Goal: Answer question/provide support

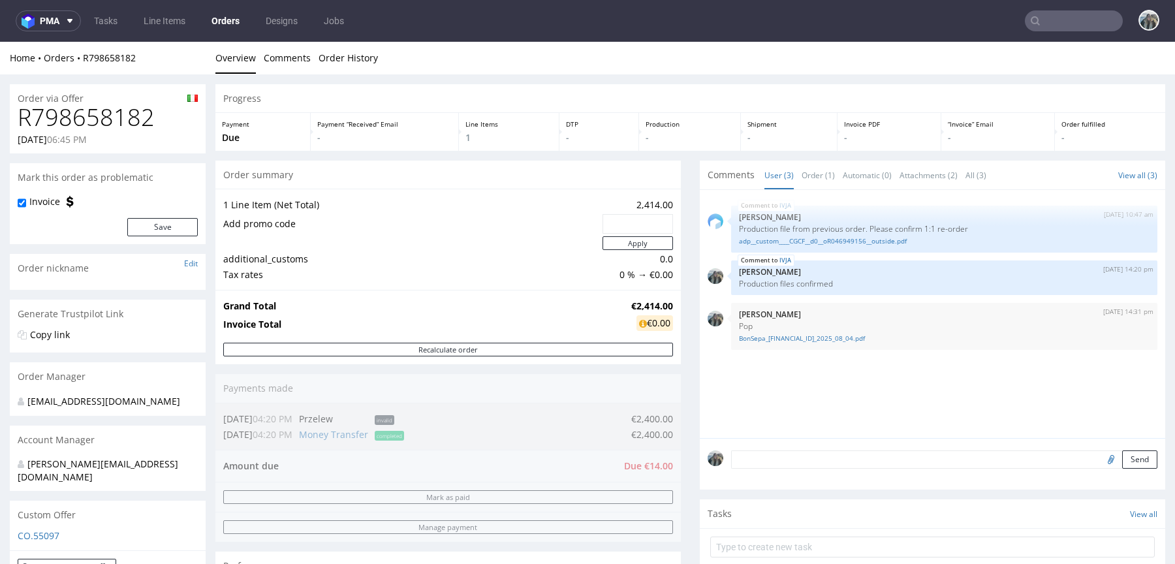
click at [105, 116] on h1 "R798658182" at bounding box center [108, 117] width 180 height 26
copy h1 "R798658182"
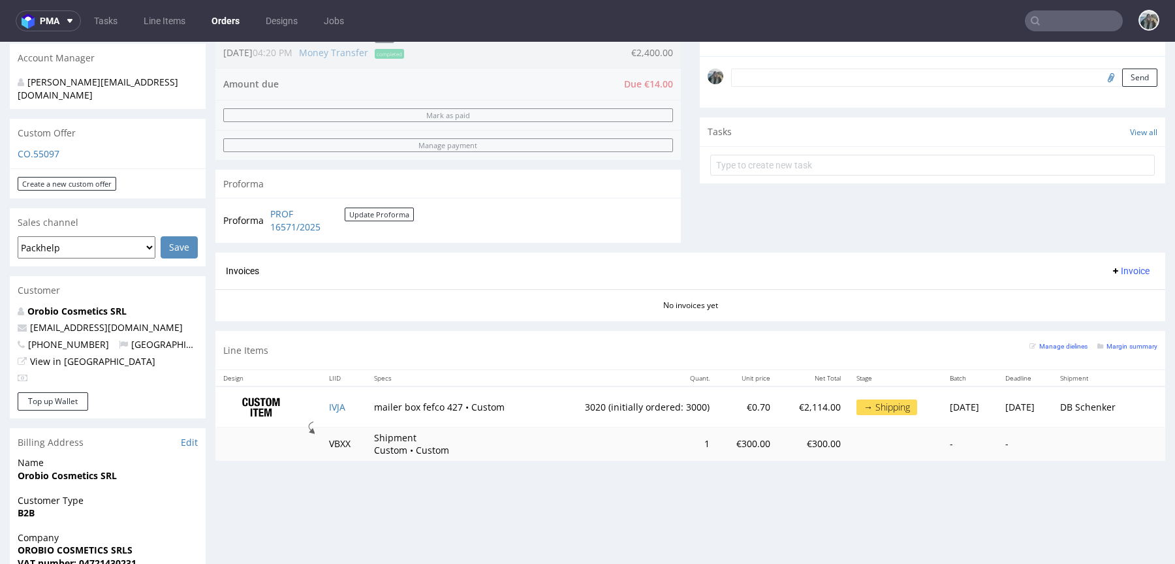
scroll to position [421, 0]
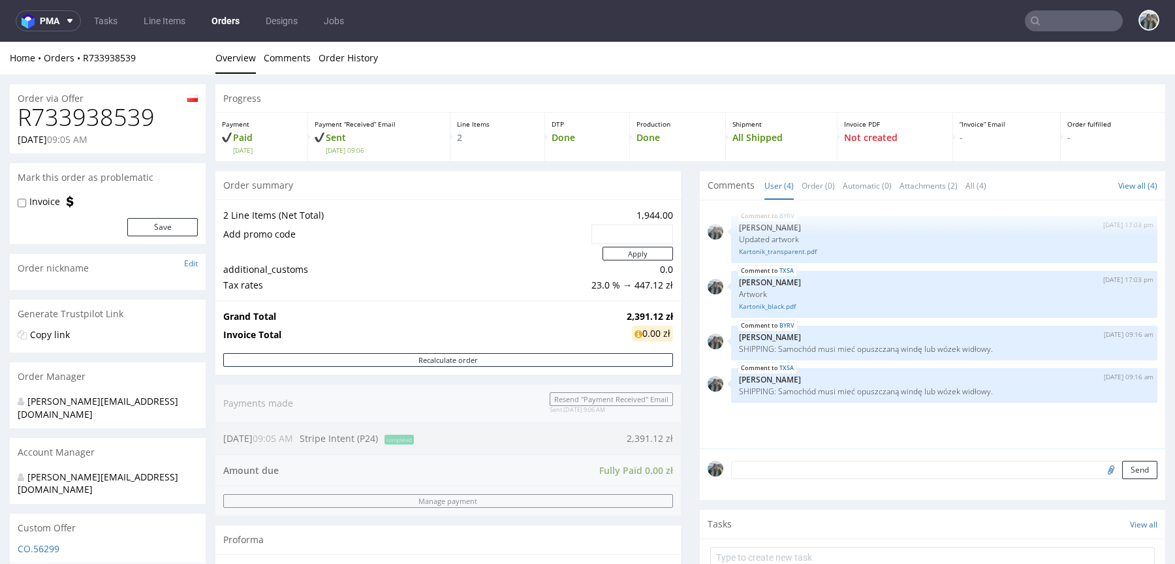
click at [123, 111] on h1 "R733938539" at bounding box center [108, 117] width 180 height 26
click at [123, 112] on h1 "R733938539" at bounding box center [108, 117] width 180 height 26
copy h1 "R733938539"
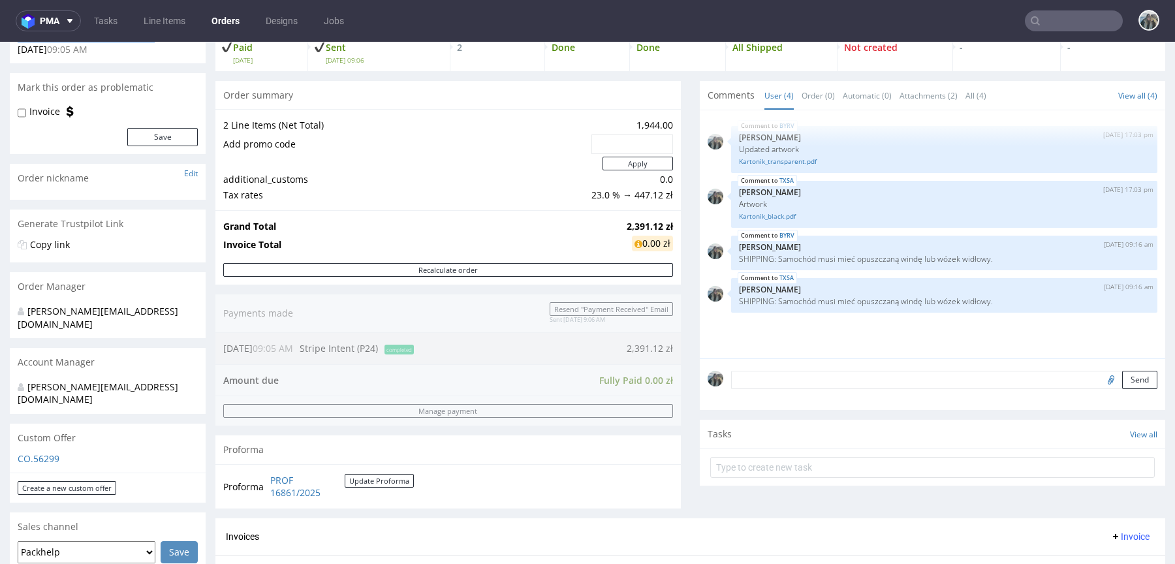
scroll to position [469, 0]
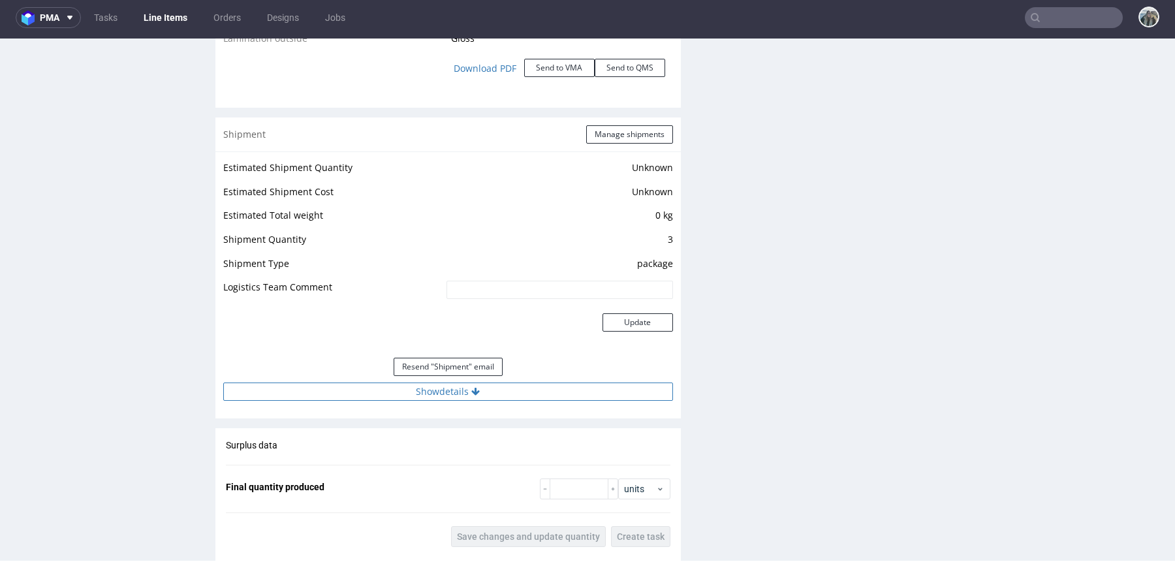
click at [479, 384] on button "Show details" at bounding box center [448, 391] width 450 height 18
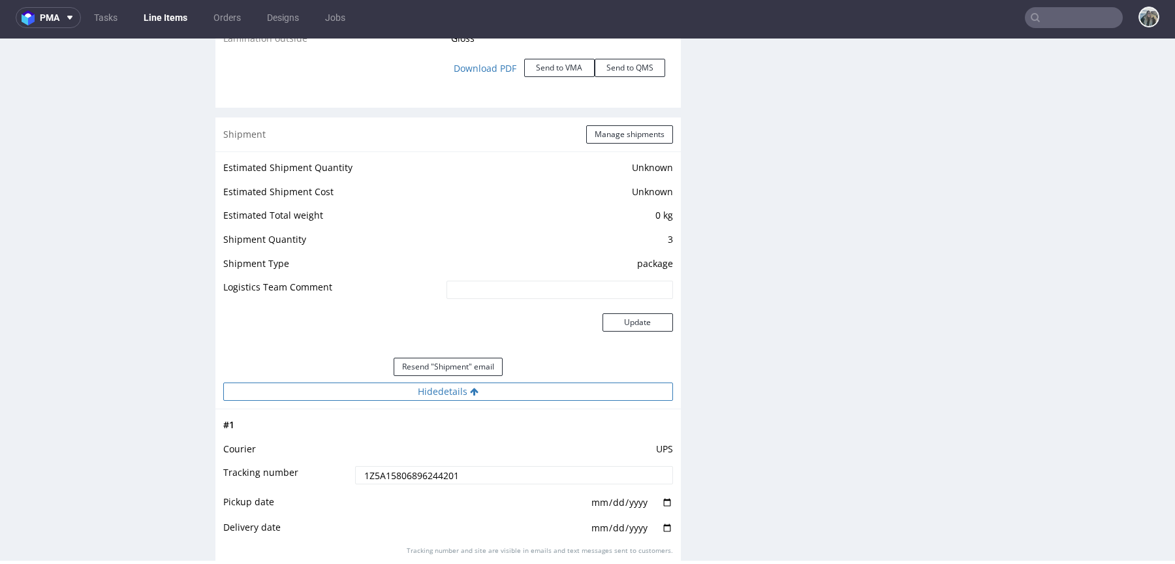
scroll to position [1632, 0]
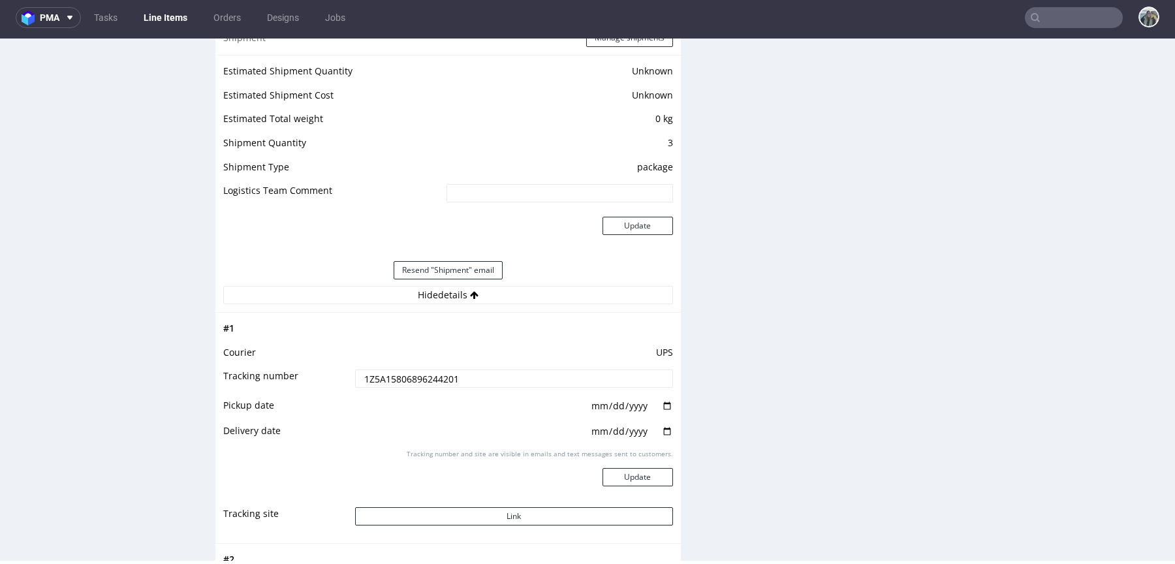
click at [472, 369] on input "1Z5A15806896244201" at bounding box center [514, 378] width 318 height 18
click at [491, 517] on button "Link" at bounding box center [514, 516] width 318 height 18
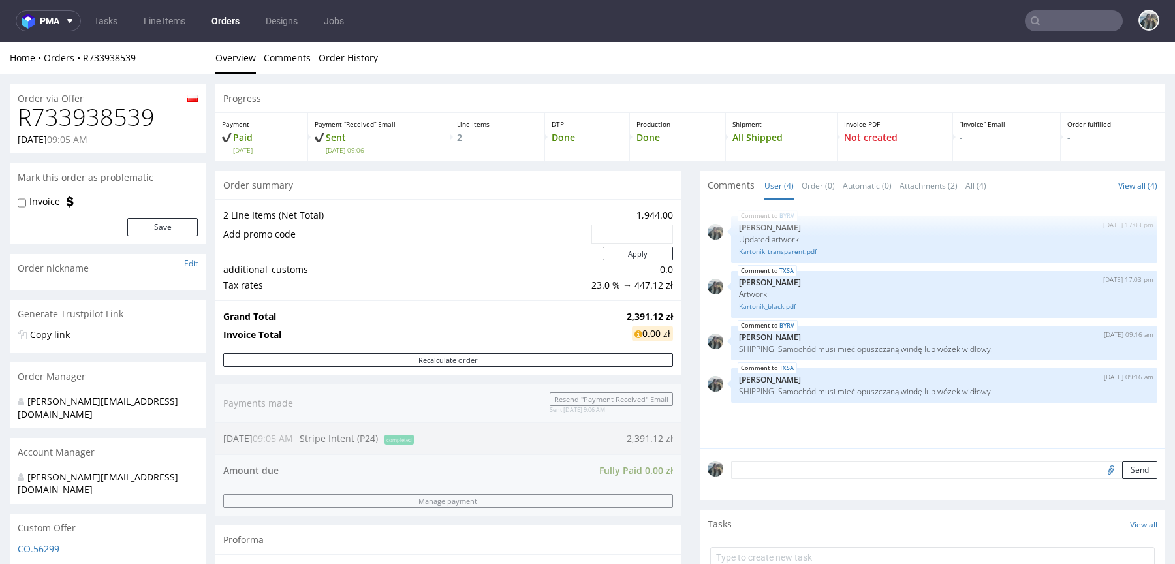
click at [134, 113] on h1 "R733938539" at bounding box center [108, 117] width 180 height 26
click at [134, 112] on h1 "R733938539" at bounding box center [108, 117] width 180 height 26
copy h1 "R733938539"
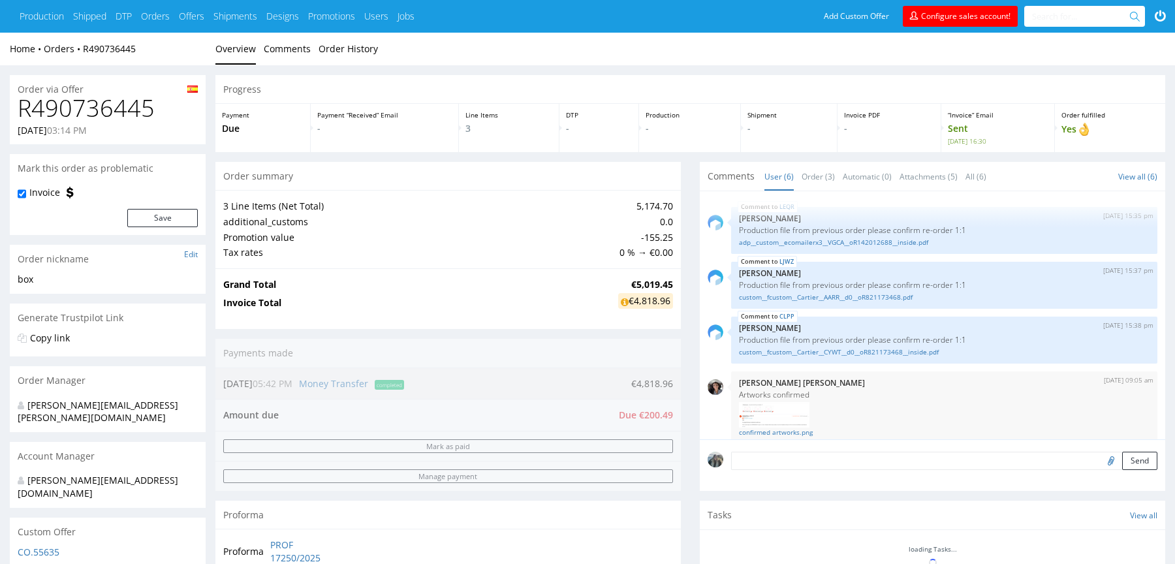
scroll to position [161, 0]
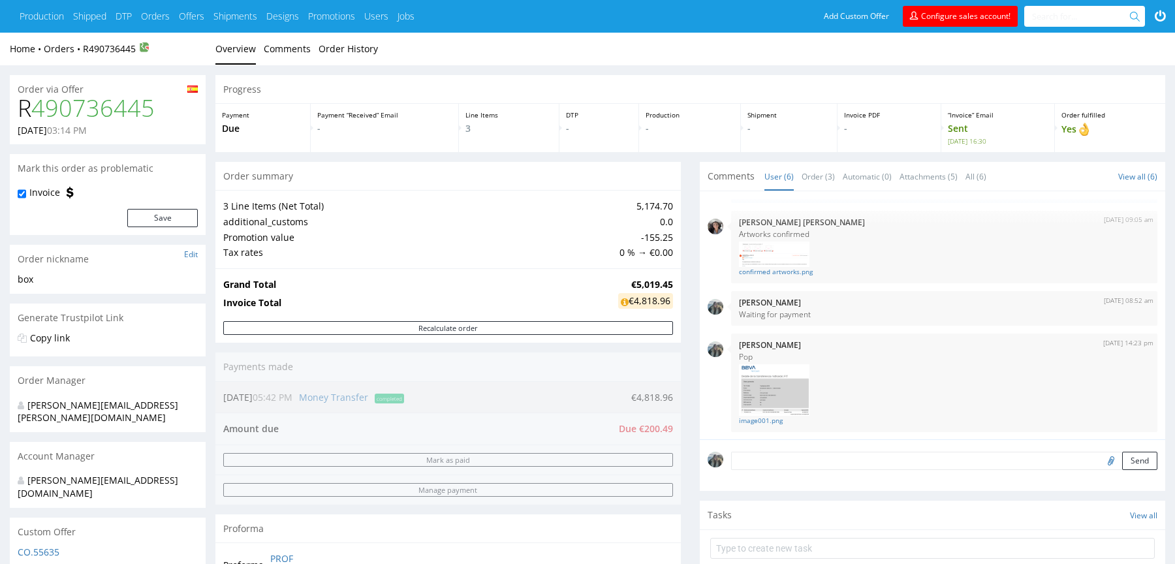
click at [19, 100] on h1 "R 490736445" at bounding box center [108, 108] width 180 height 26
copy h1 "R 490736445"
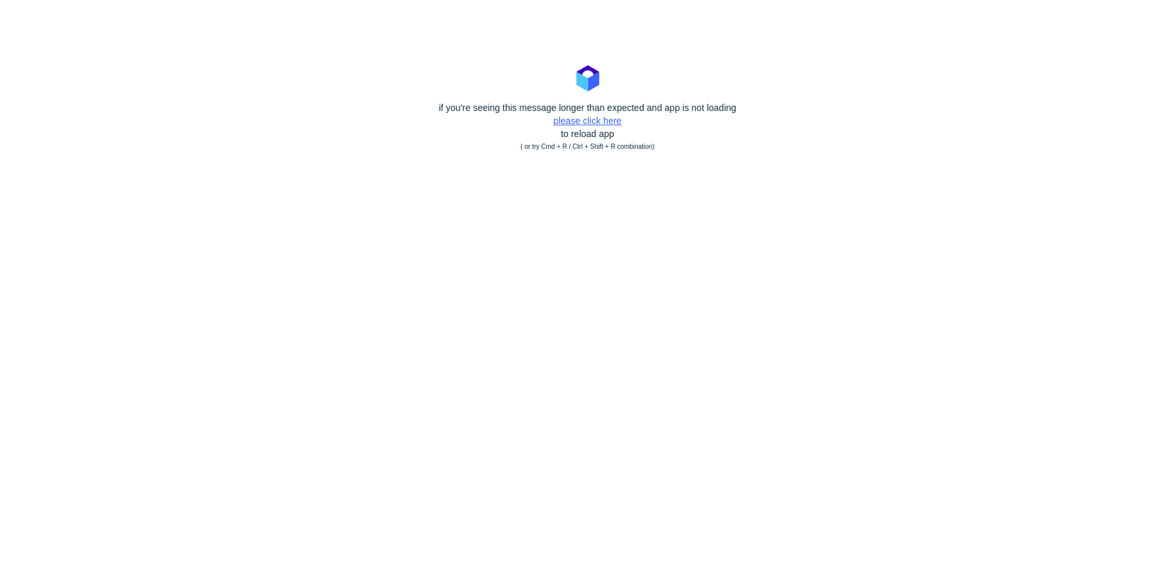
click at [600, 123] on link "please click here" at bounding box center [588, 121] width 68 height 10
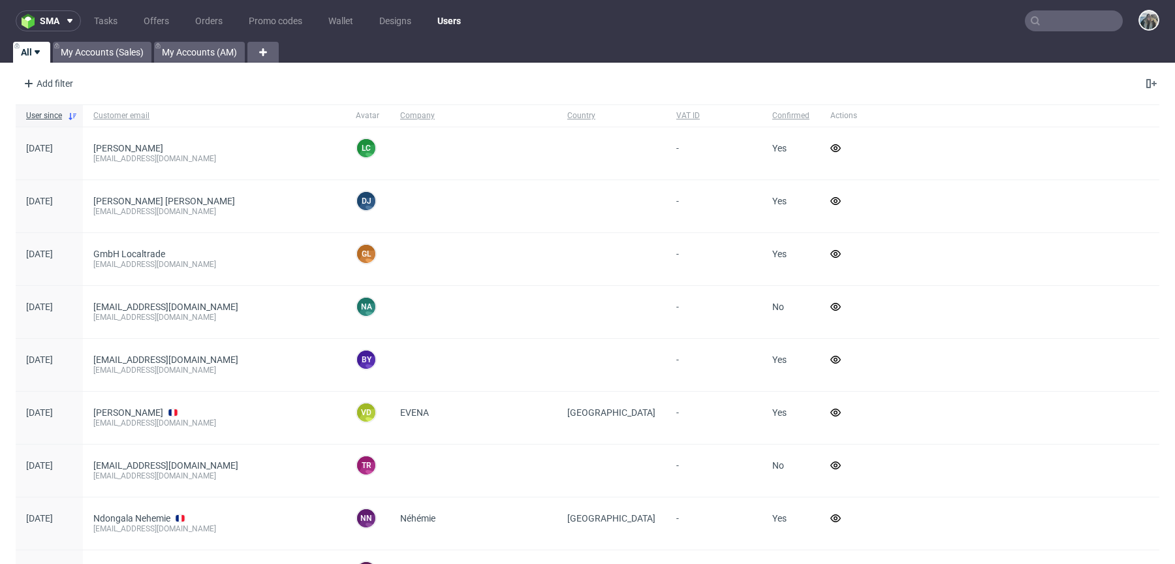
click at [1031, 14] on input "text" at bounding box center [1074, 20] width 98 height 21
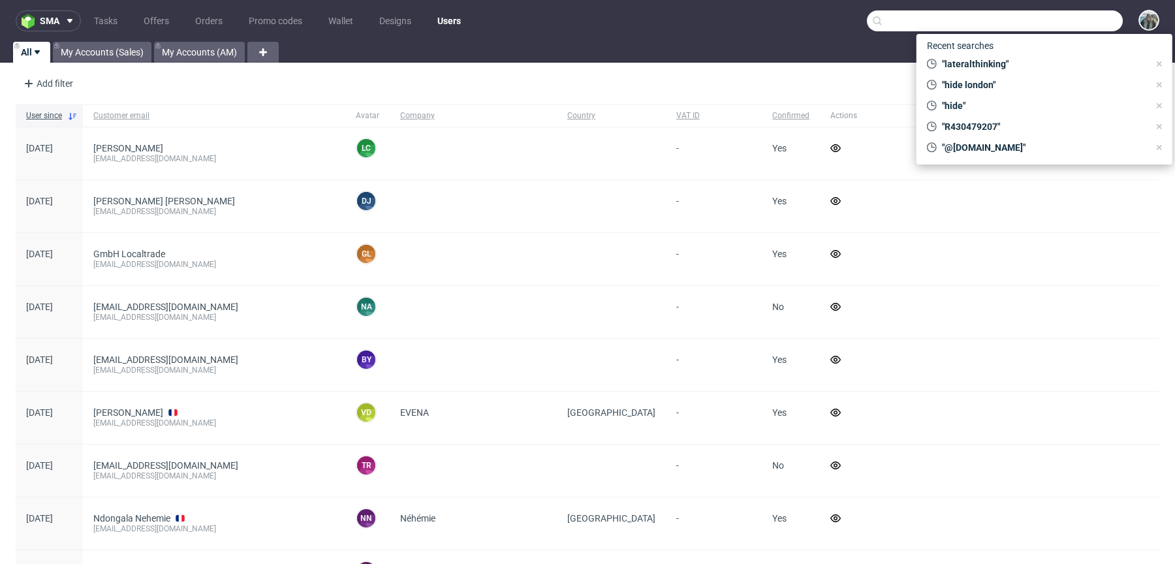
paste input "R490736445"
type input "R490736445"
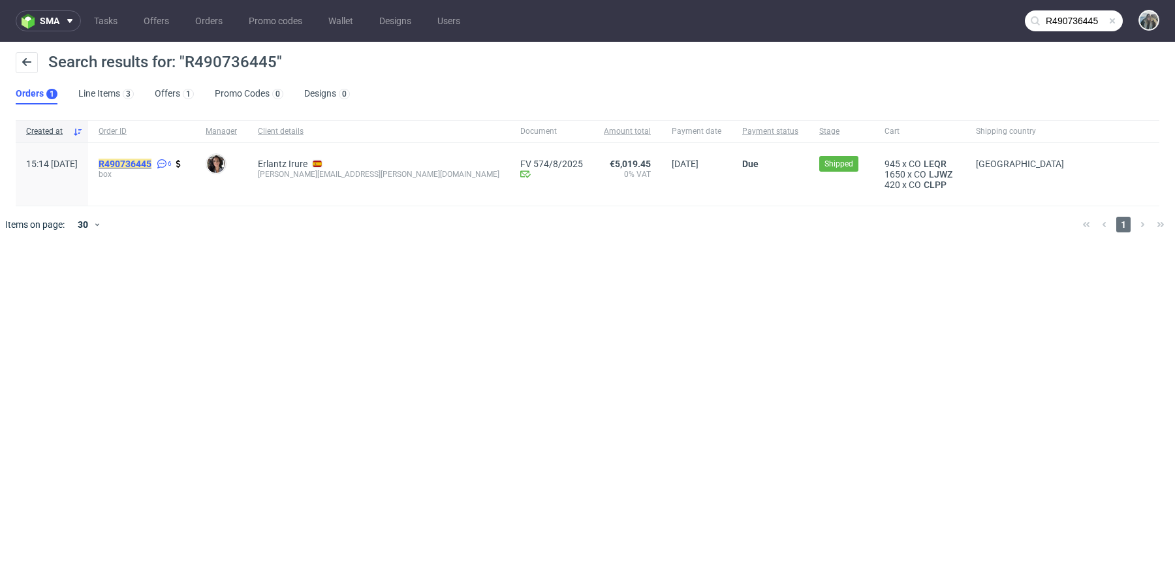
click at [151, 159] on mark "R490736445" at bounding box center [125, 164] width 53 height 10
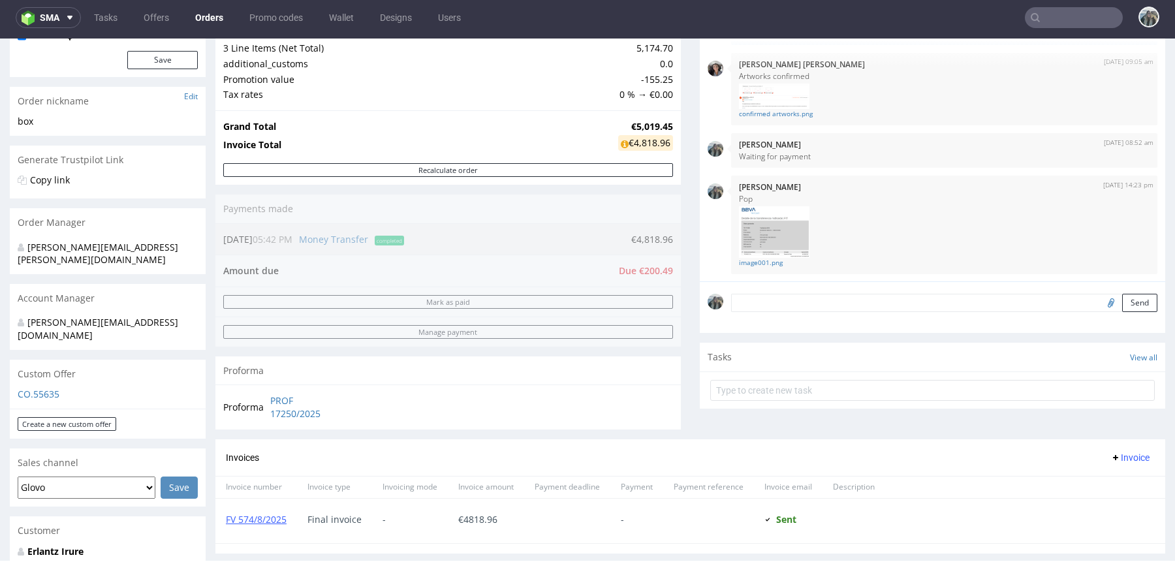
scroll to position [338, 0]
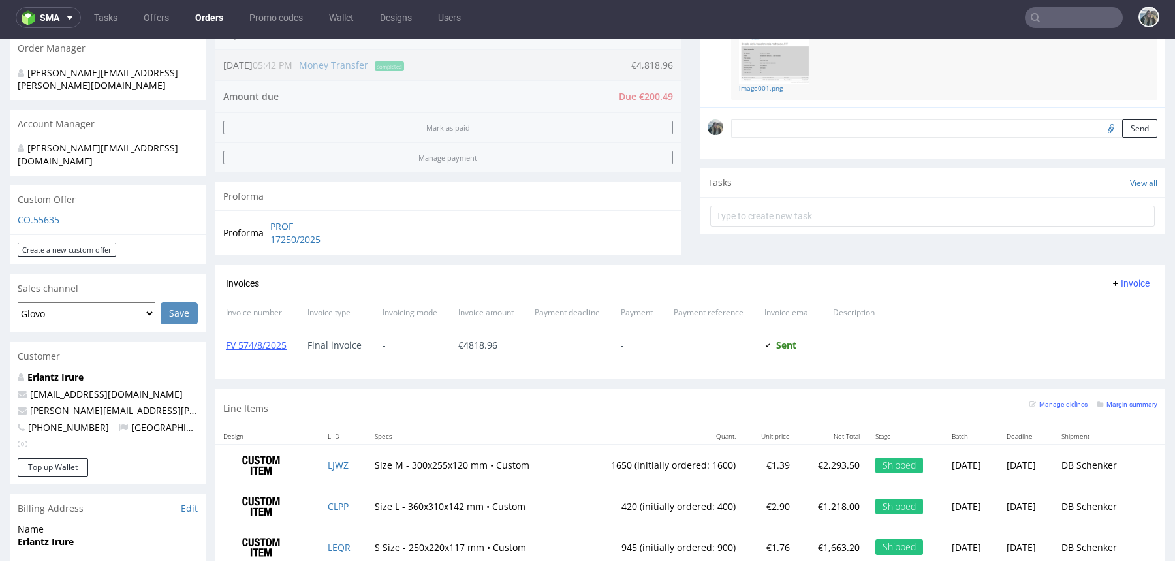
click at [63, 371] on strong "Erlantz Irure" at bounding box center [51, 377] width 66 height 12
click at [61, 371] on strong "Erlantz Irure" at bounding box center [51, 377] width 66 height 12
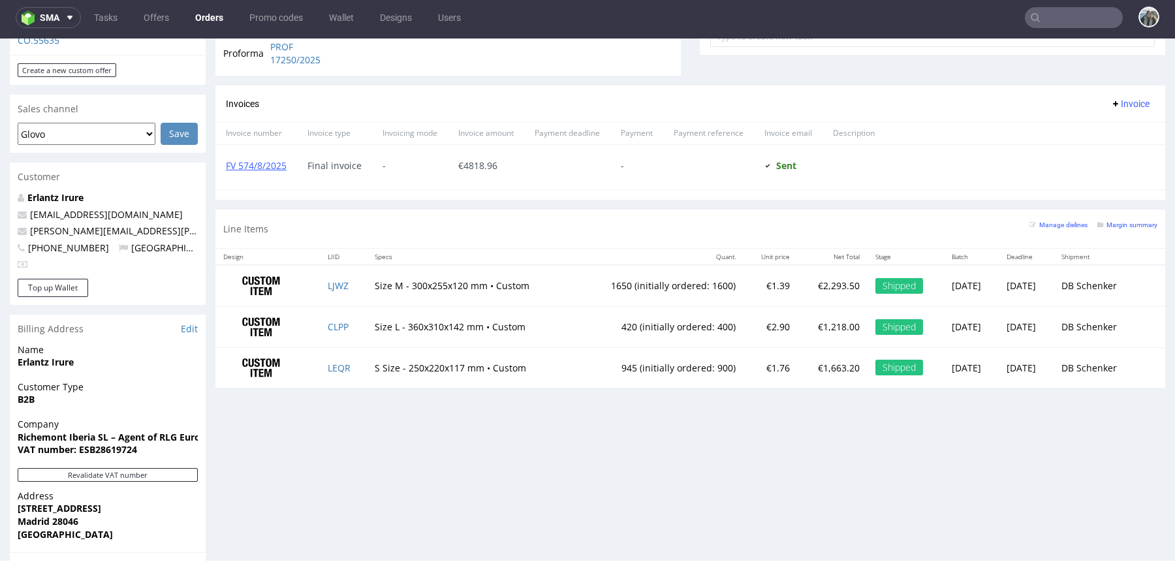
scroll to position [473, 0]
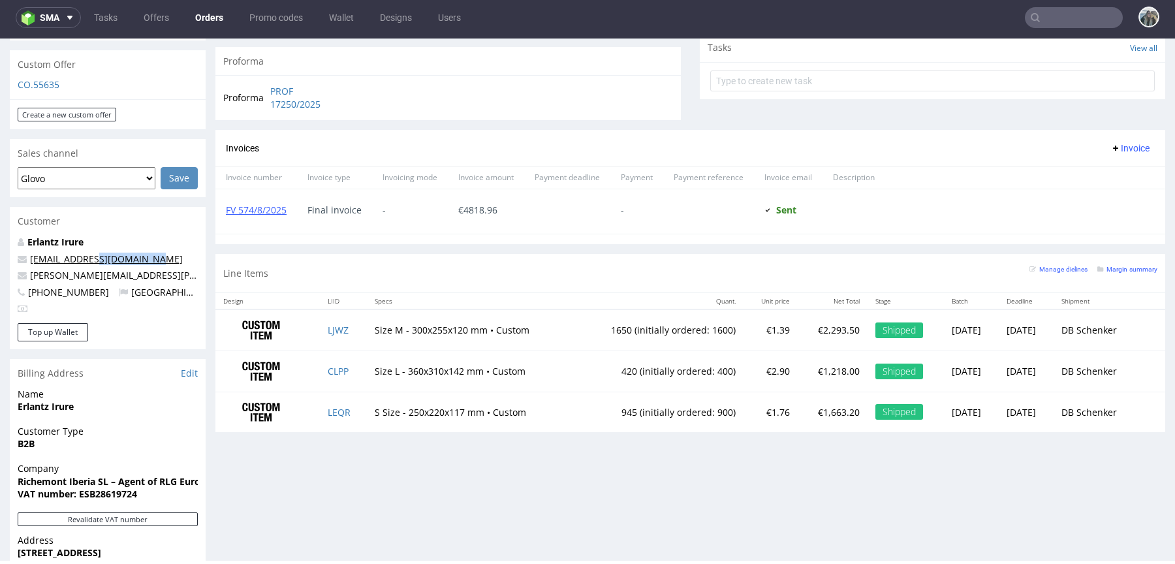
drag, startPoint x: 146, startPoint y: 239, endPoint x: 80, endPoint y: 234, distance: 66.1
click at [80, 253] on p "erlantz.irure@cartier.com" at bounding box center [108, 259] width 180 height 13
copy link "@cartier.com"
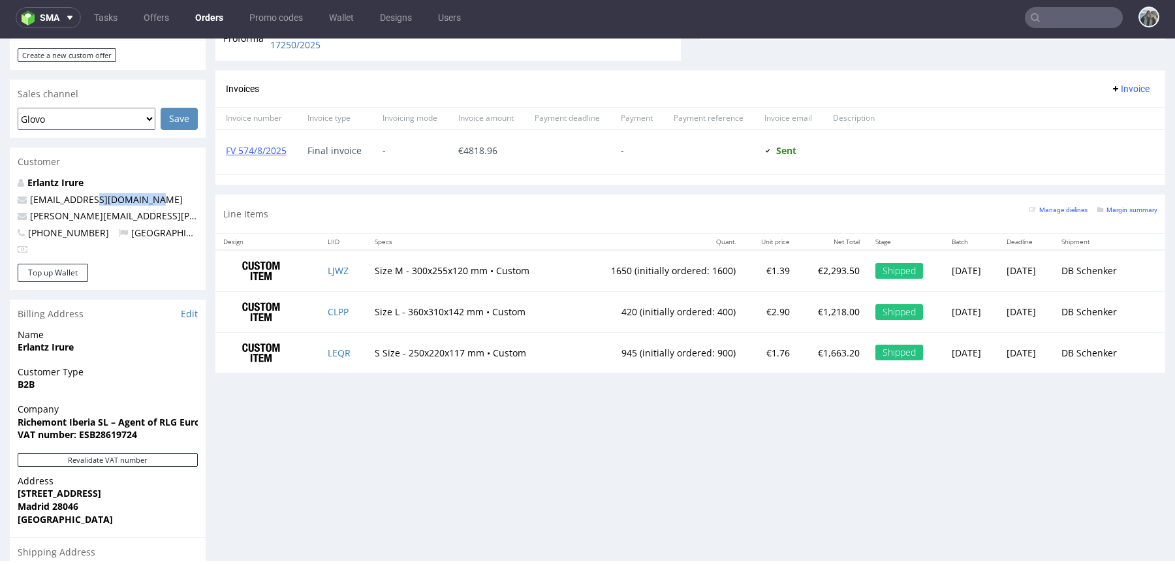
scroll to position [529, 0]
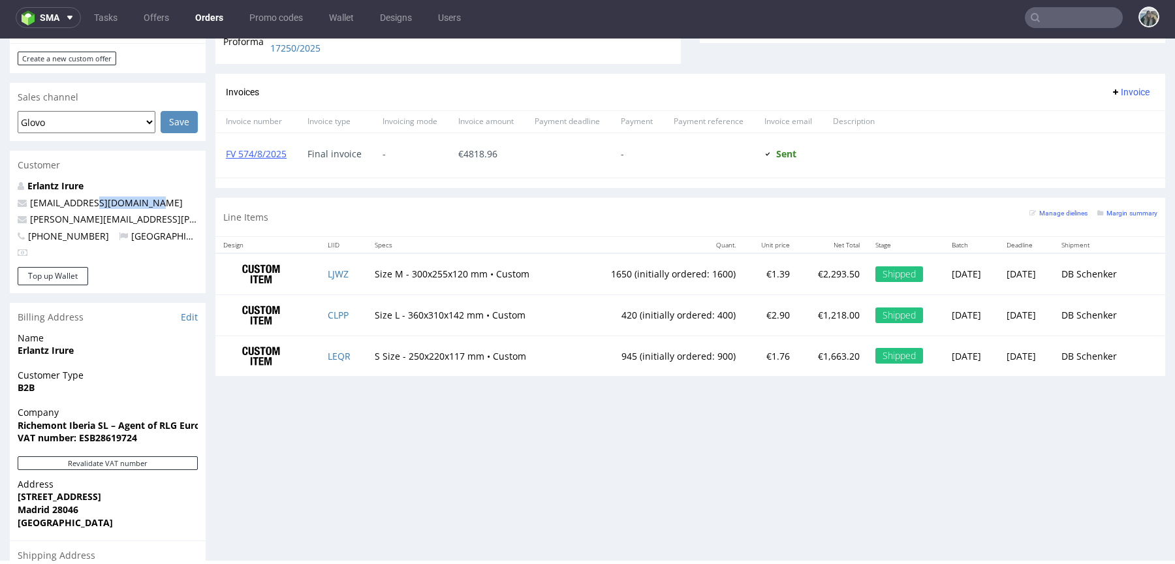
copy link "@cartier.com"
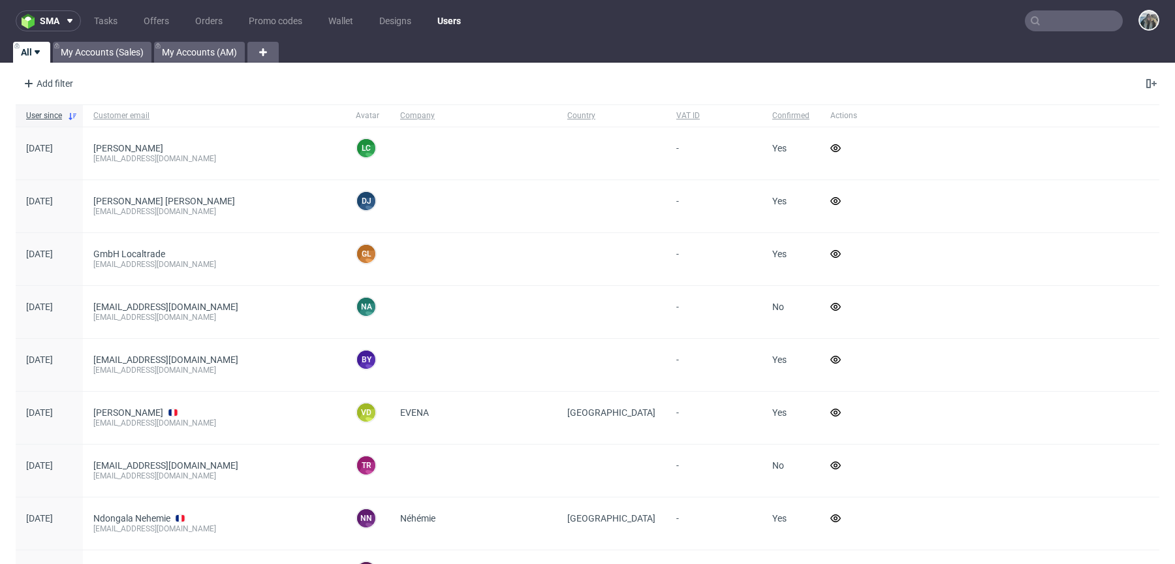
click at [1059, 23] on input "text" at bounding box center [1074, 20] width 98 height 21
paste input "@cartier.com"
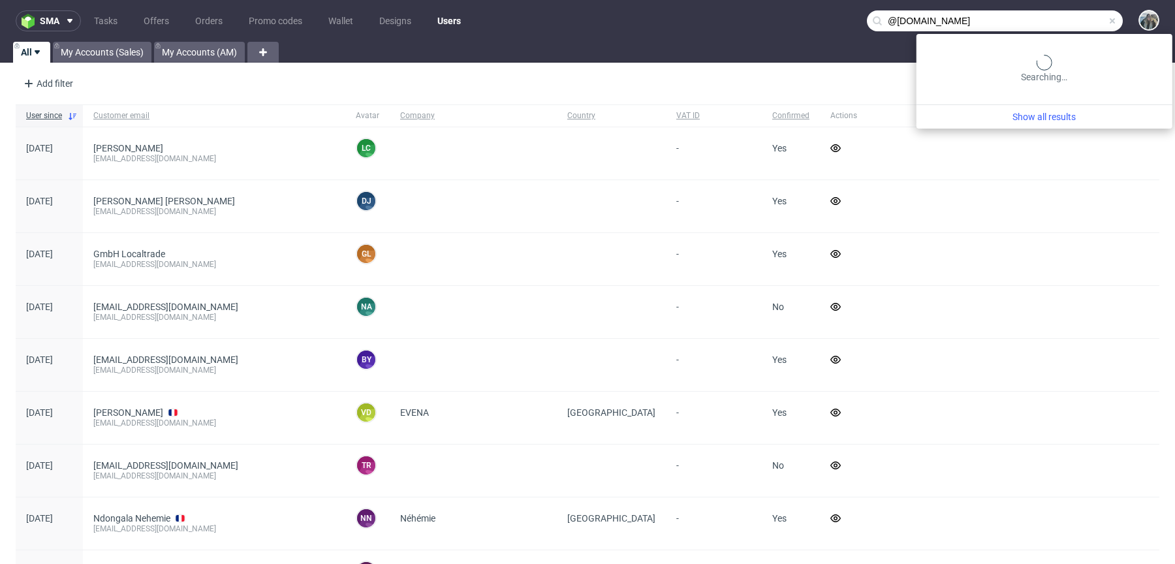
type input "@cartier.com"
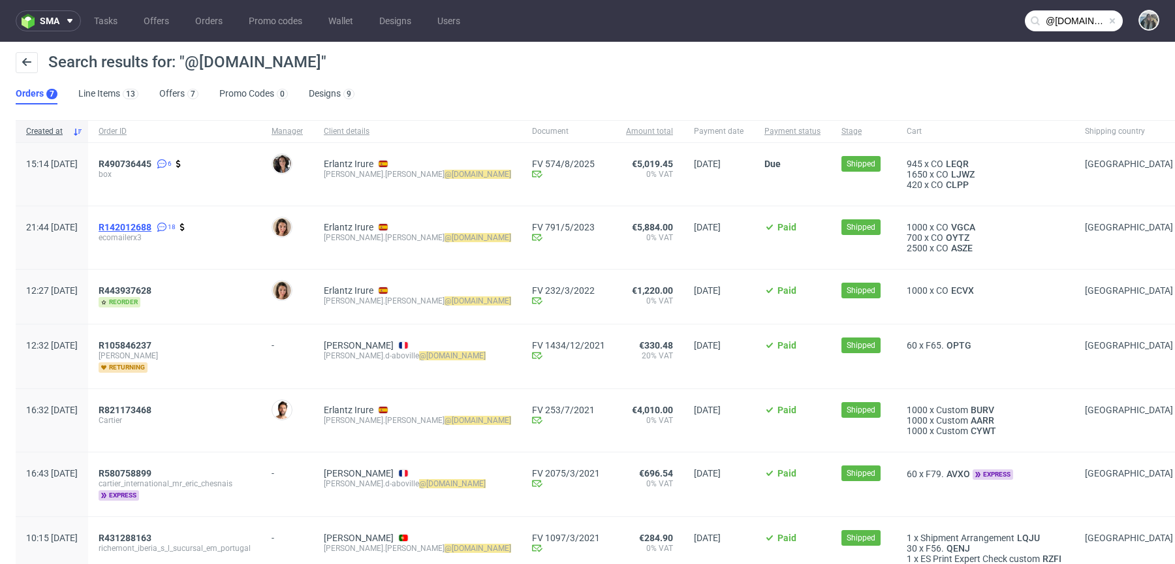
click at [151, 222] on span "R142012688" at bounding box center [125, 227] width 53 height 10
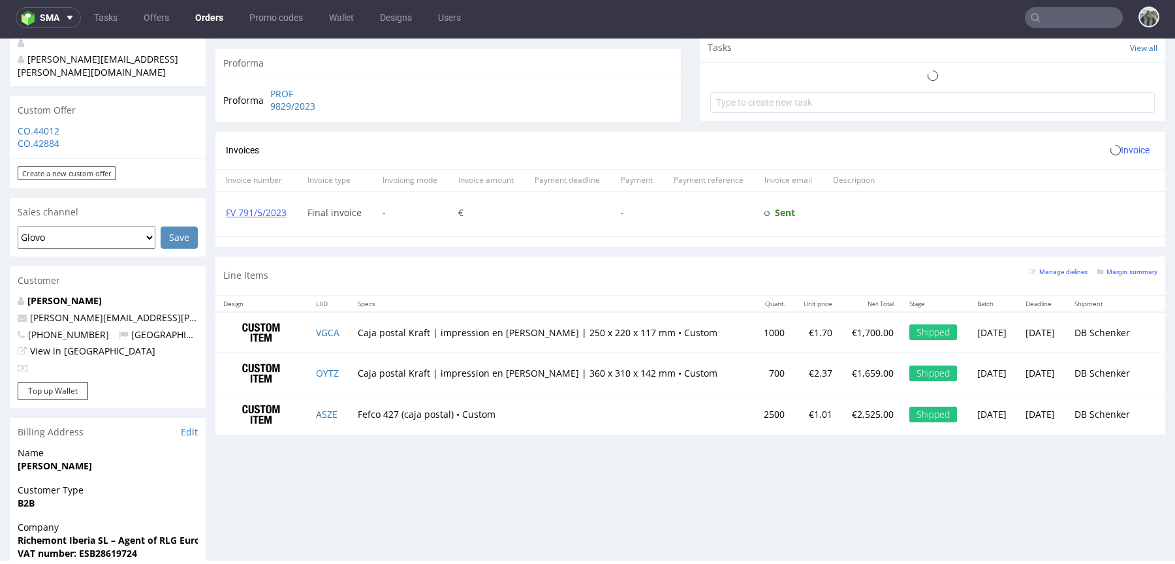
scroll to position [737, 0]
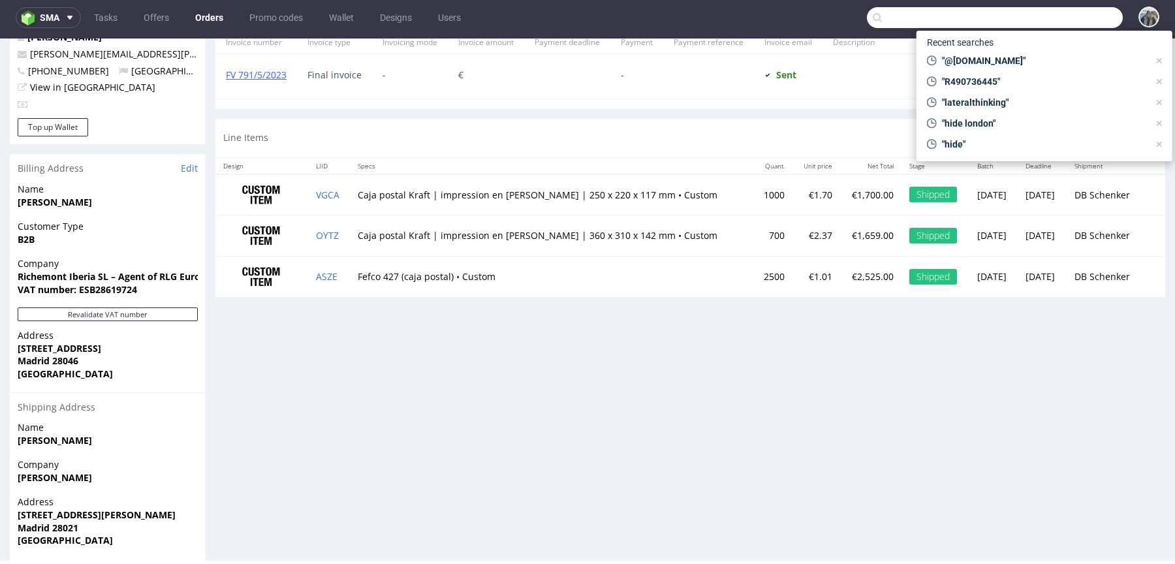
click at [1063, 10] on input "text" at bounding box center [995, 17] width 256 height 21
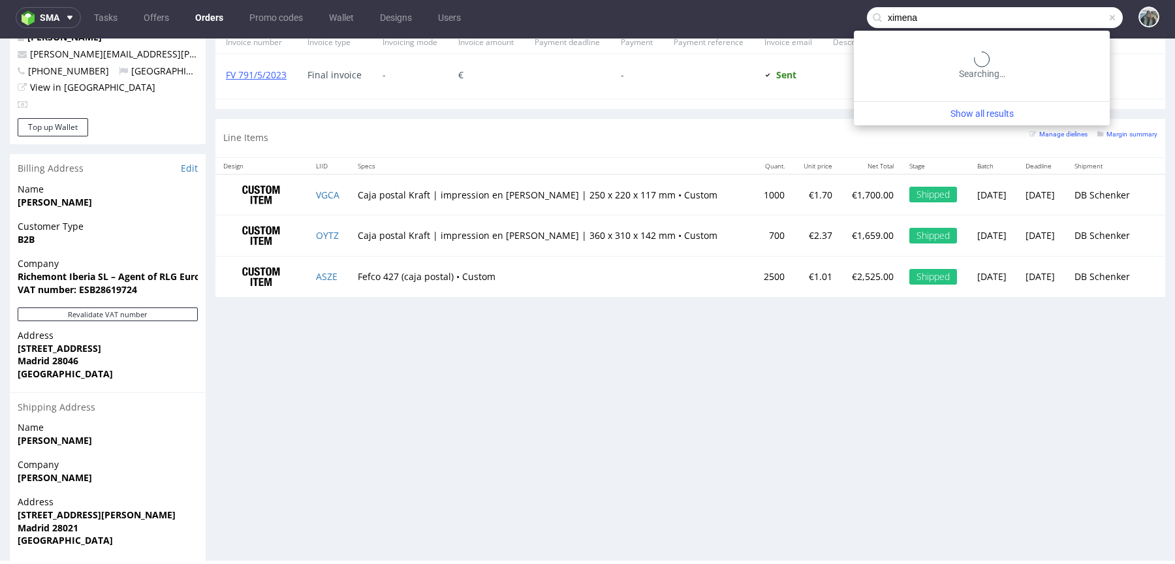
type input "ximena"
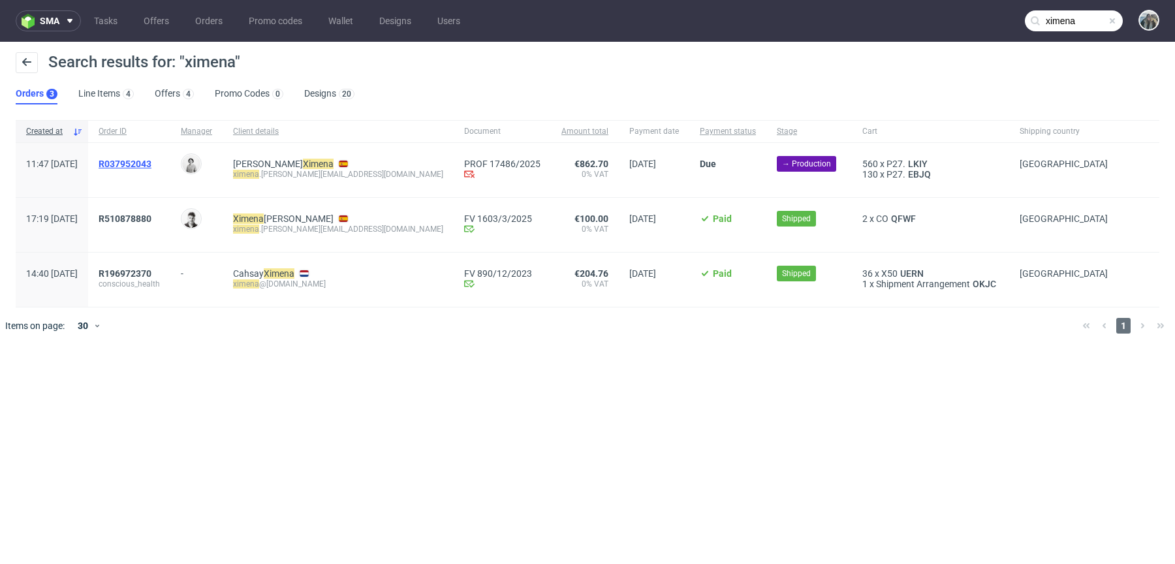
click at [151, 165] on span "R037952043" at bounding box center [125, 164] width 53 height 10
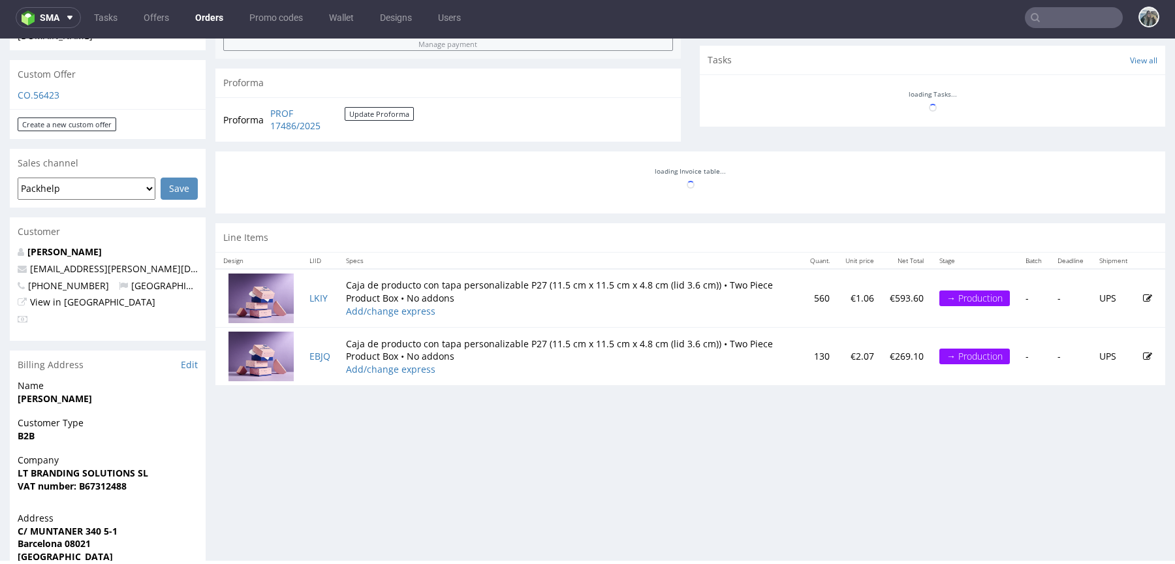
scroll to position [450, 0]
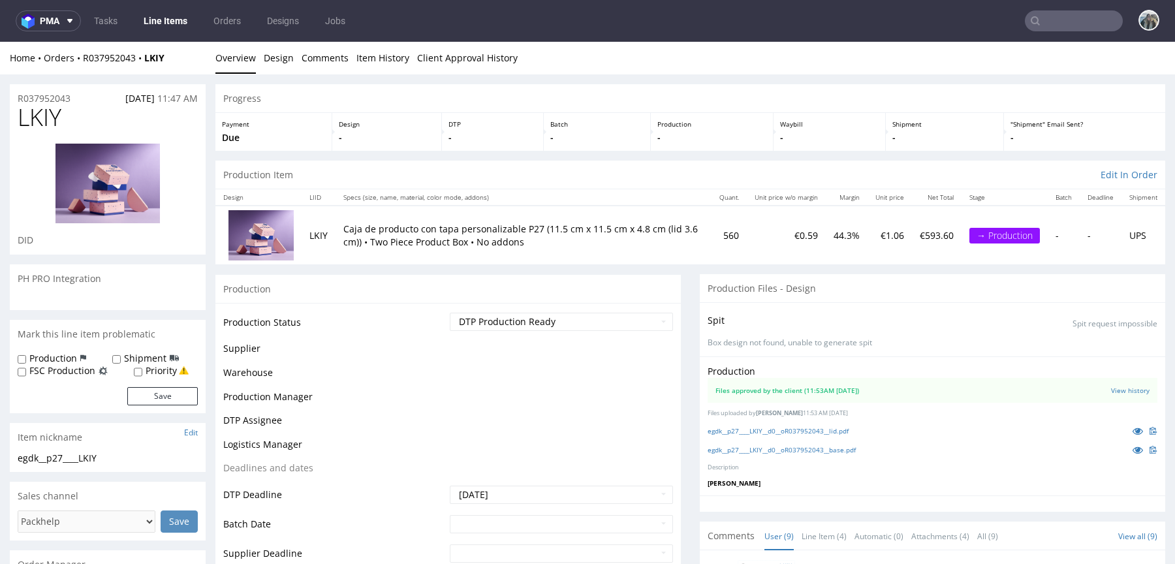
scroll to position [209, 0]
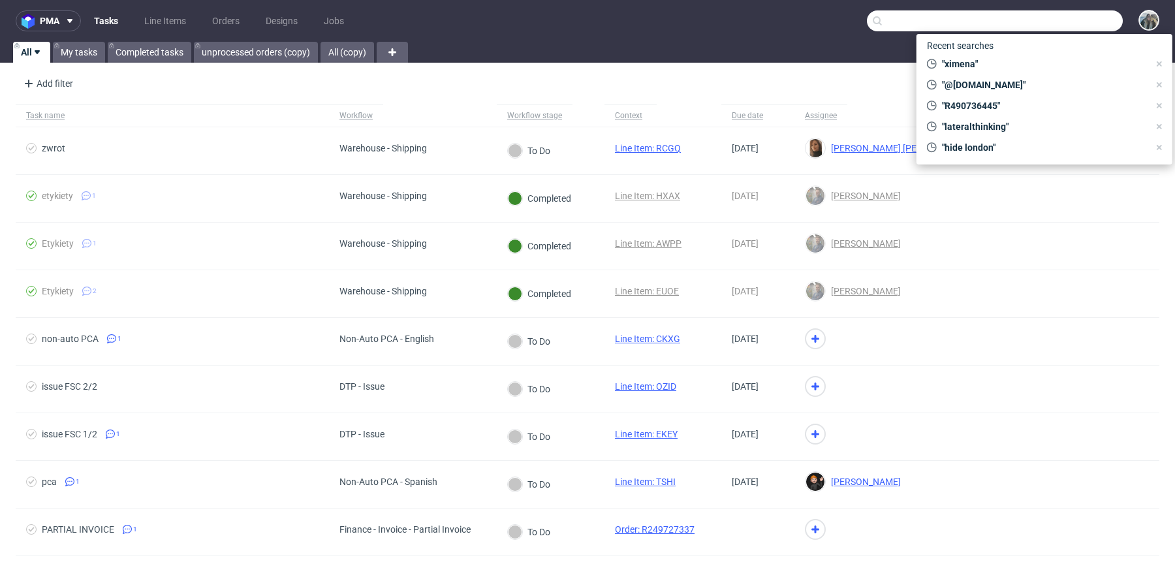
click at [1043, 16] on input "text" at bounding box center [995, 20] width 256 height 21
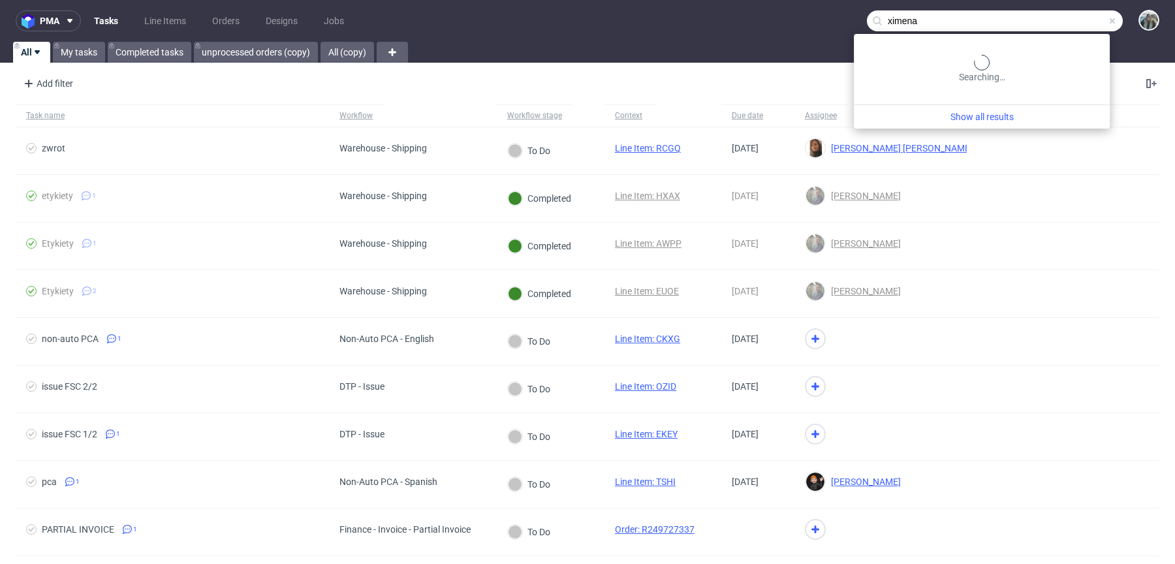
type input "ximena"
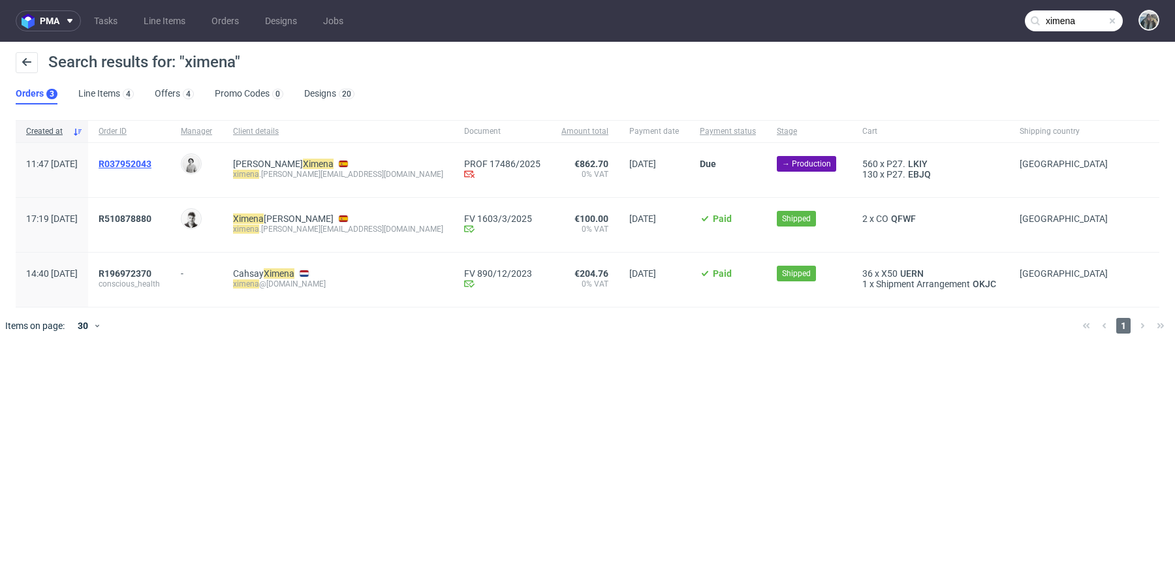
click at [151, 161] on span "R037952043" at bounding box center [125, 164] width 53 height 10
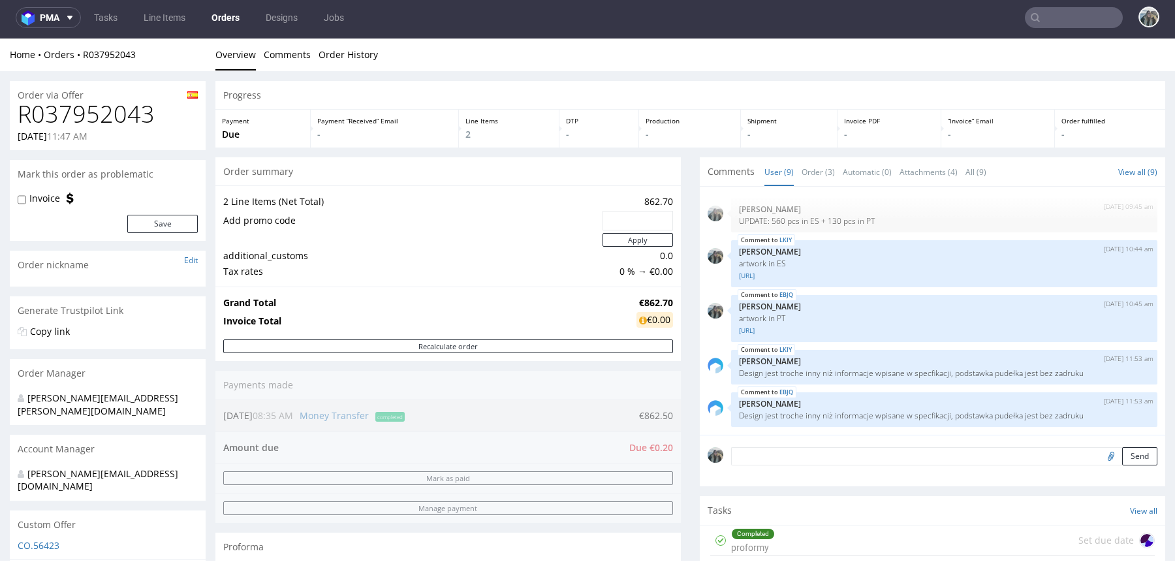
click at [98, 108] on h1 "R037952043" at bounding box center [108, 114] width 180 height 26
copy h1 "R037952043"
click at [101, 119] on h1 "R037952043" at bounding box center [108, 114] width 180 height 26
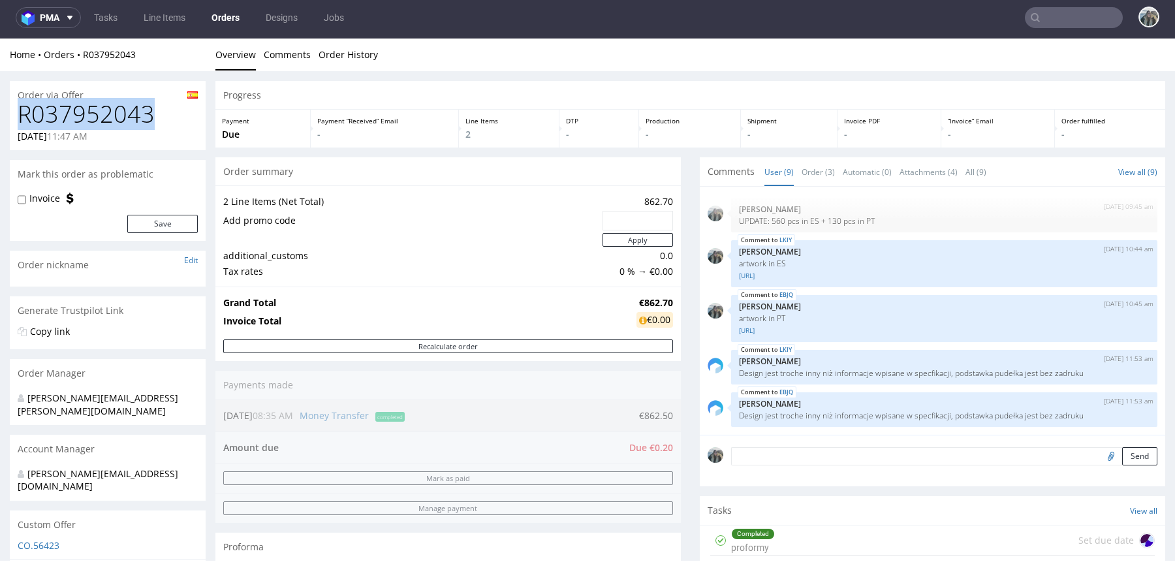
copy h1 "R037952043"
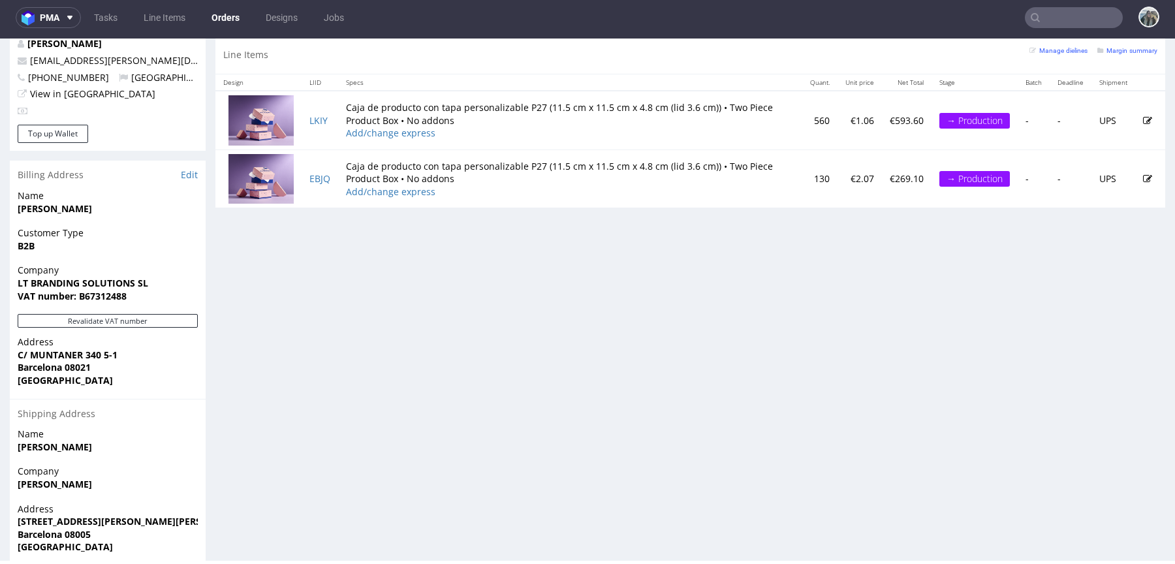
scroll to position [678, 0]
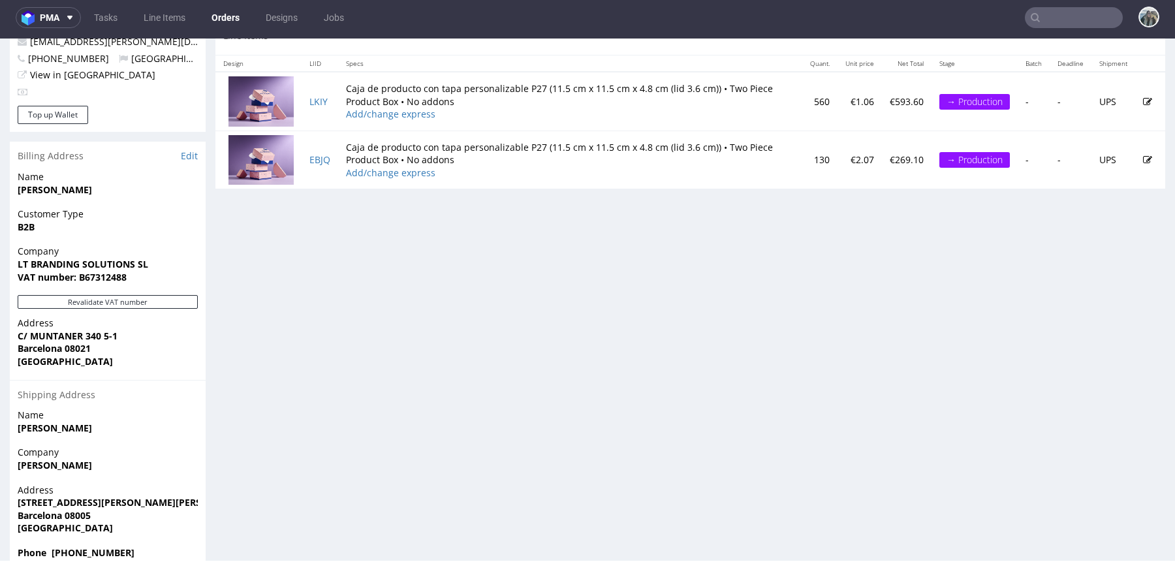
click at [326, 154] on link "EBJQ" at bounding box center [319, 159] width 21 height 12
click at [318, 97] on link "LKIY" at bounding box center [318, 101] width 18 height 12
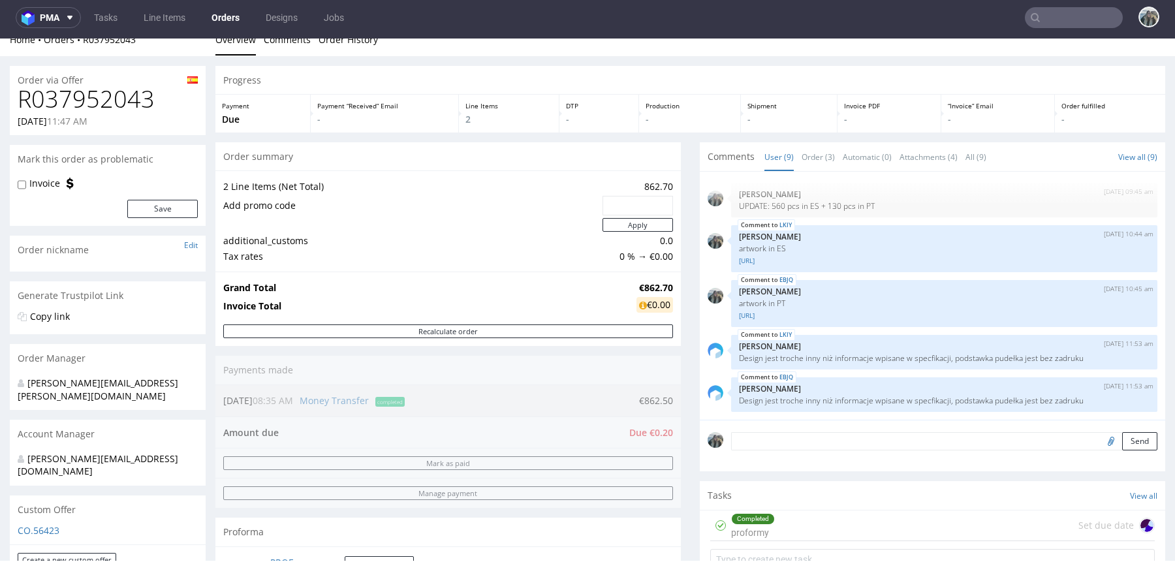
scroll to position [0, 0]
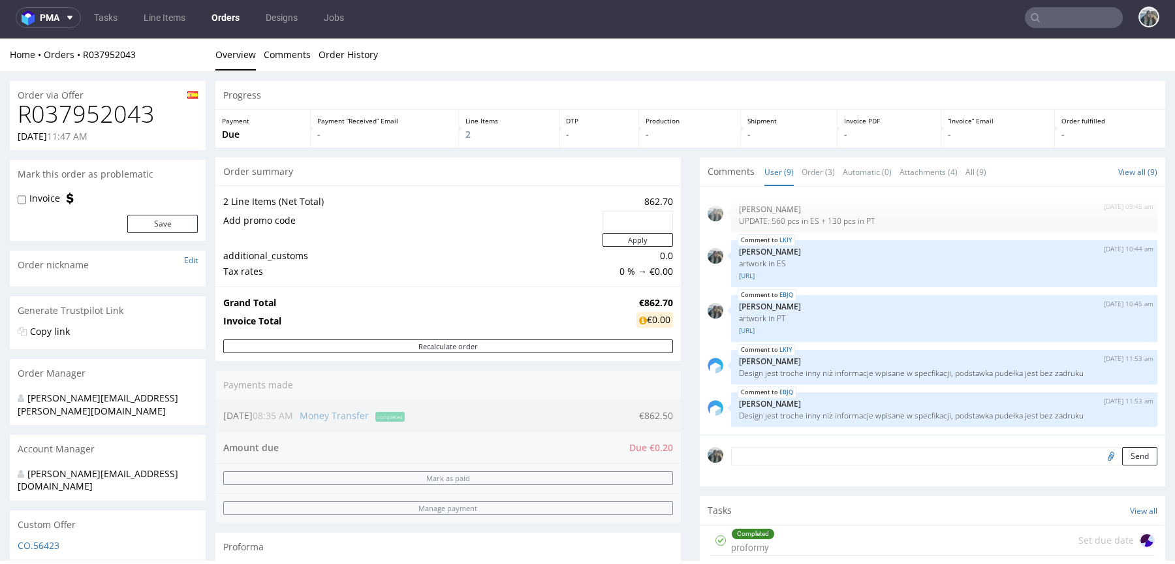
click at [104, 101] on h1 "R037952043" at bounding box center [108, 114] width 180 height 26
copy h1 "R037952043"
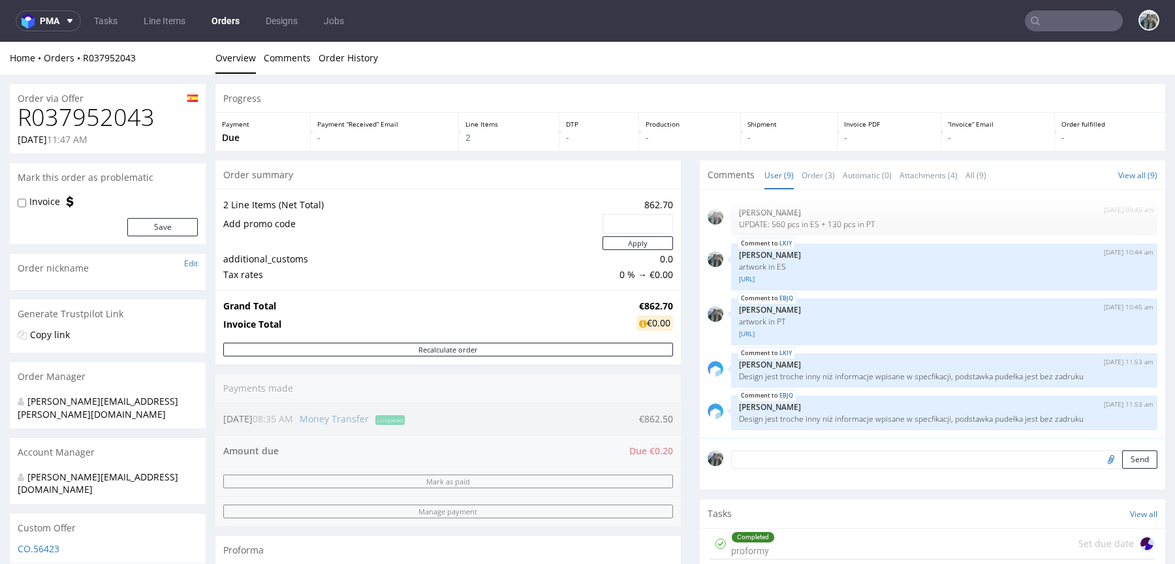
click at [129, 114] on h1 "R037952043" at bounding box center [108, 117] width 180 height 26
click at [128, 114] on h1 "R037952043" at bounding box center [108, 117] width 180 height 26
copy h1 "R037952043"
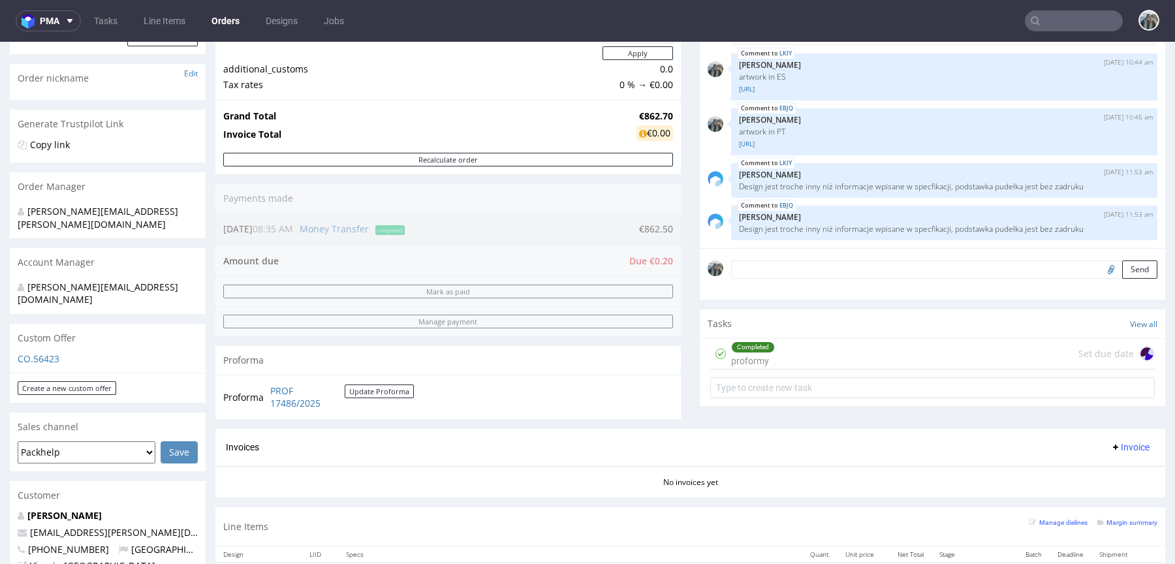
scroll to position [225, 0]
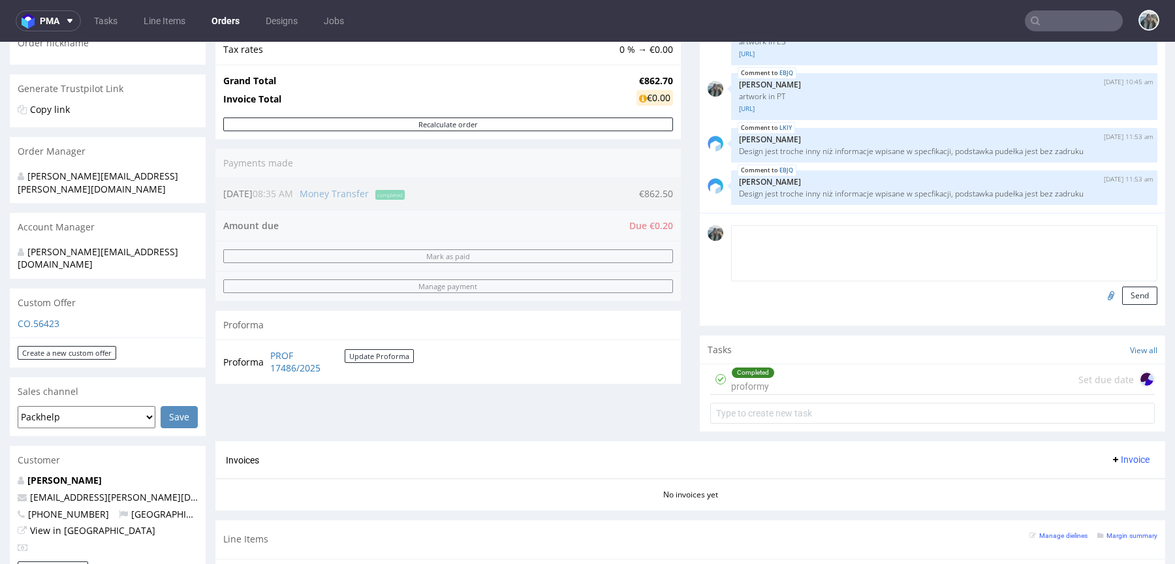
click at [792, 242] on textarea at bounding box center [944, 253] width 426 height 56
drag, startPoint x: 633, startPoint y: 82, endPoint x: 617, endPoint y: 82, distance: 15.7
click at [619, 82] on tr "Grand Total €862.70" at bounding box center [448, 81] width 450 height 16
copy tr "€"
click at [767, 236] on textarea at bounding box center [944, 253] width 426 height 56
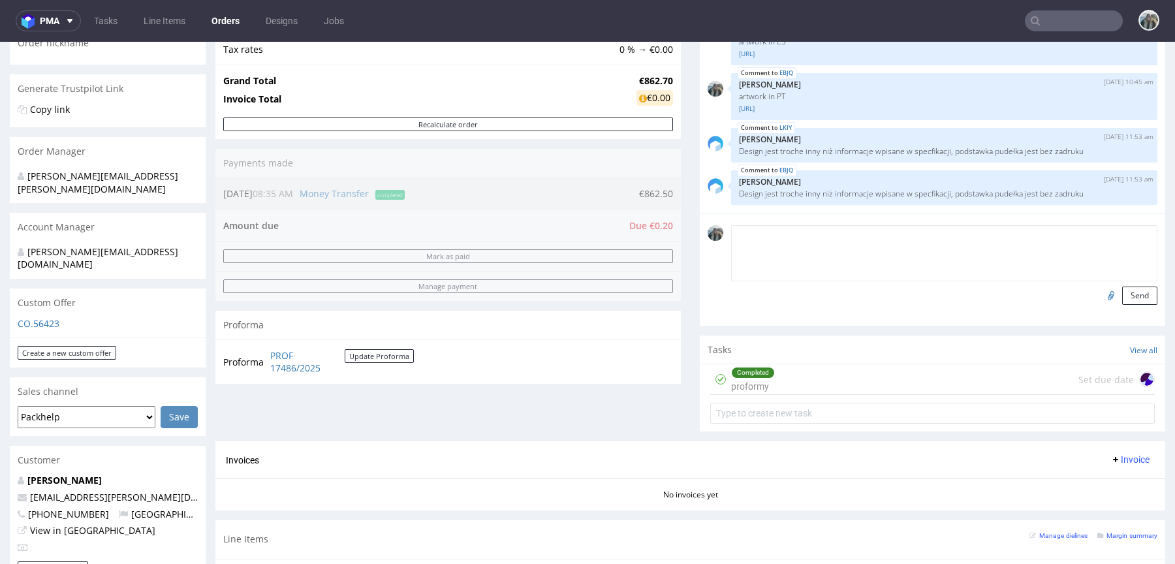
paste textarea "€"
type textarea "Niedopłata €0,20 nie powinna się naliczyć"
click at [1130, 305] on div "Niedopłata €0,20 nie powinna się naliczyć Send" at bounding box center [932, 269] width 465 height 113
click at [1130, 301] on button "Send" at bounding box center [1139, 296] width 35 height 18
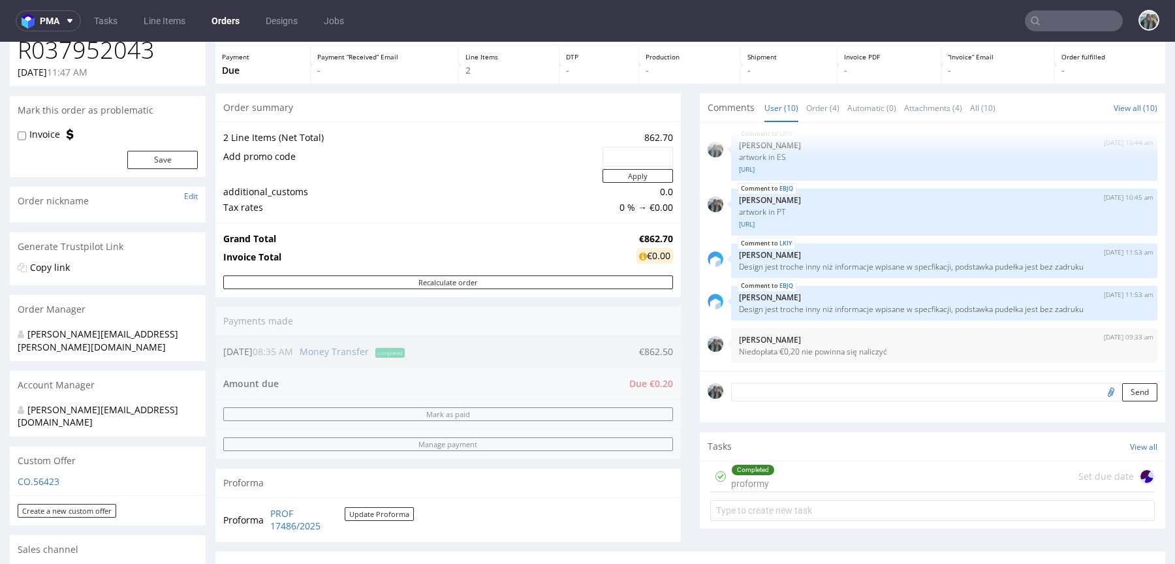
scroll to position [383, 0]
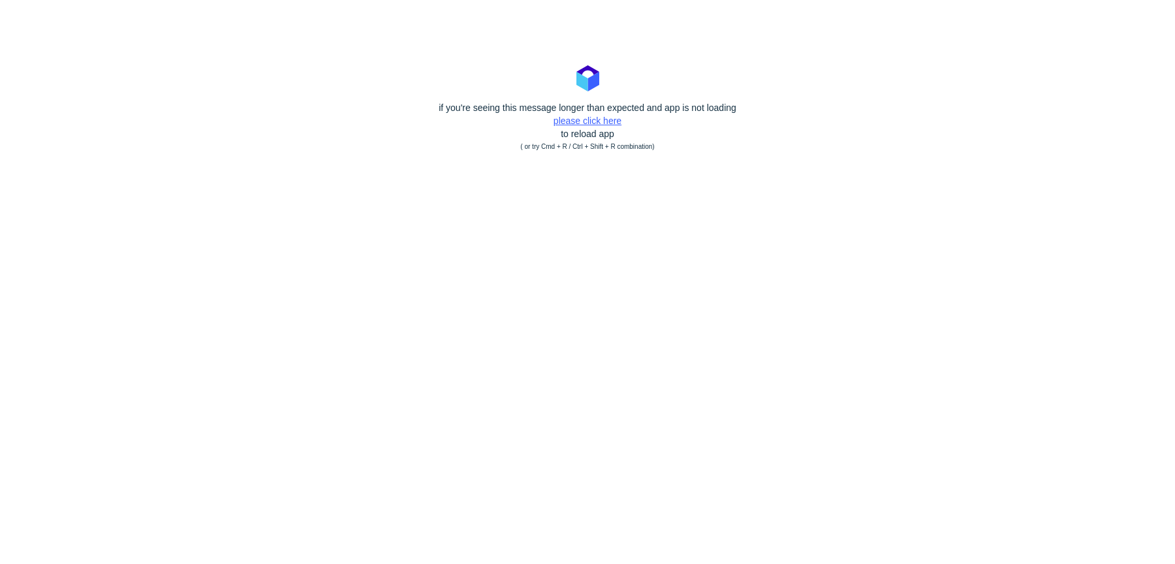
click at [572, 125] on link "please click here" at bounding box center [588, 121] width 68 height 10
click at [593, 119] on link "please click here" at bounding box center [588, 121] width 68 height 10
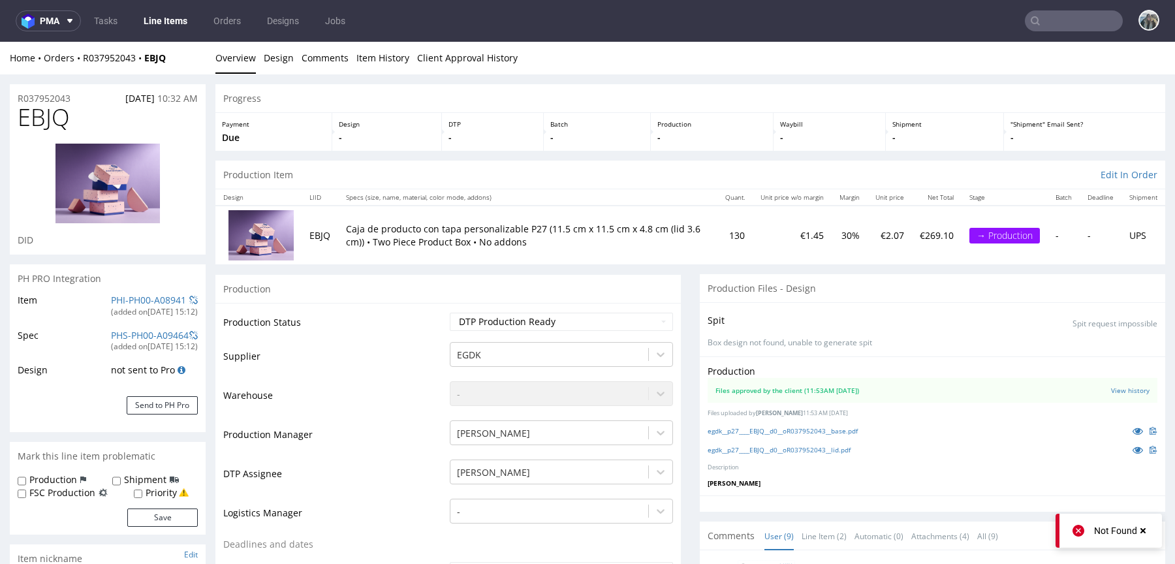
scroll to position [209, 0]
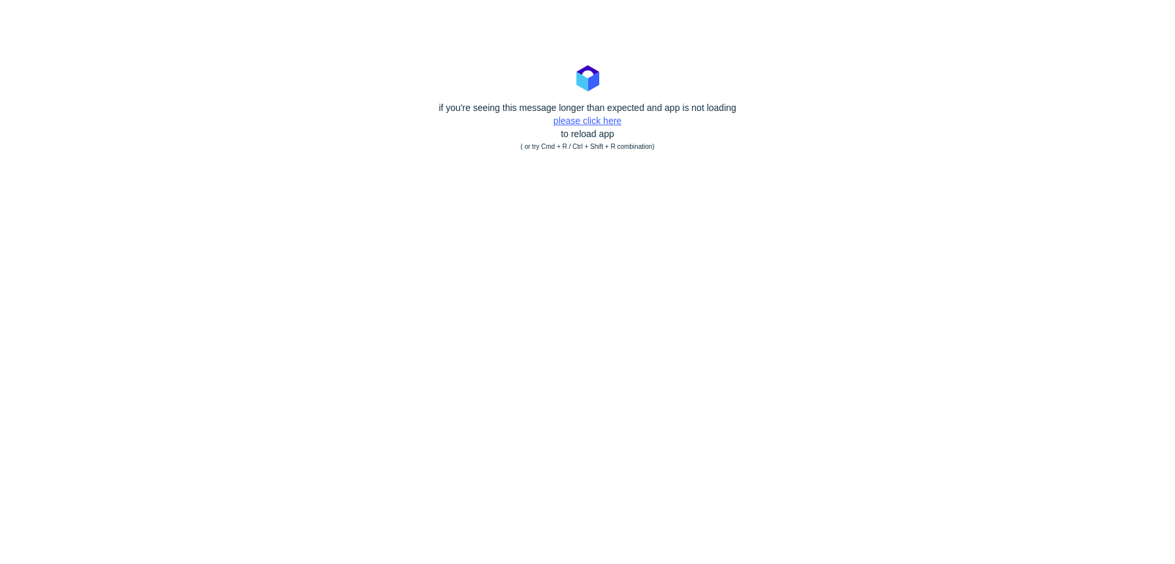
click at [576, 123] on link "please click here" at bounding box center [588, 121] width 68 height 10
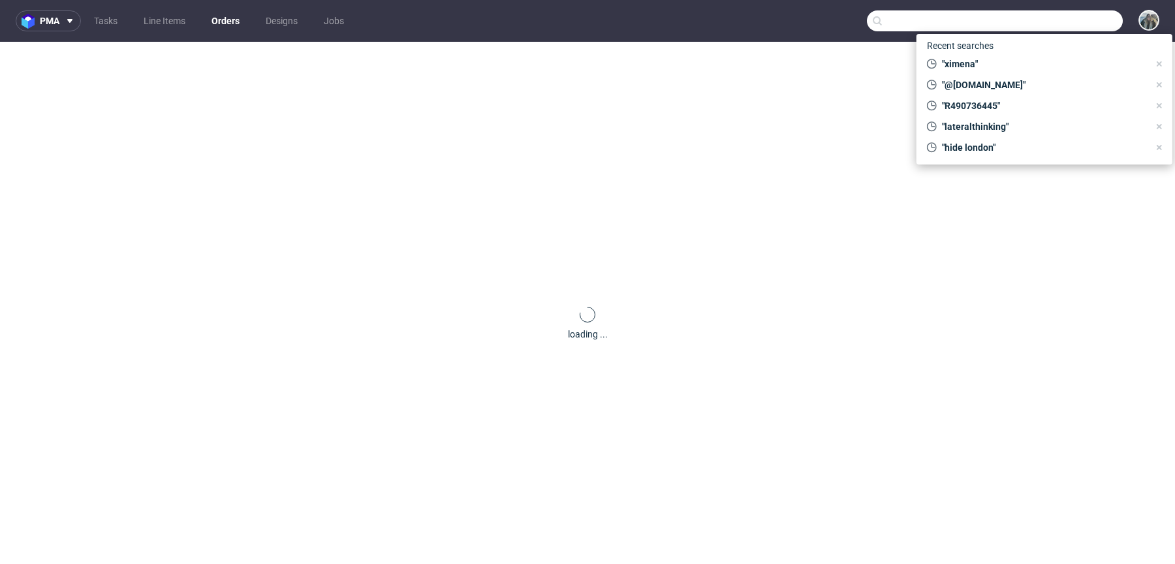
click at [1028, 21] on input "text" at bounding box center [995, 20] width 256 height 21
paste input "camachofabricaciontextil"
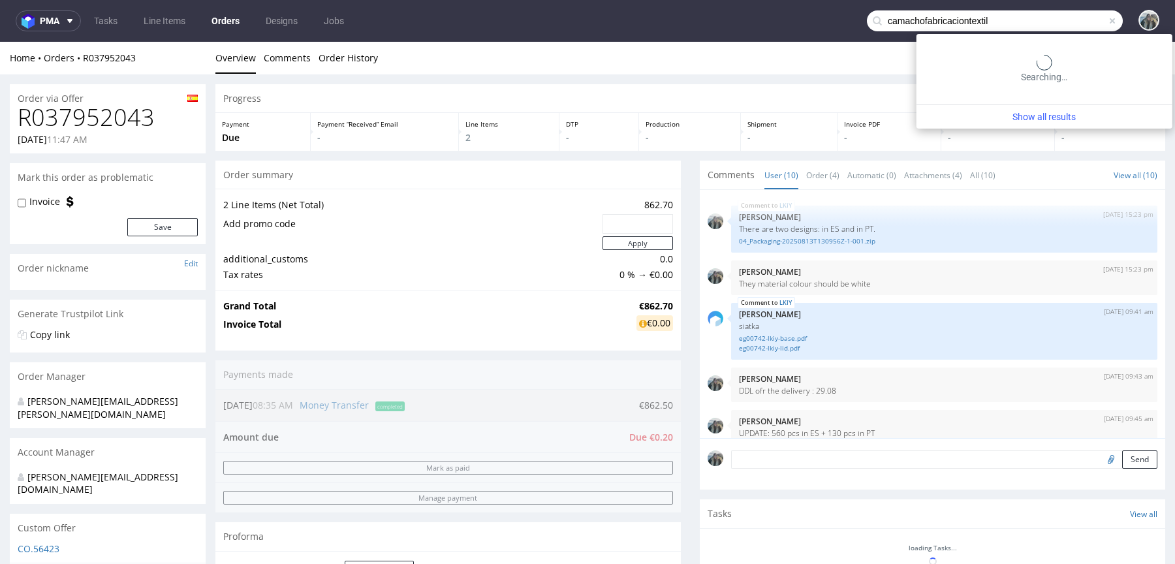
type input "camachofabricaciontextil"
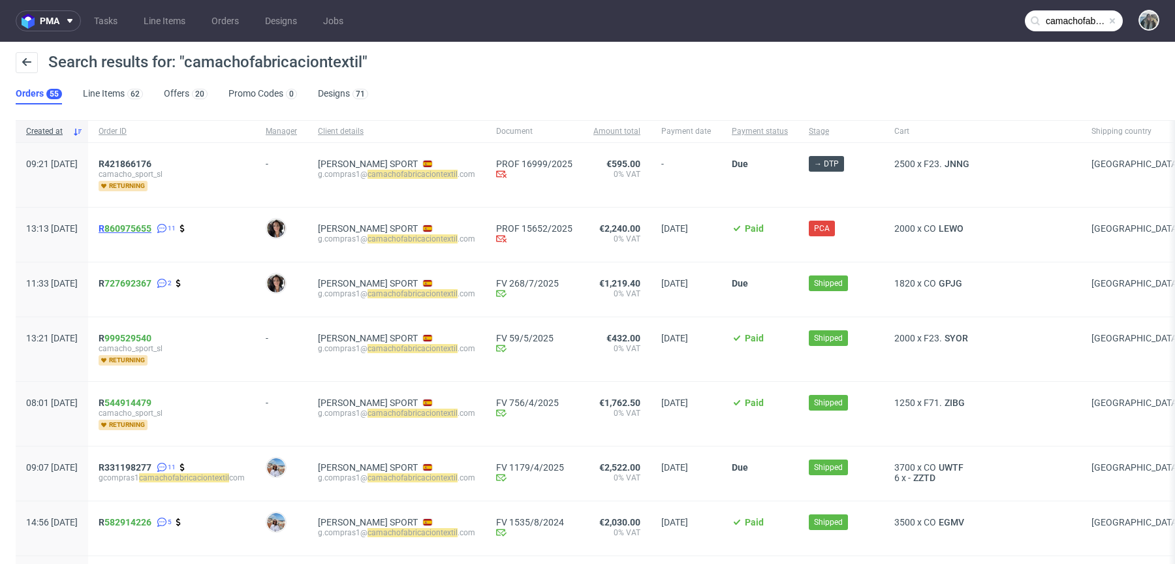
click at [142, 230] on span "R 860975655" at bounding box center [125, 228] width 53 height 10
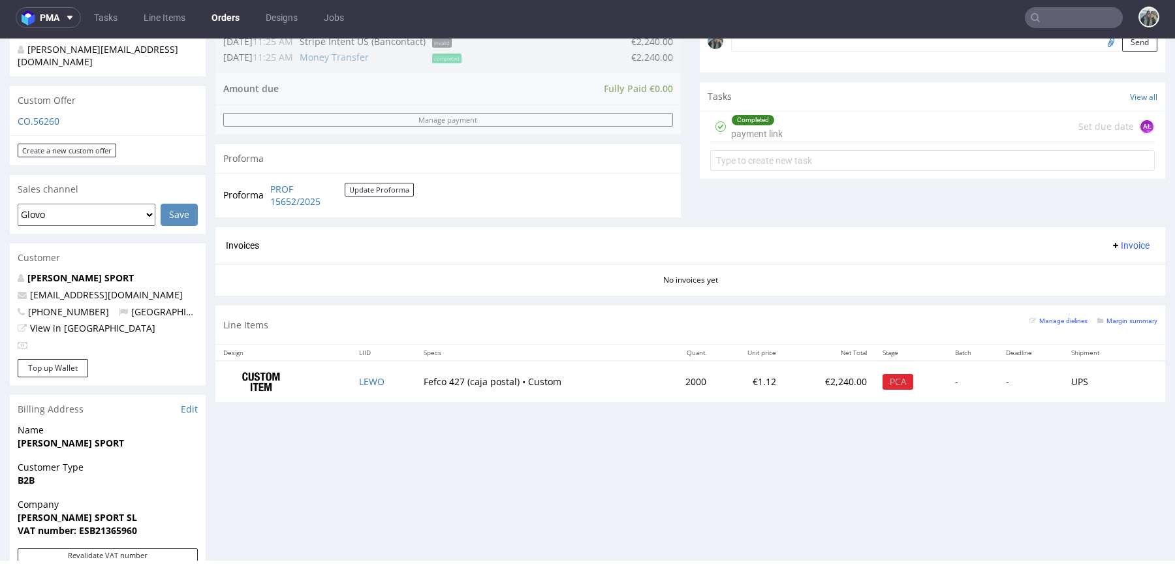
scroll to position [458, 0]
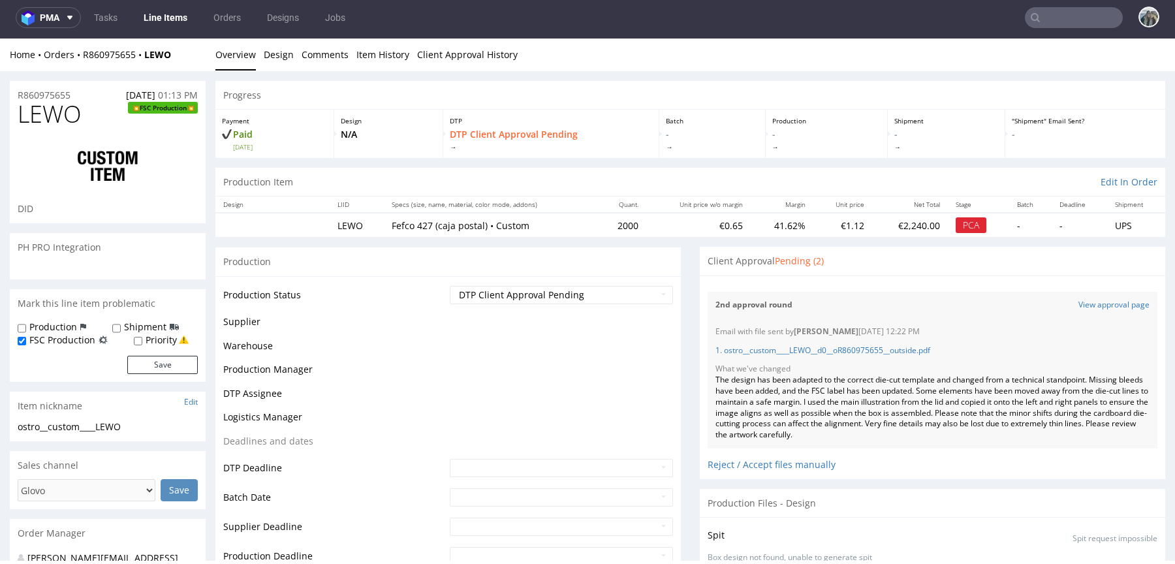
scroll to position [811, 0]
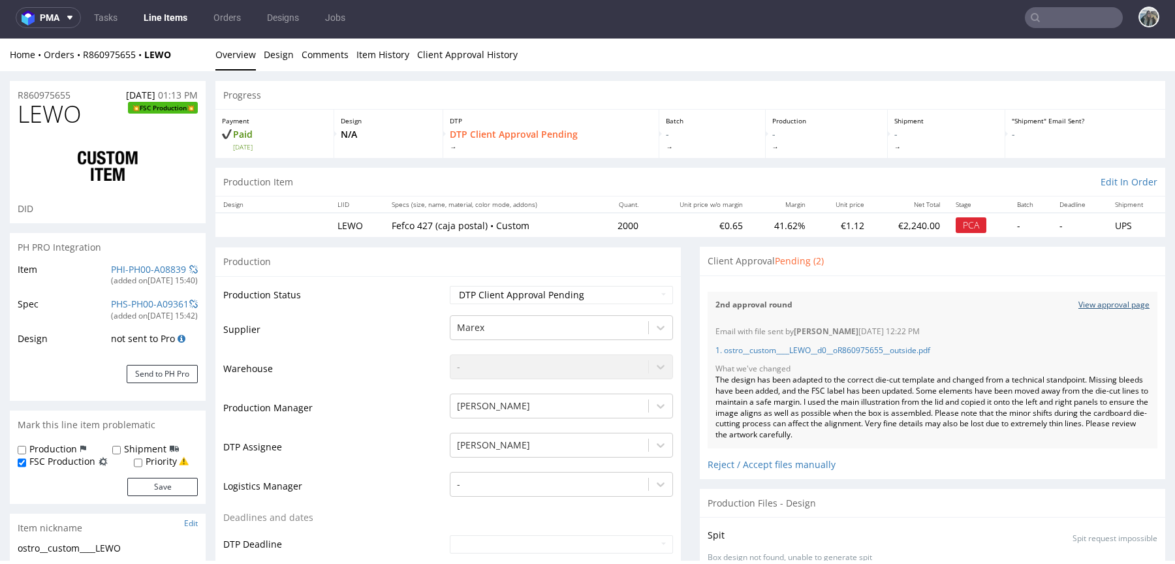
click at [1086, 303] on link "View approval page" at bounding box center [1113, 305] width 71 height 11
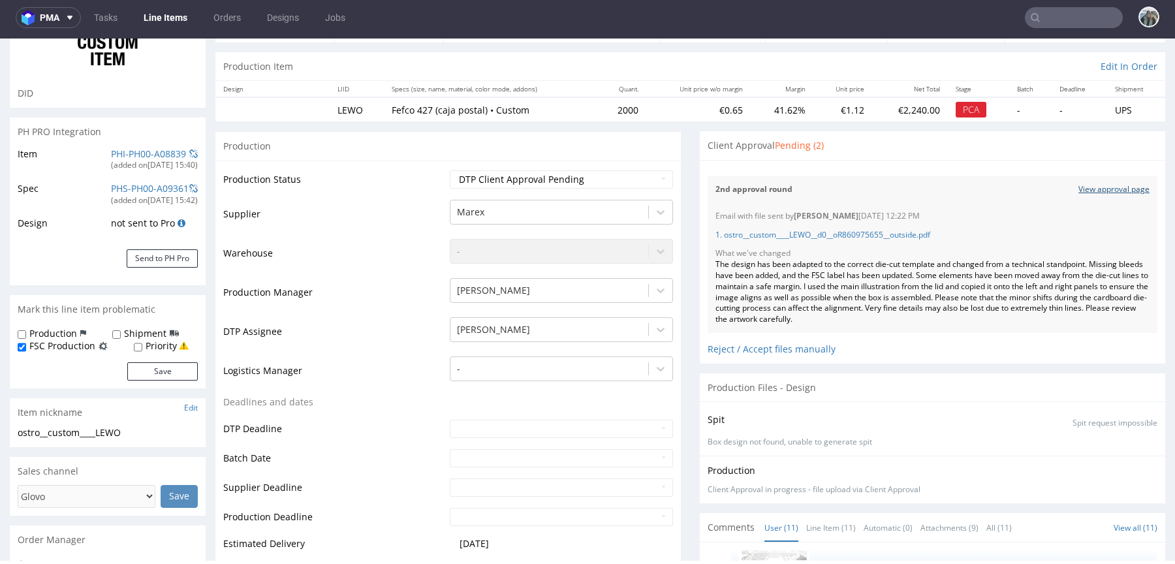
scroll to position [909, 0]
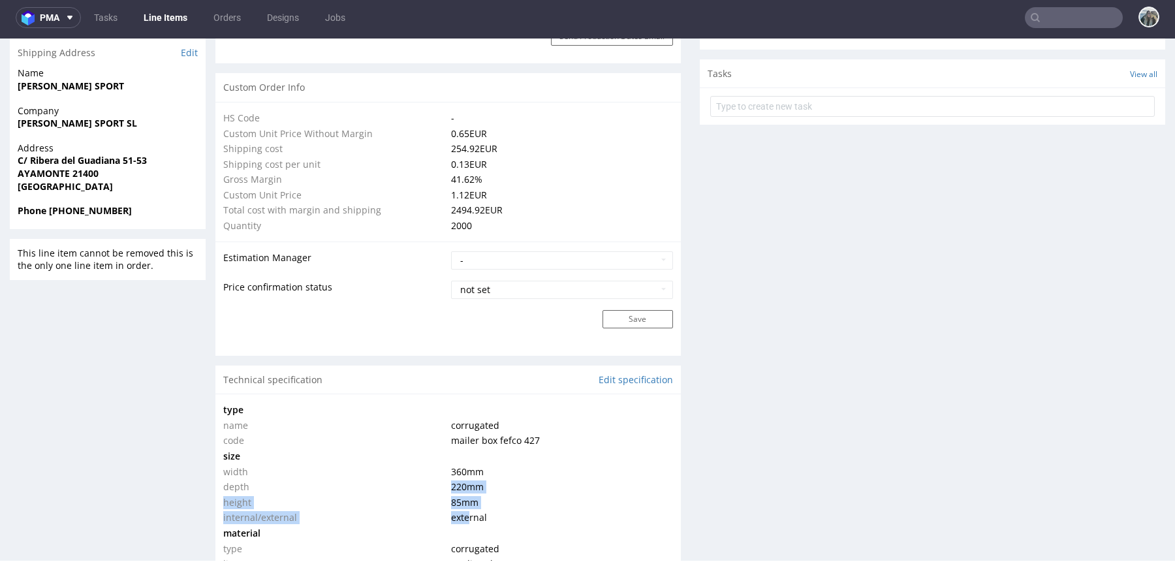
drag, startPoint x: 449, startPoint y: 479, endPoint x: 472, endPoint y: 525, distance: 51.7
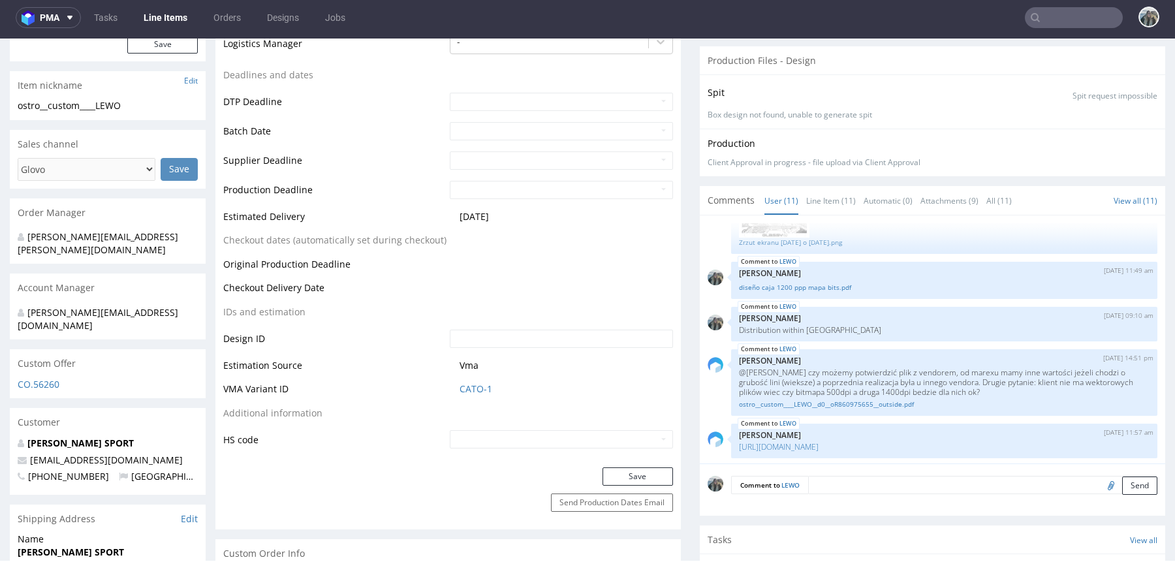
scroll to position [0, 0]
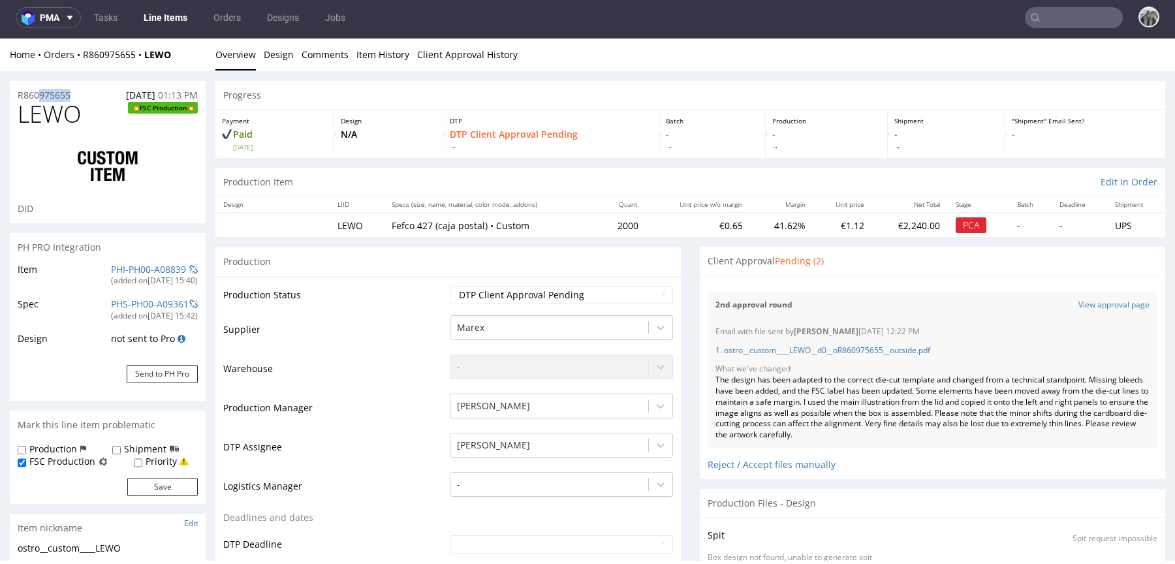
drag, startPoint x: 80, startPoint y: 94, endPoint x: 0, endPoint y: 94, distance: 80.3
copy p "R860975655"
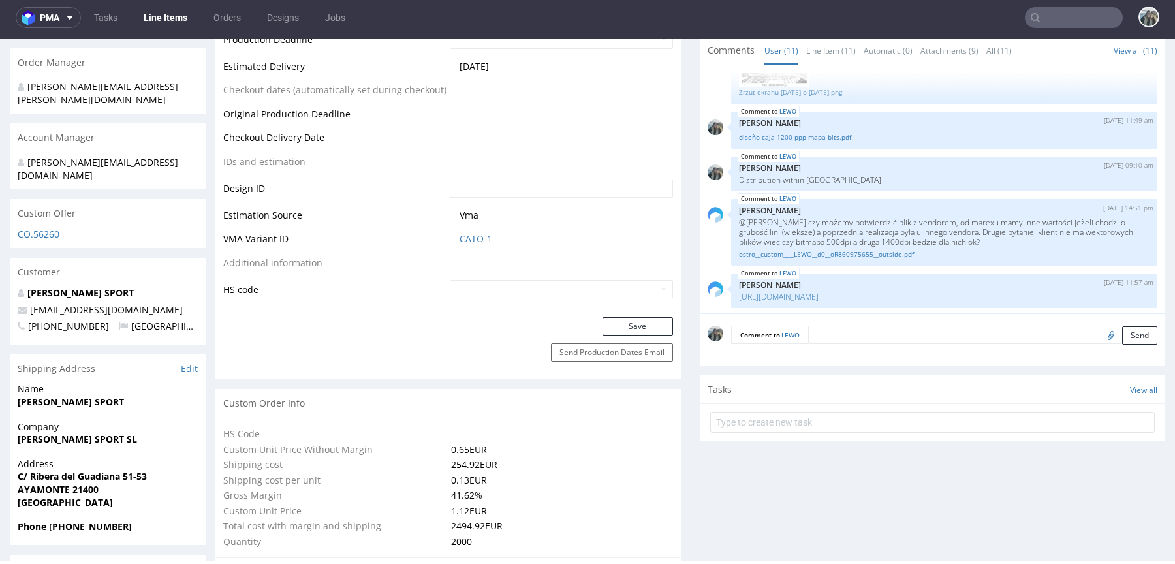
scroll to position [544, 0]
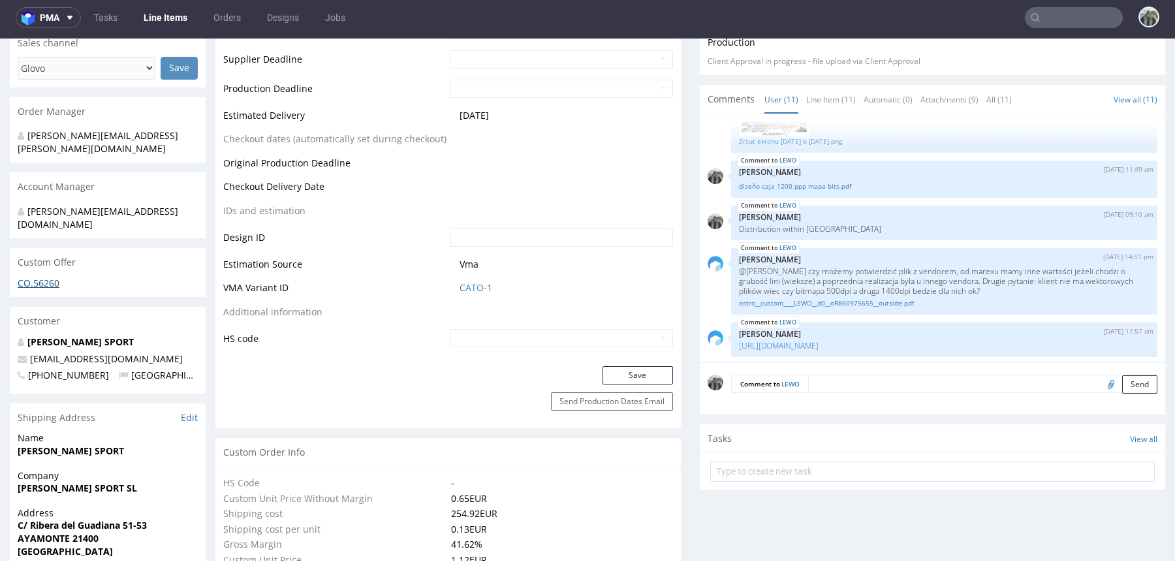
click at [47, 277] on link "CO.56260" at bounding box center [39, 283] width 42 height 12
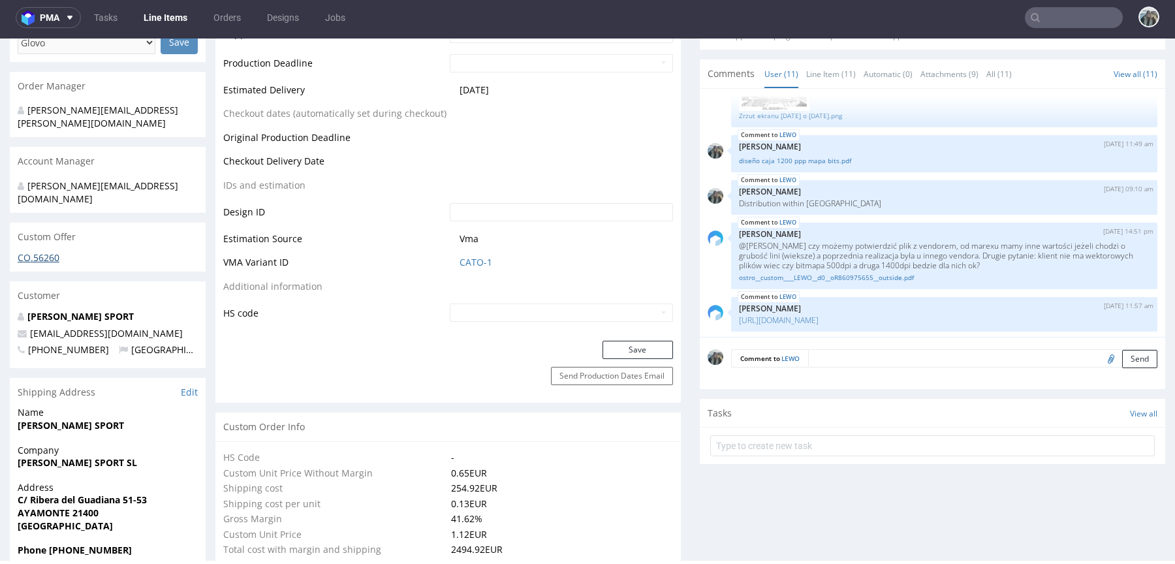
scroll to position [225, 0]
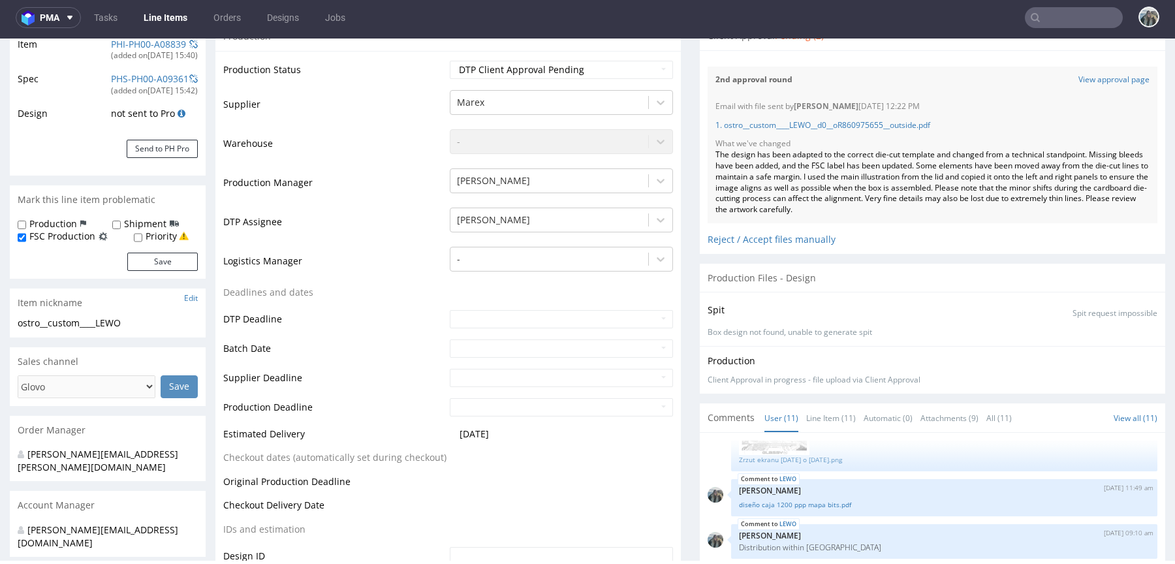
click at [770, 129] on p "1. ostro__custom____LEWO__d0__oR860975655__outside.pdf" at bounding box center [932, 125] width 434 height 11
click at [778, 121] on link "1. ostro__custom____LEWO__d0__oR860975655__outside.pdf" at bounding box center [822, 124] width 215 height 11
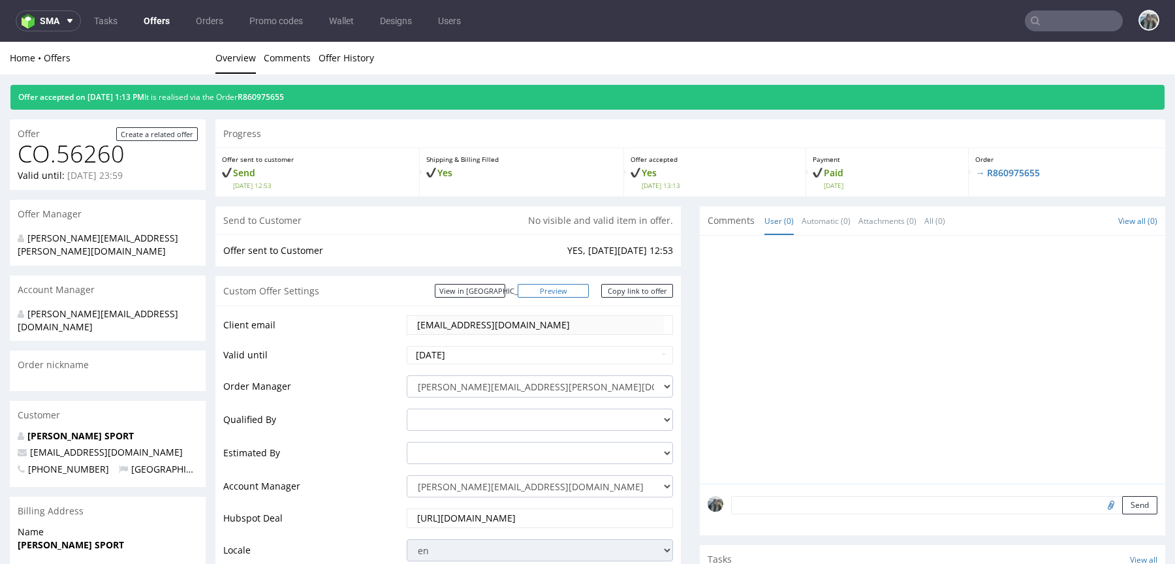
click at [572, 288] on link "Preview" at bounding box center [554, 291] width 72 height 14
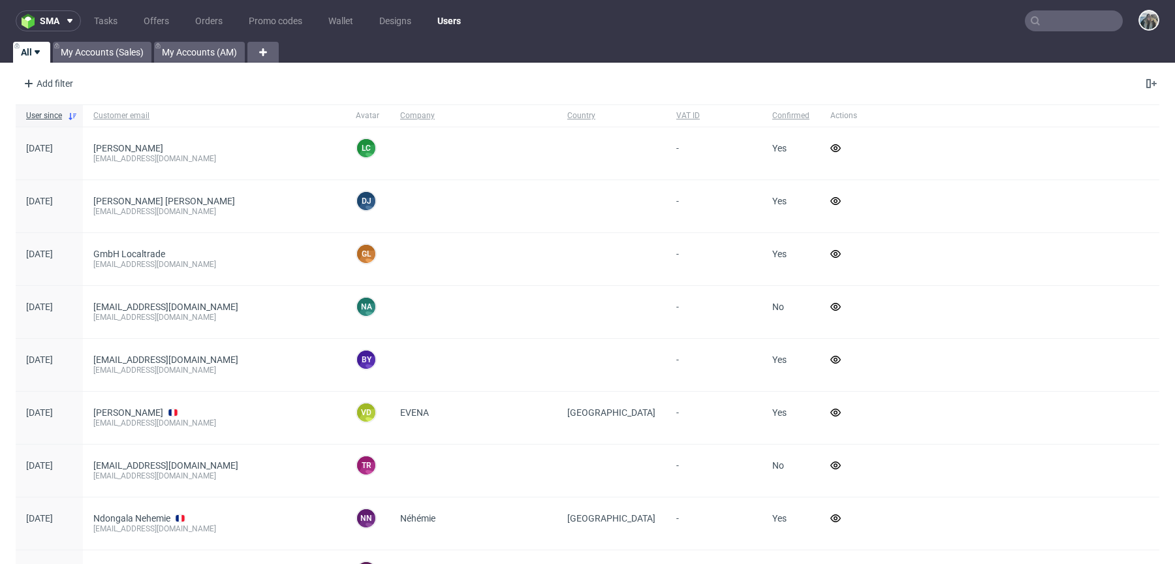
click at [1055, 21] on input "text" at bounding box center [1074, 20] width 98 height 21
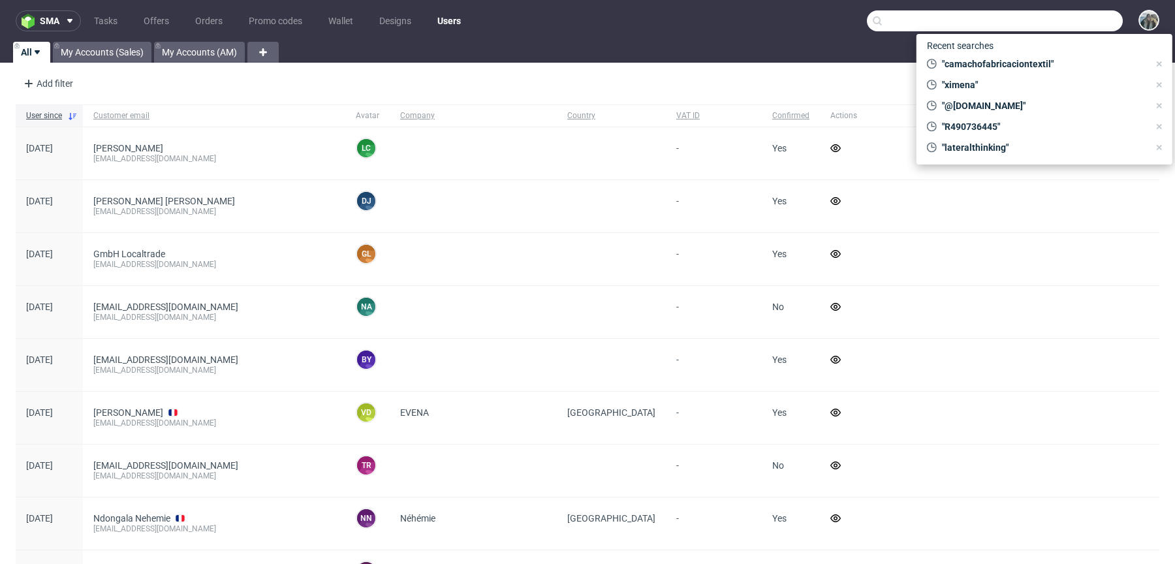
paste input "R037952043"
type input "R037952043"
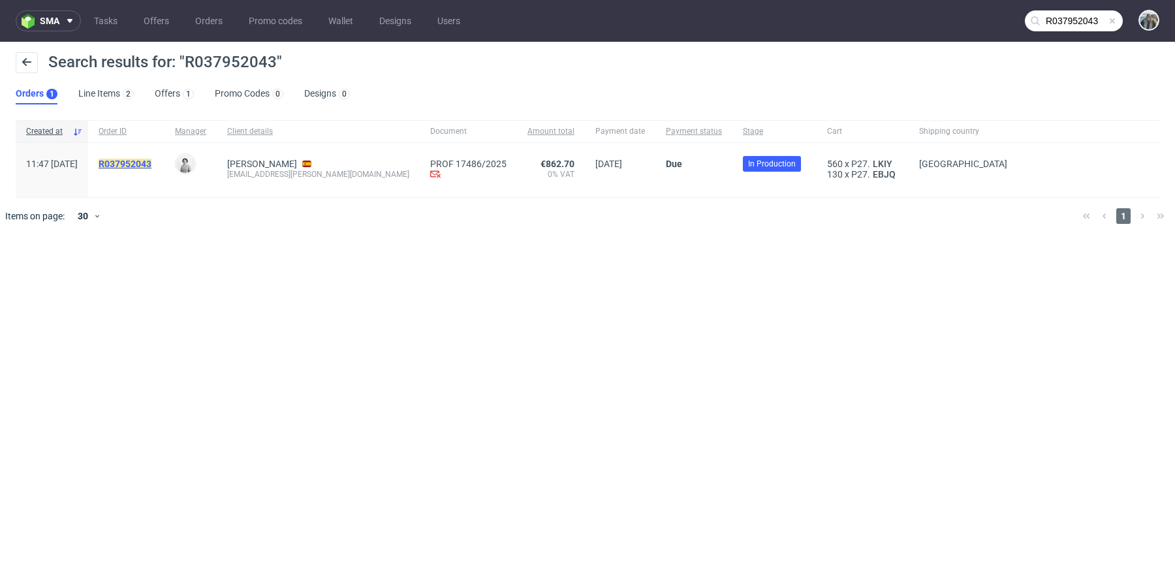
click at [151, 159] on mark "R037952043" at bounding box center [125, 164] width 53 height 10
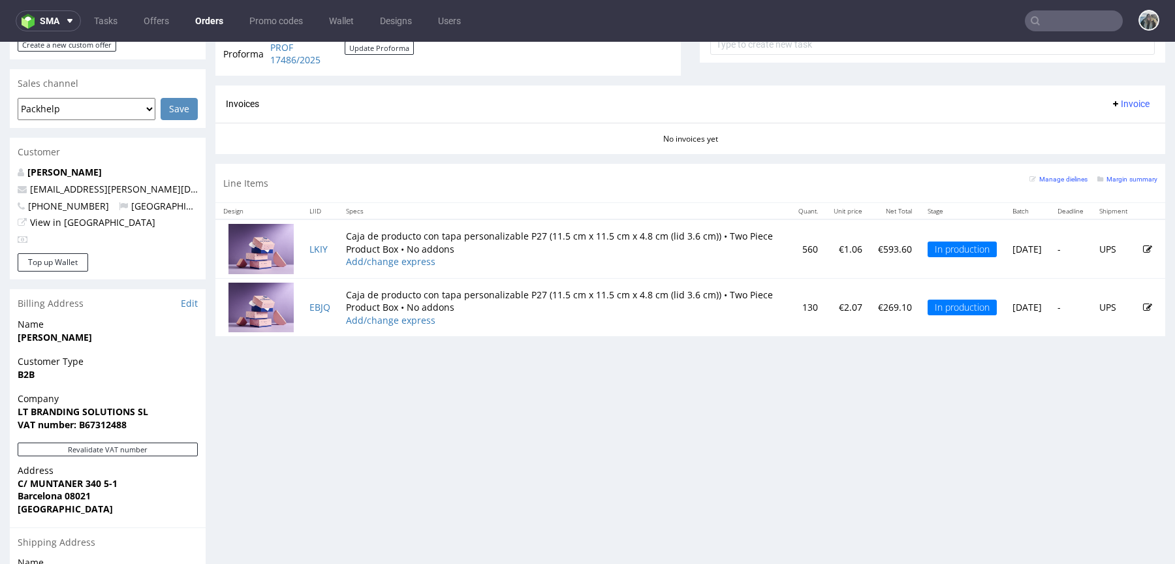
scroll to position [575, 0]
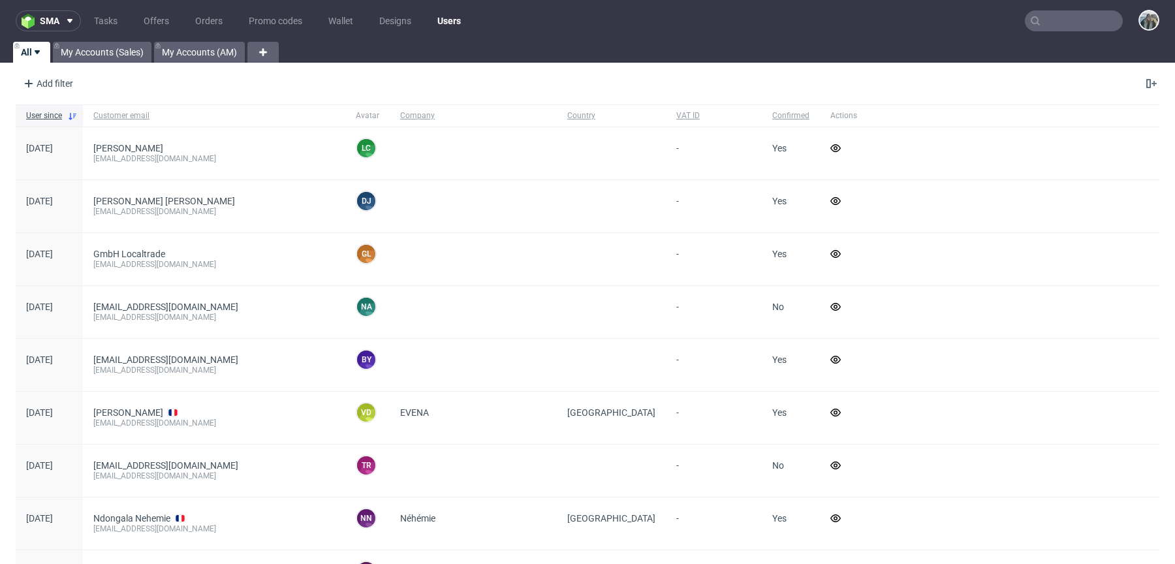
click at [1039, 20] on input "text" at bounding box center [1074, 20] width 98 height 21
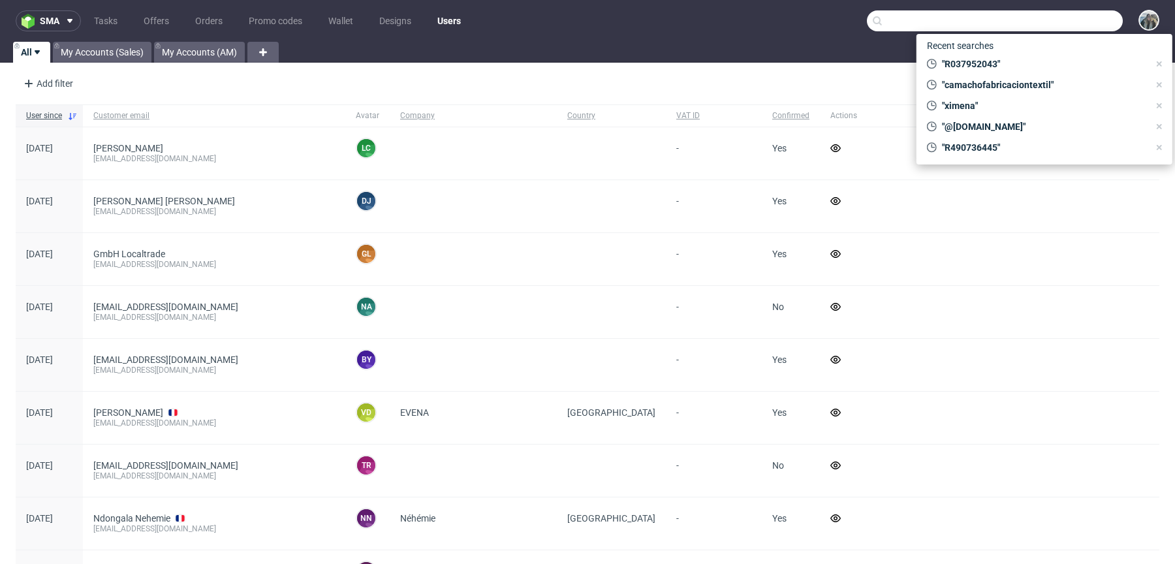
paste input "R860975655"
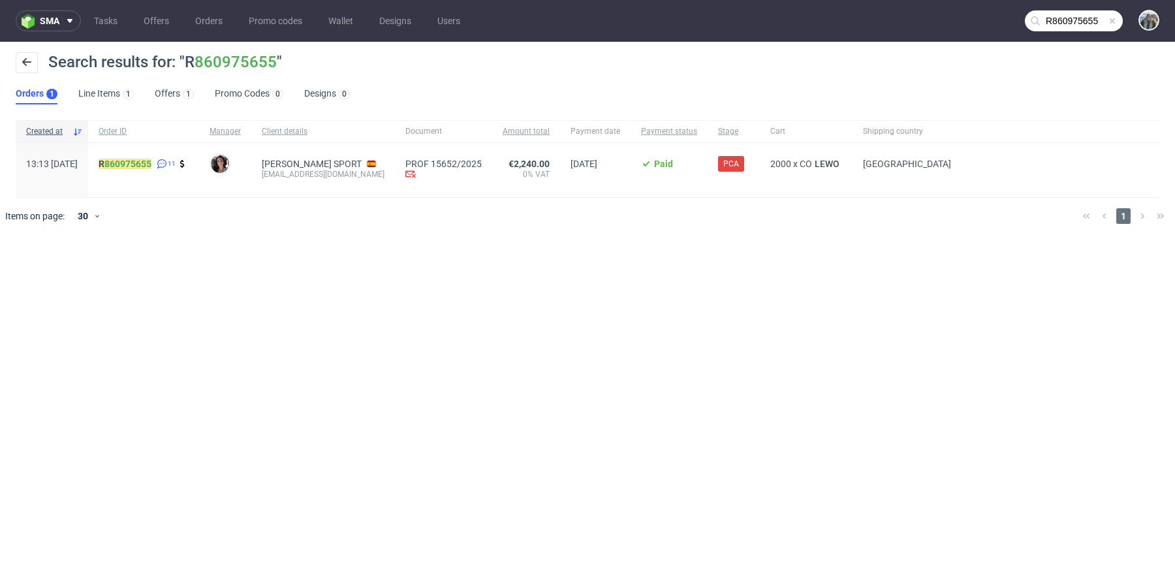
click at [1073, 19] on input "R860975655" at bounding box center [1074, 20] width 98 height 21
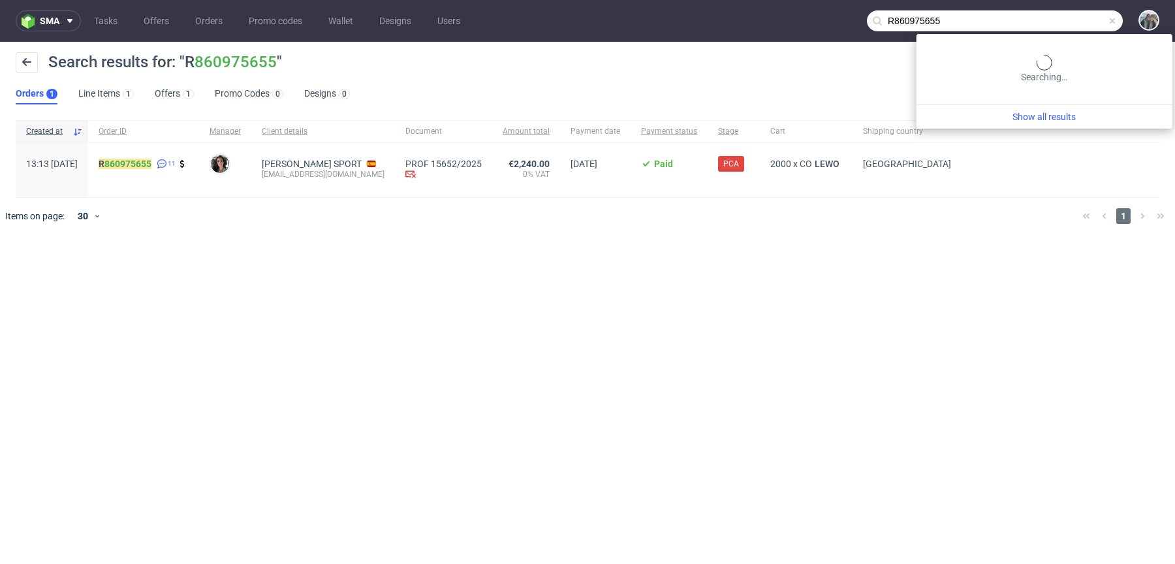
paste input "071696560"
type input "R071696560"
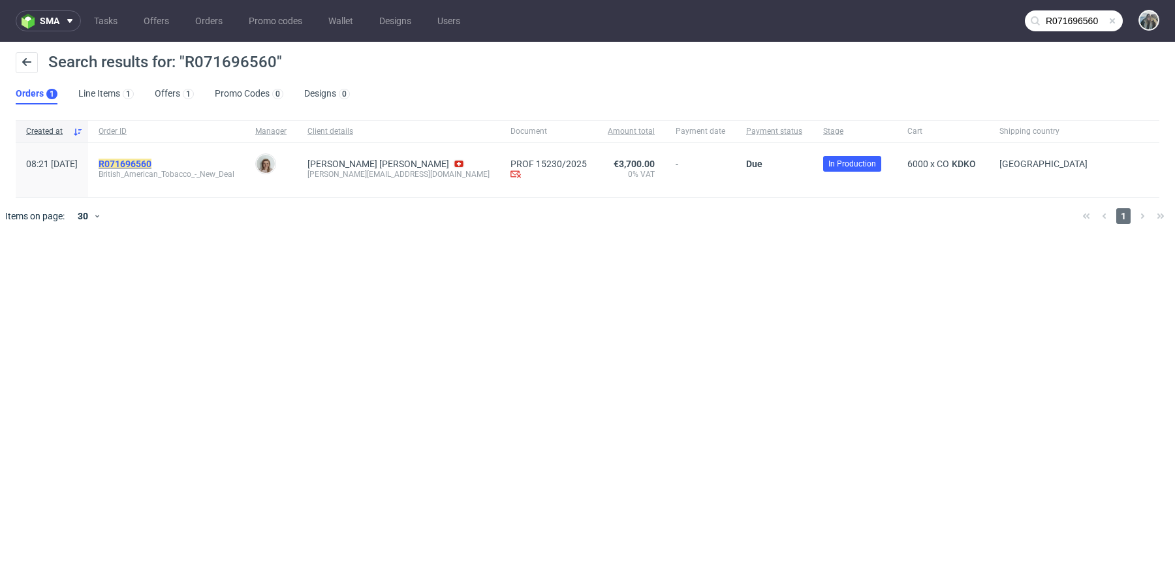
click at [151, 161] on mark "R071696560" at bounding box center [125, 164] width 53 height 10
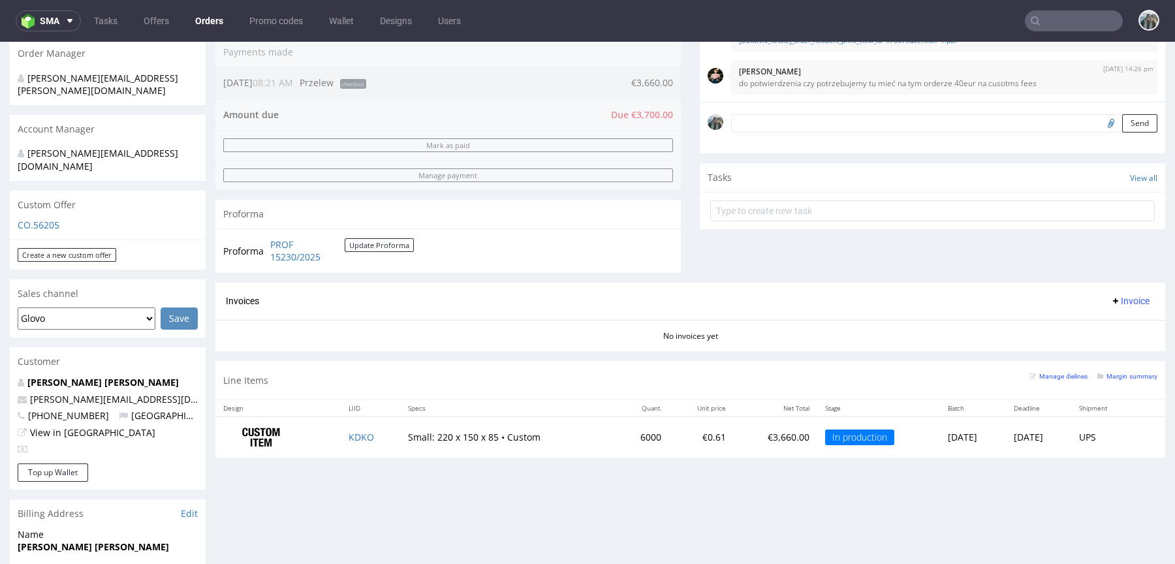
scroll to position [320, 0]
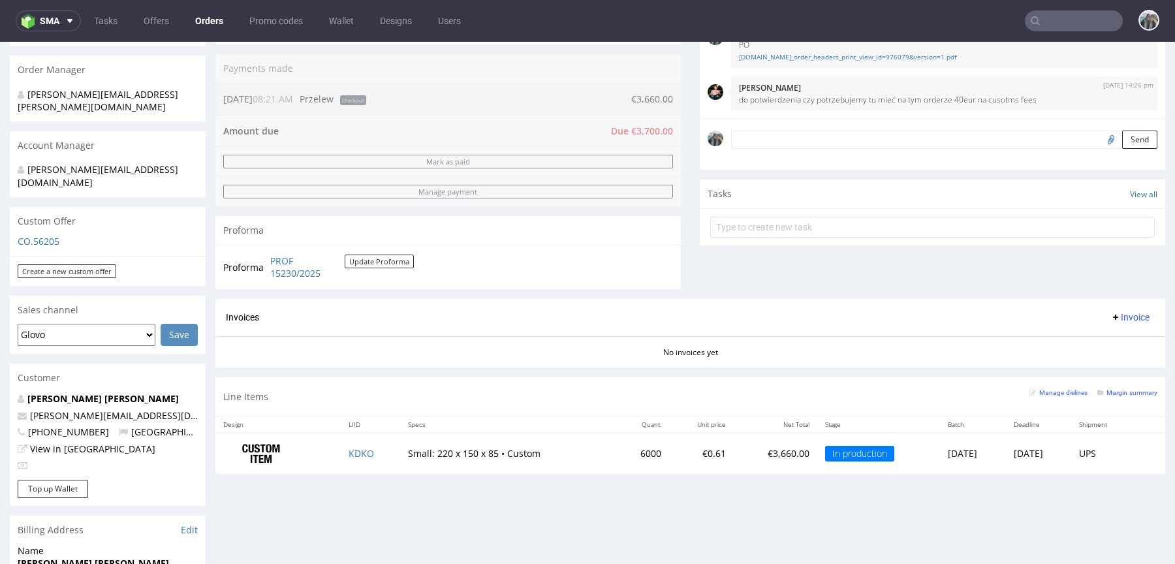
click at [1079, 29] on input "text" at bounding box center [1074, 20] width 98 height 21
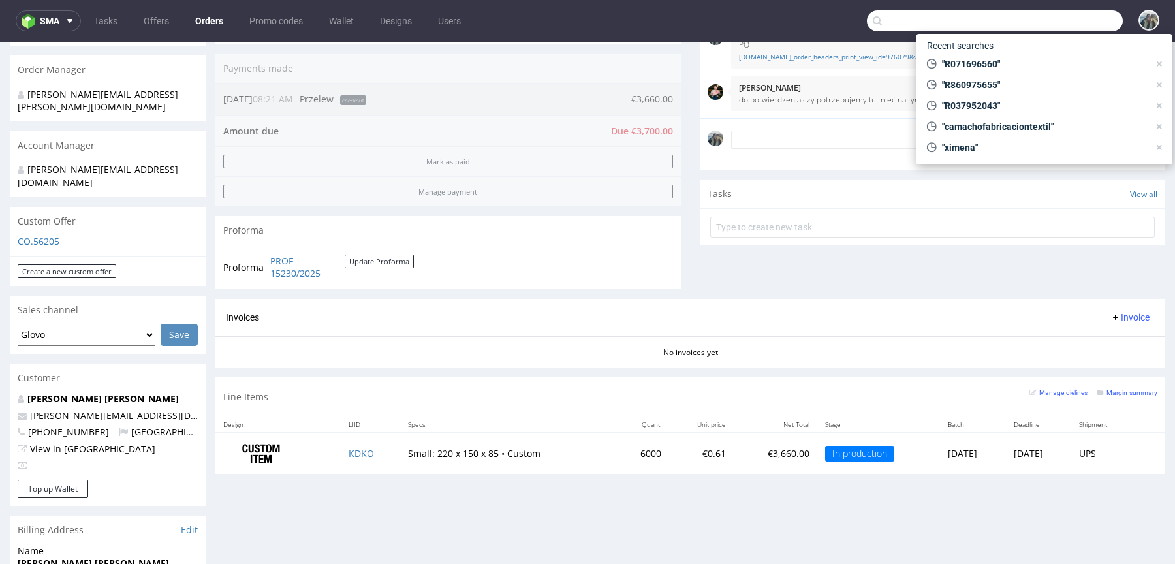
paste input "R404437359"
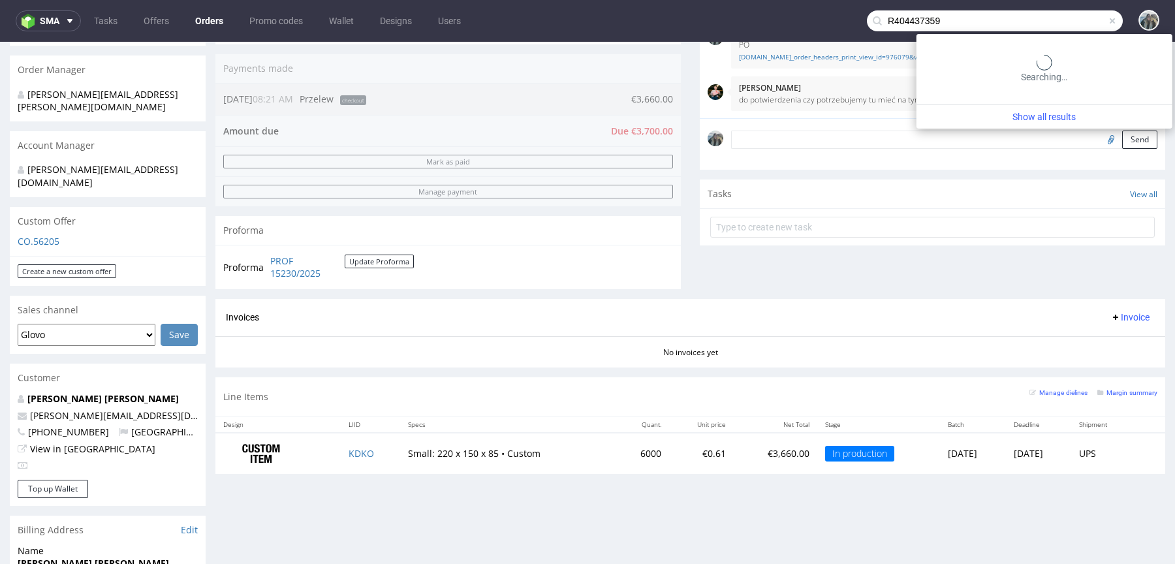
type input "R404437359"
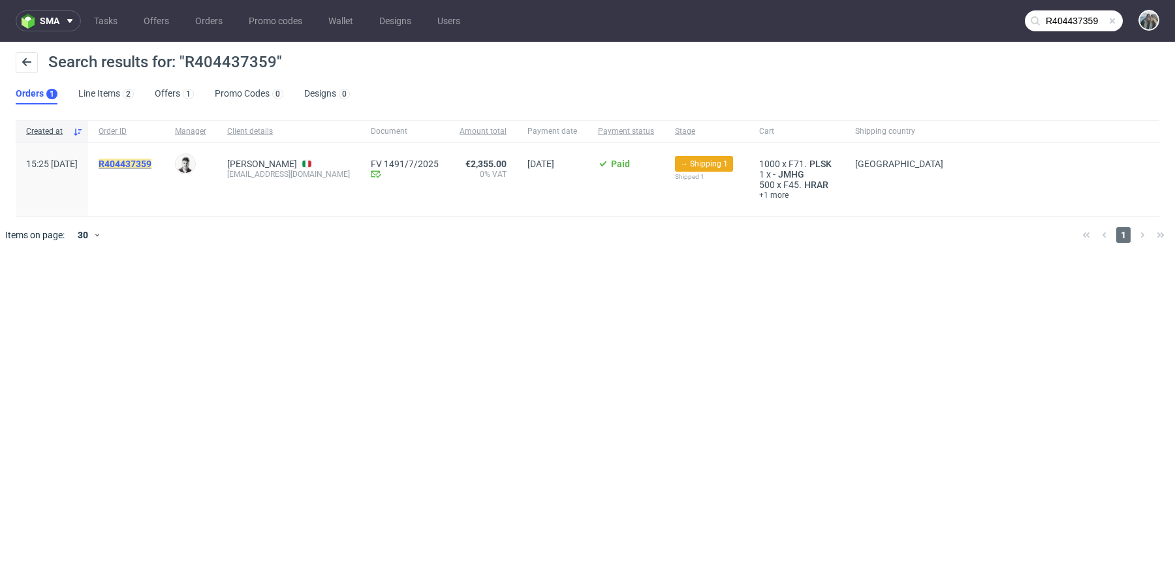
click at [151, 166] on mark "R404437359" at bounding box center [125, 164] width 53 height 10
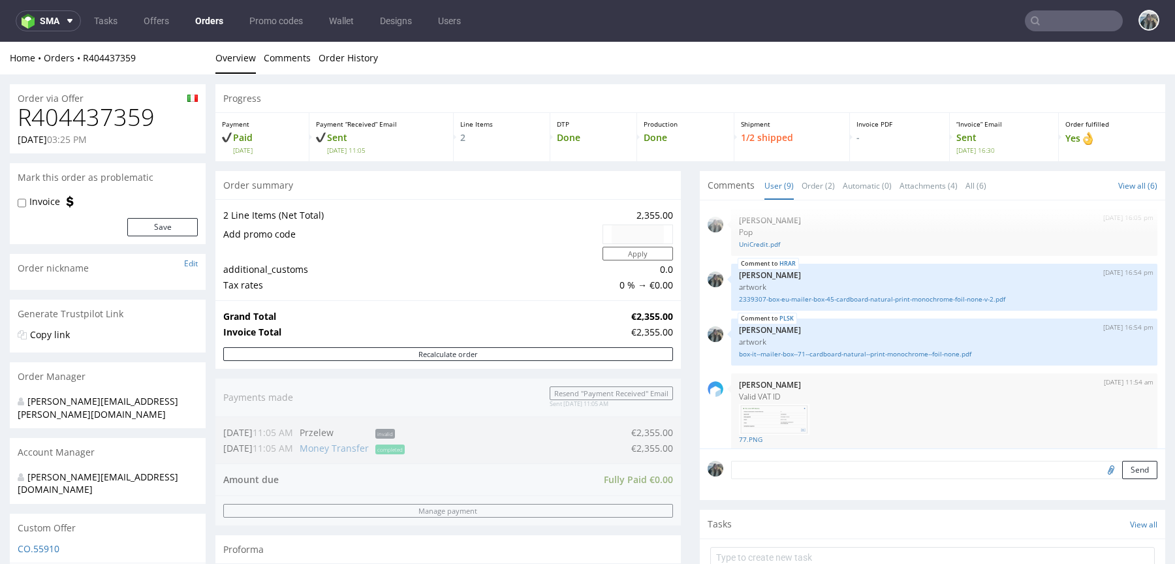
scroll to position [478, 0]
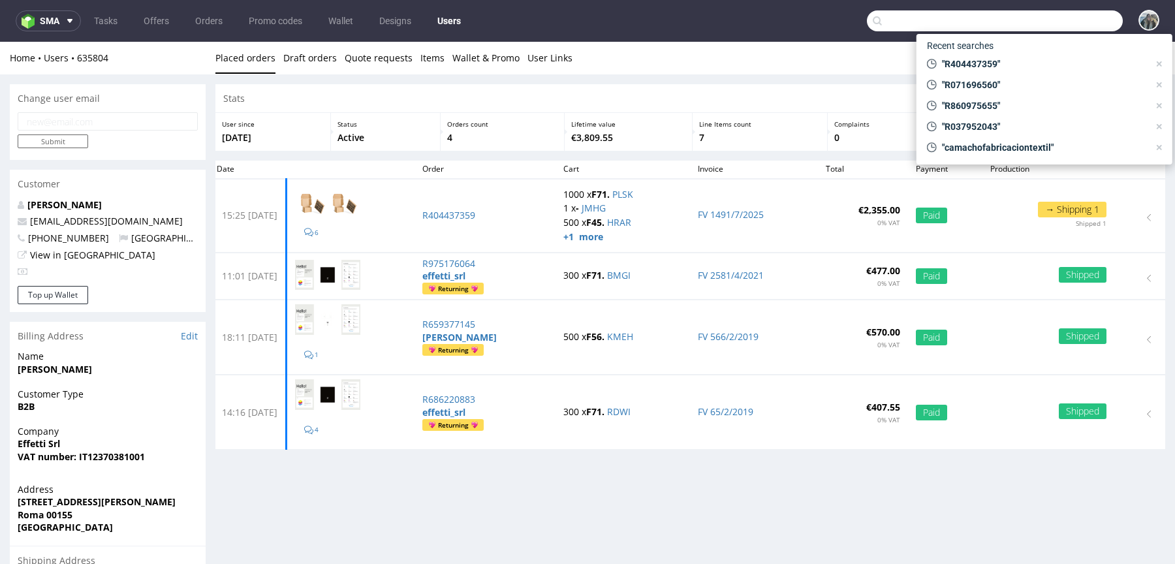
click at [1032, 16] on input "text" at bounding box center [995, 20] width 256 height 21
paste input "R945537519"
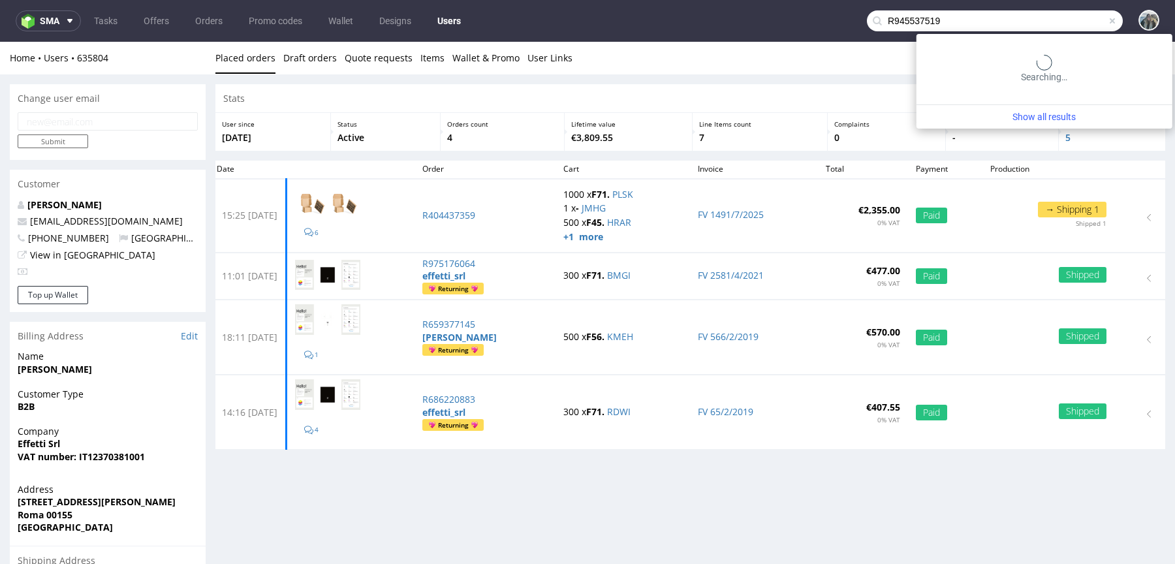
type input "R945537519"
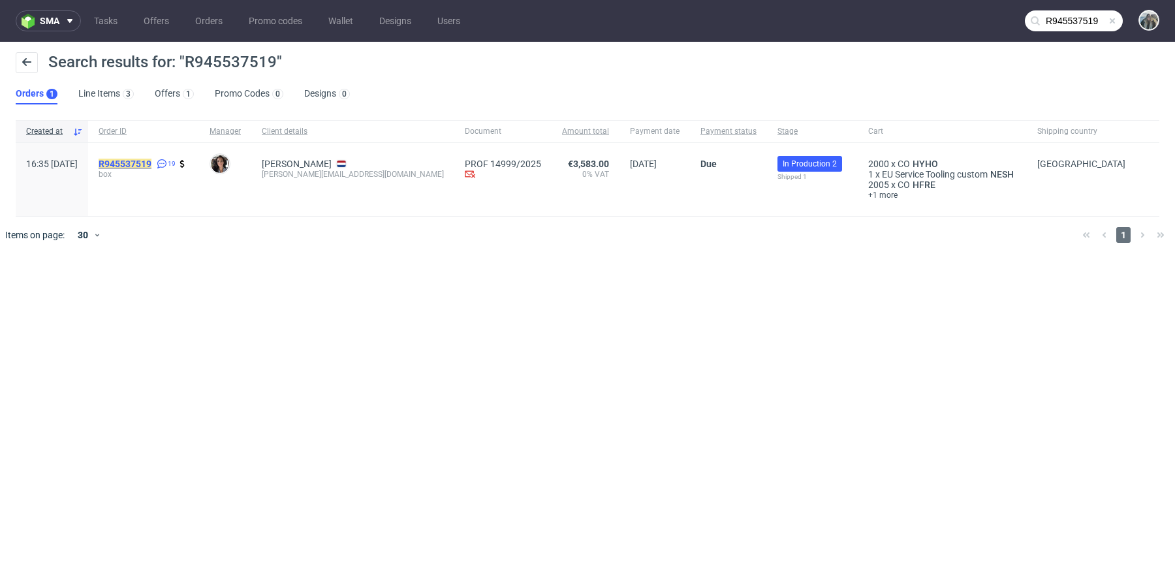
click at [151, 163] on mark "R945537519" at bounding box center [125, 164] width 53 height 10
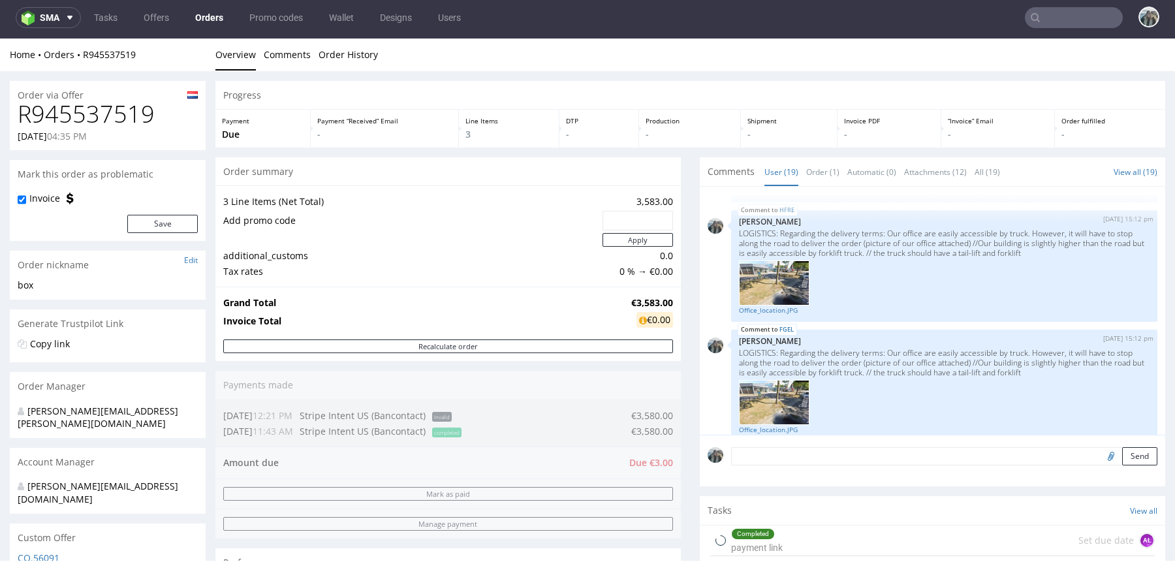
scroll to position [691, 0]
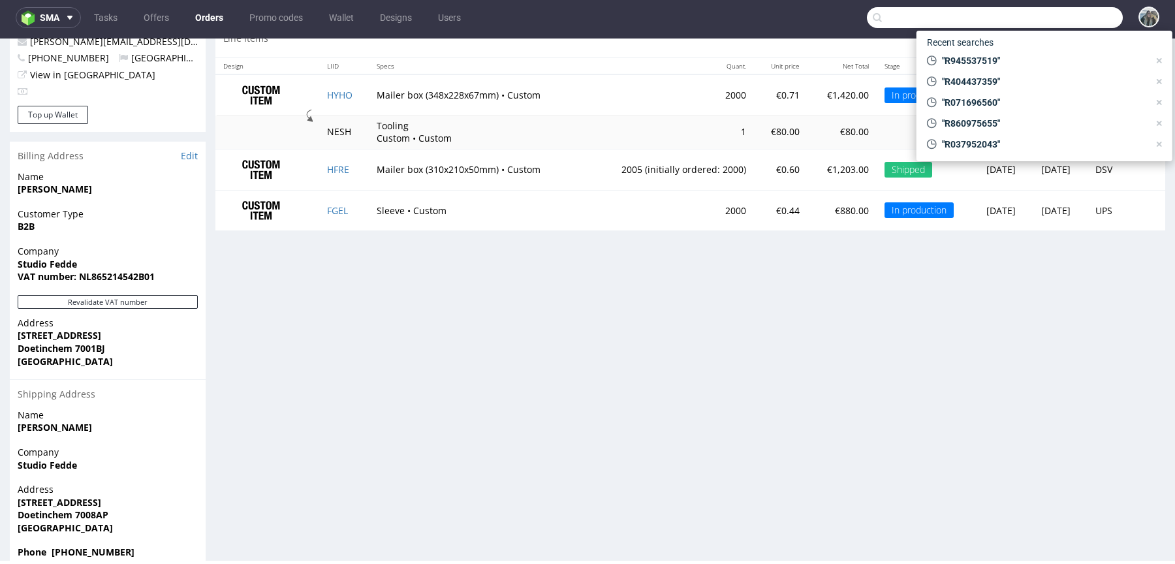
click at [1037, 14] on input "text" at bounding box center [995, 17] width 256 height 21
paste input "R812170330"
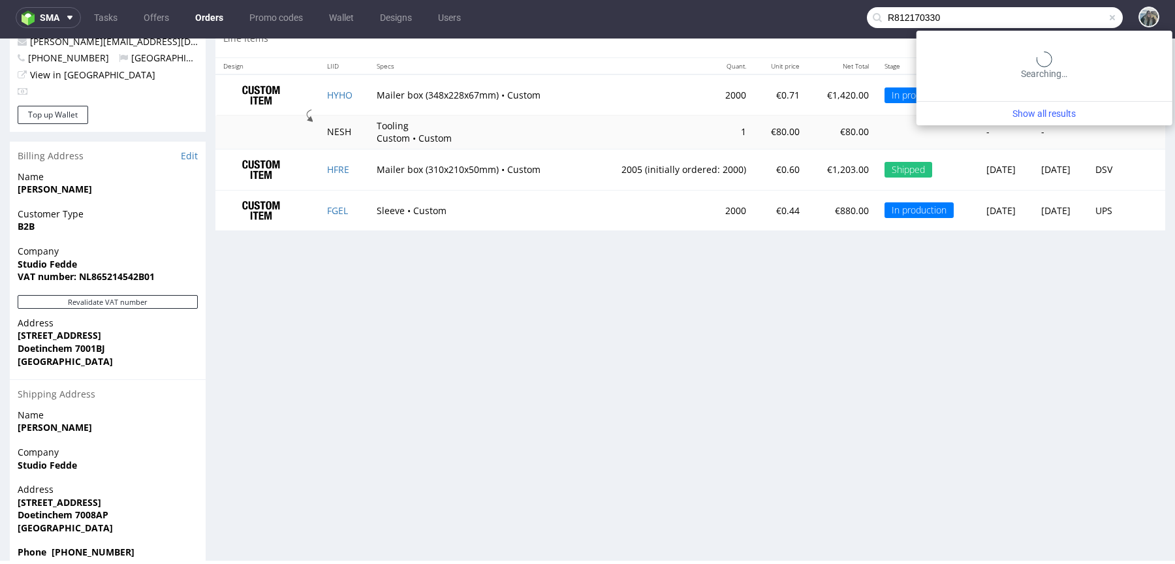
type input "R812170330"
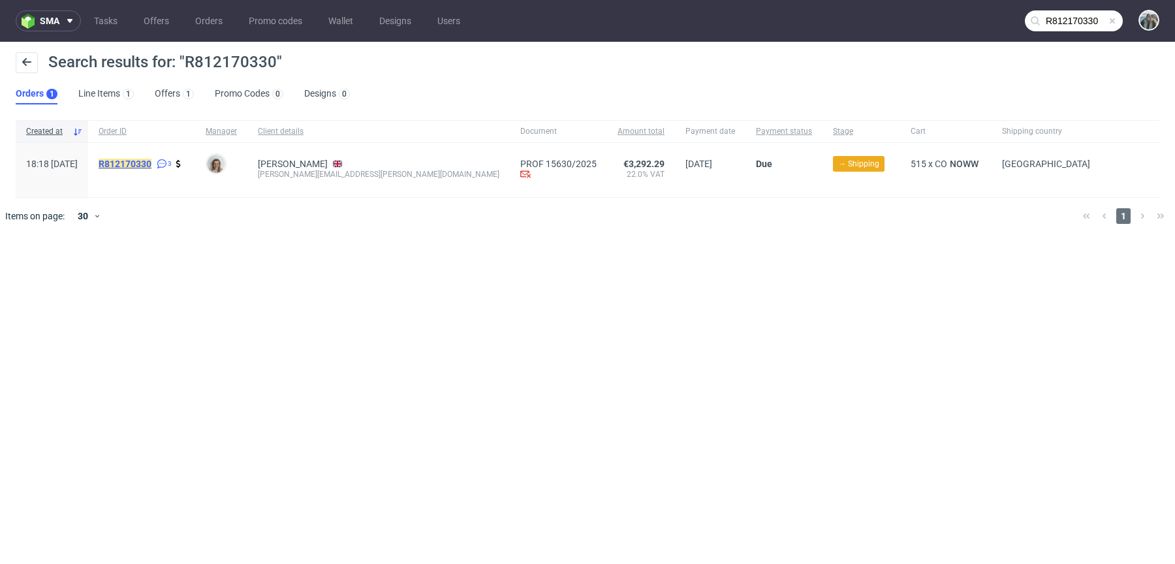
click at [151, 166] on mark "R812170330" at bounding box center [125, 164] width 53 height 10
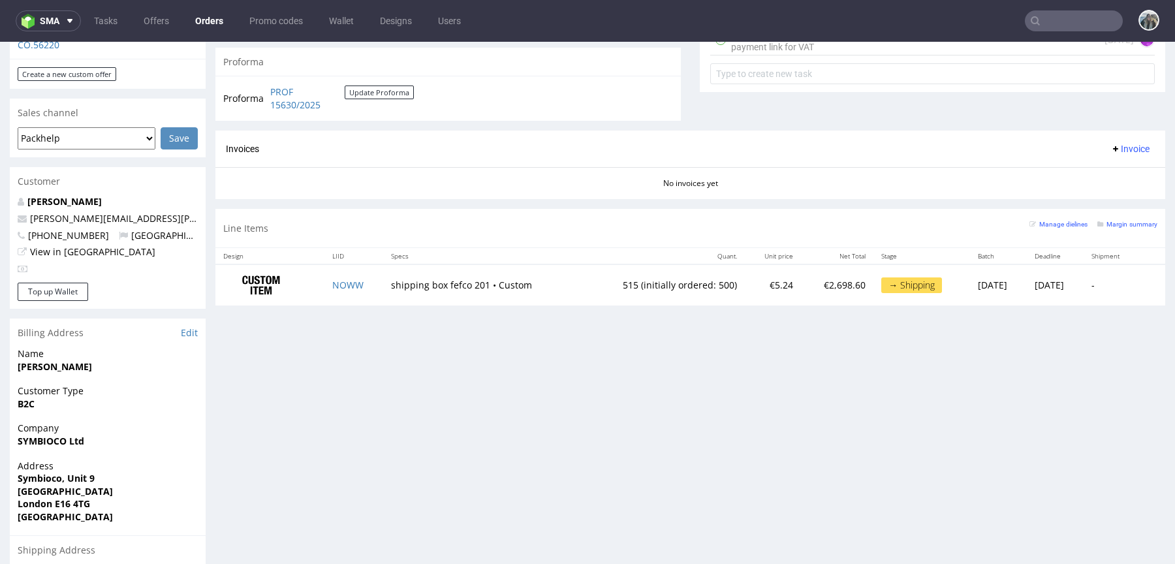
scroll to position [544, 0]
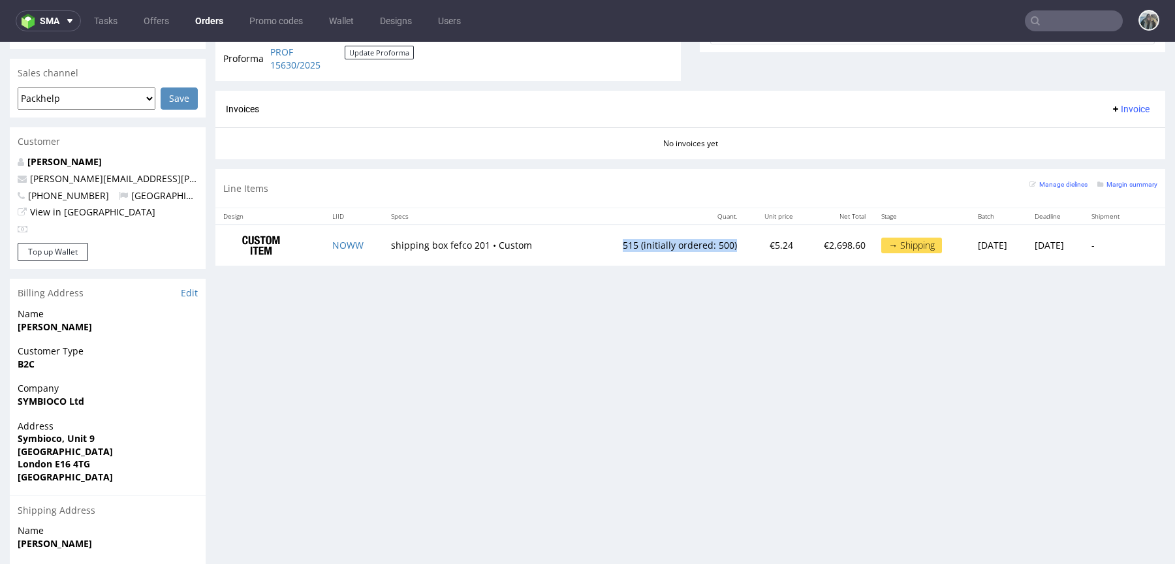
drag, startPoint x: 702, startPoint y: 245, endPoint x: 580, endPoint y: 241, distance: 121.5
click at [581, 241] on td "515 (initially ordered: 500)" at bounding box center [663, 245] width 164 height 41
copy td "515 (initially ordered: 500)"
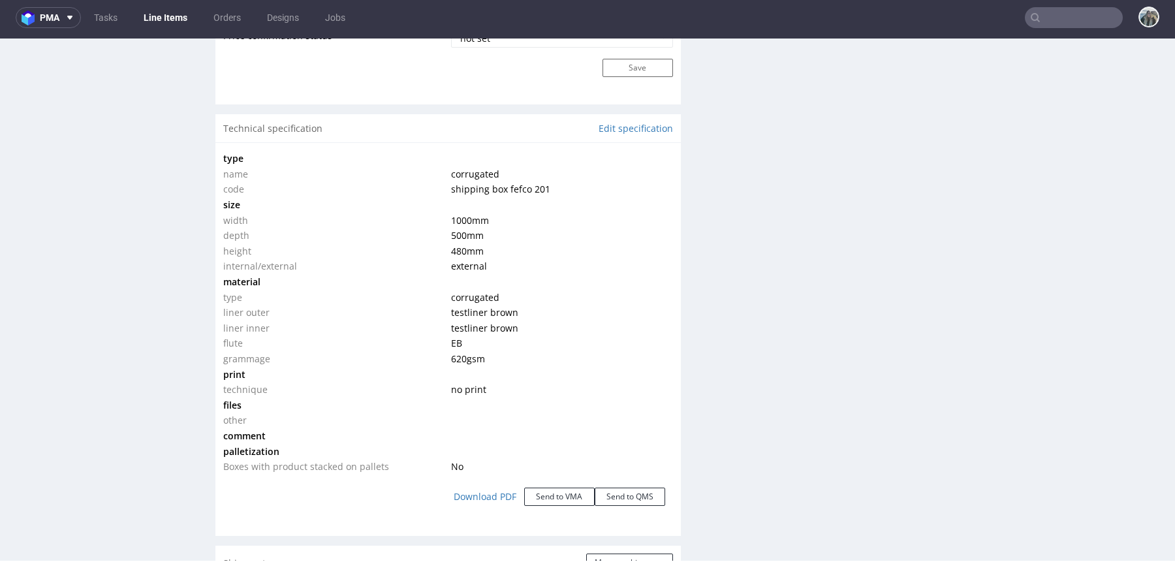
scroll to position [1872, 0]
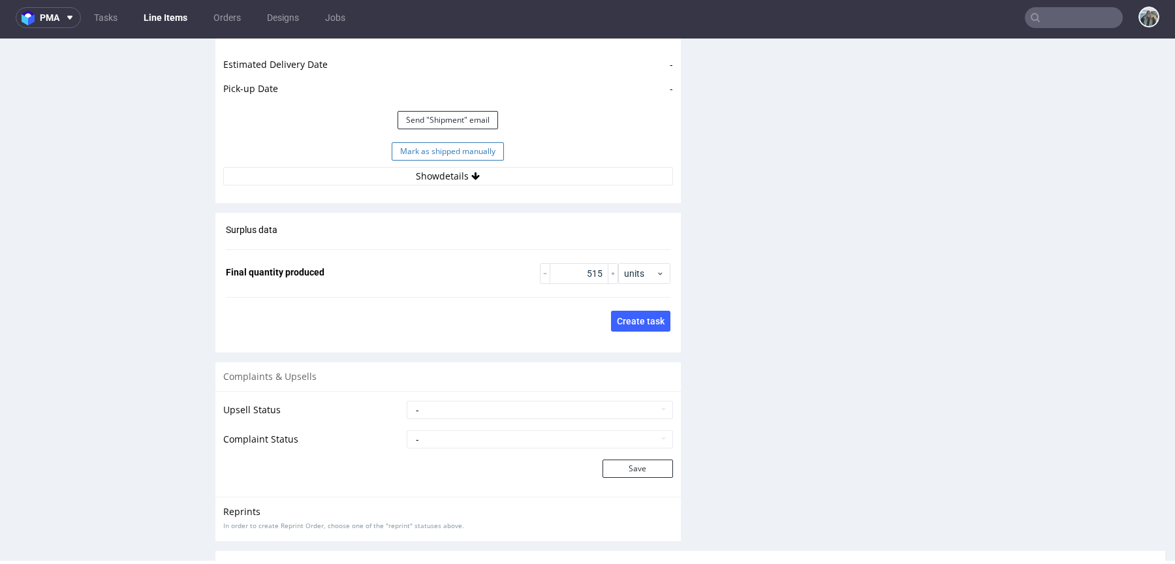
click at [426, 149] on button "Mark as shipped manually" at bounding box center [448, 151] width 112 height 18
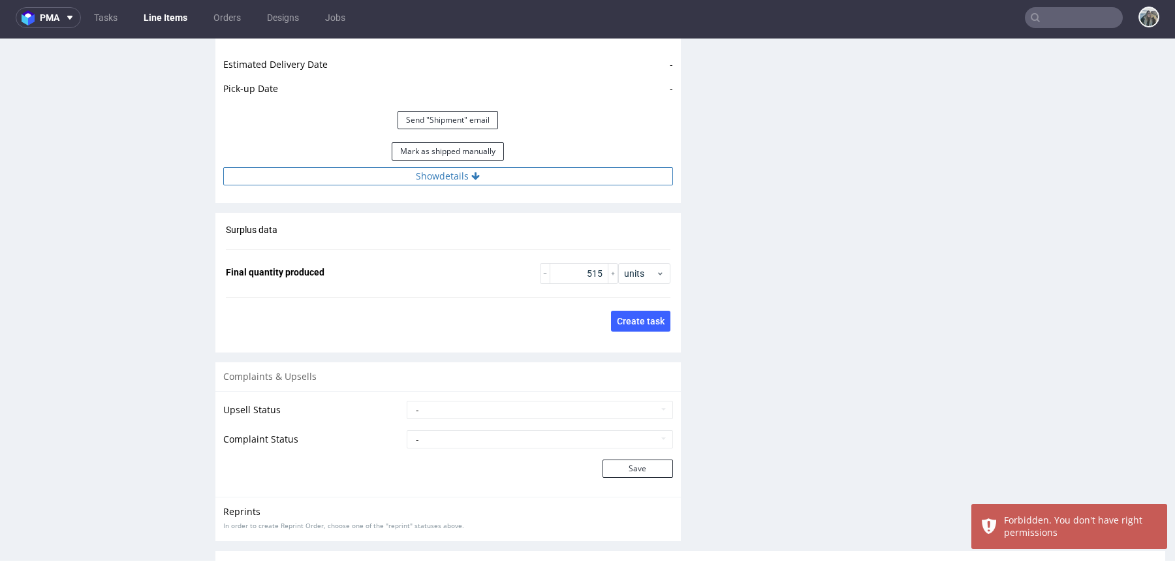
click at [428, 176] on button "Show details" at bounding box center [448, 176] width 450 height 18
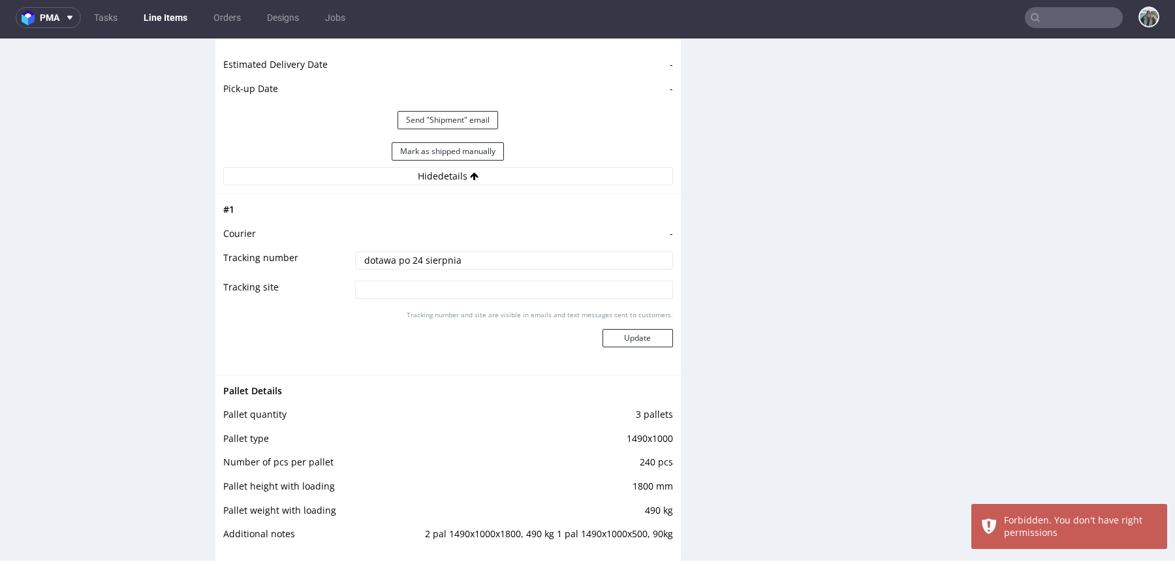
click at [426, 255] on input "dotawa po 24 sierpnia" at bounding box center [514, 260] width 318 height 18
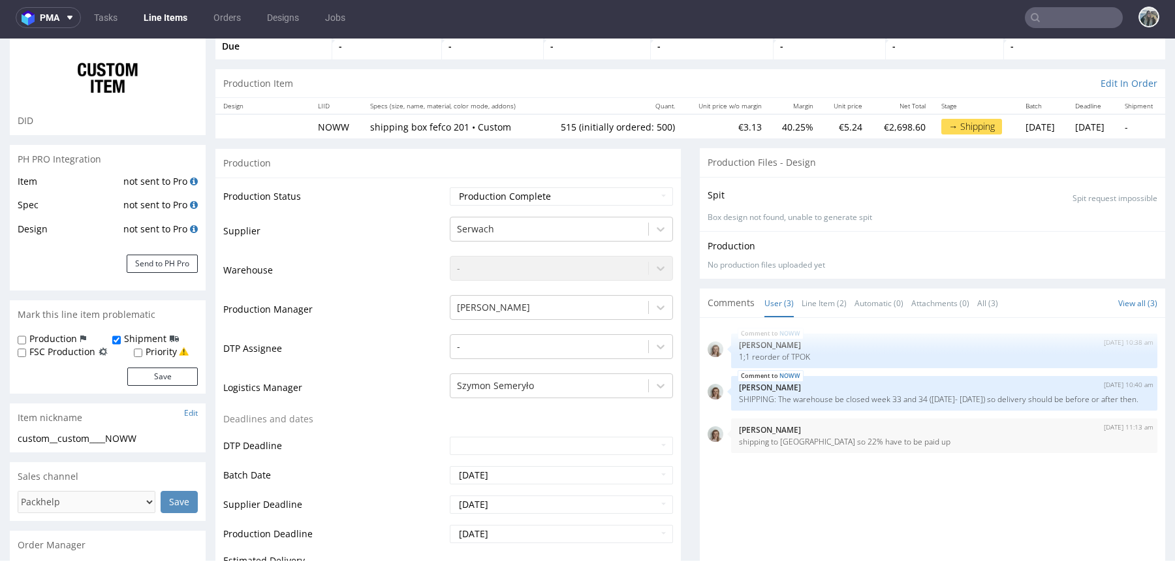
scroll to position [0, 0]
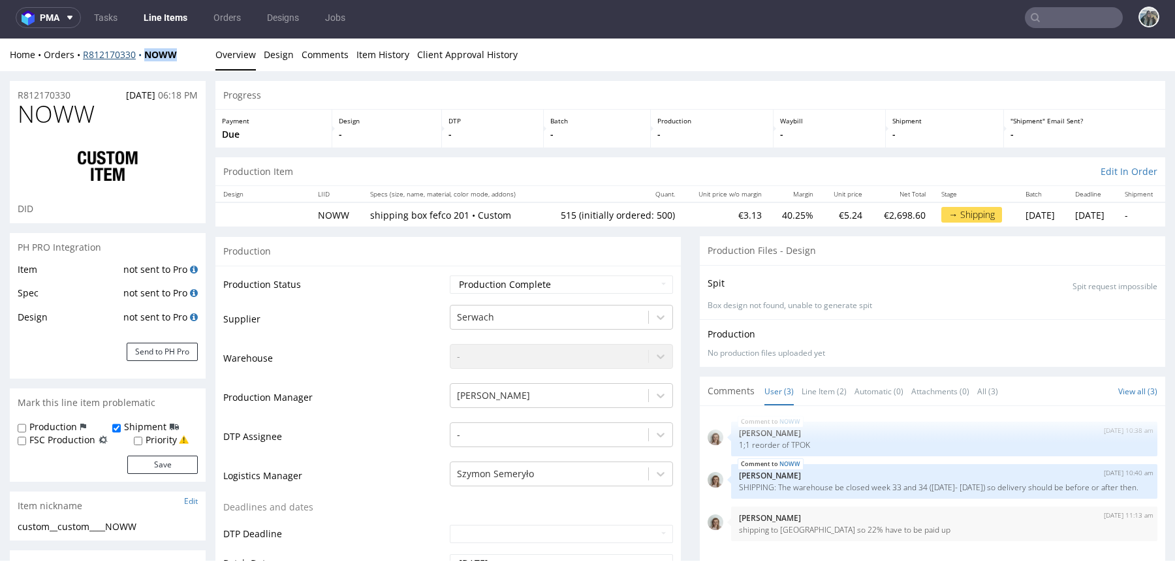
drag, startPoint x: 183, startPoint y: 56, endPoint x: 144, endPoint y: 54, distance: 39.2
click at [144, 54] on div "Home Orders R812170330 NOWW" at bounding box center [108, 54] width 196 height 13
copy strong "NOWW"
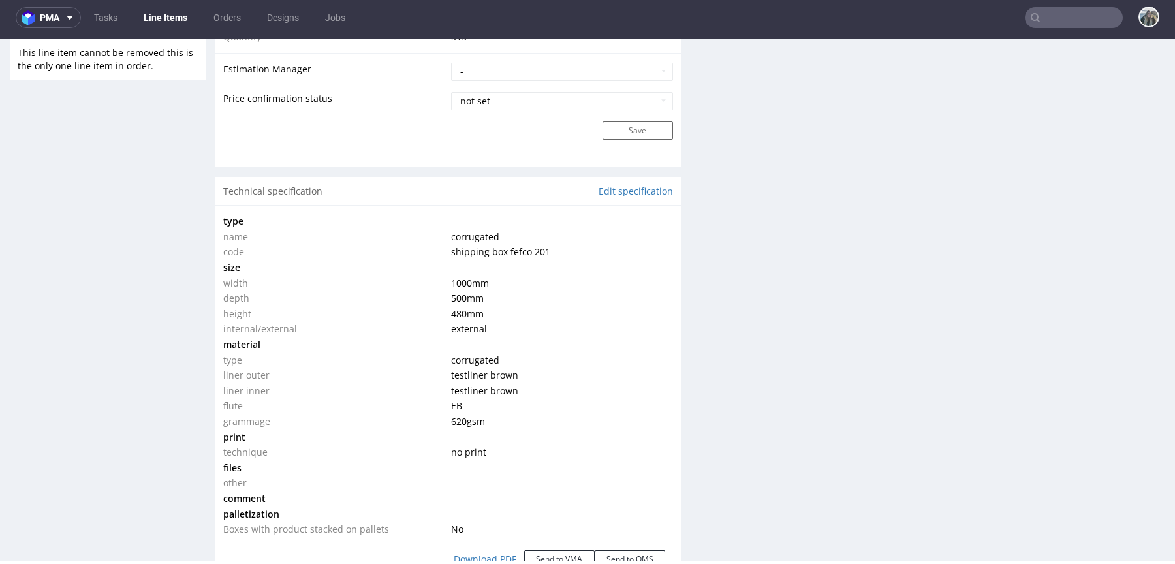
scroll to position [795, 0]
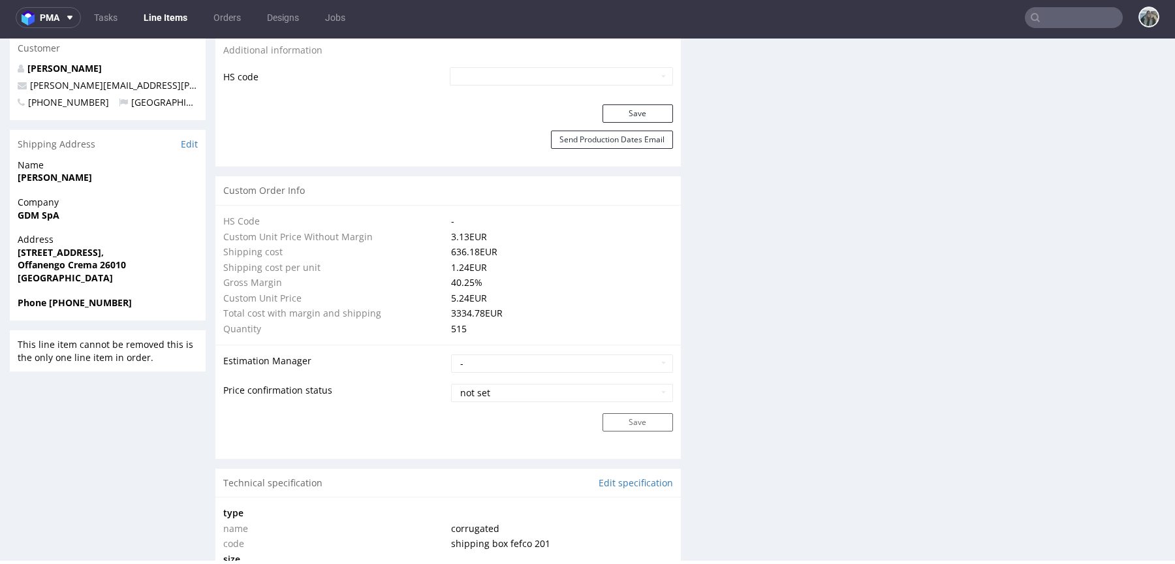
click at [1059, 25] on input "text" at bounding box center [1074, 17] width 98 height 21
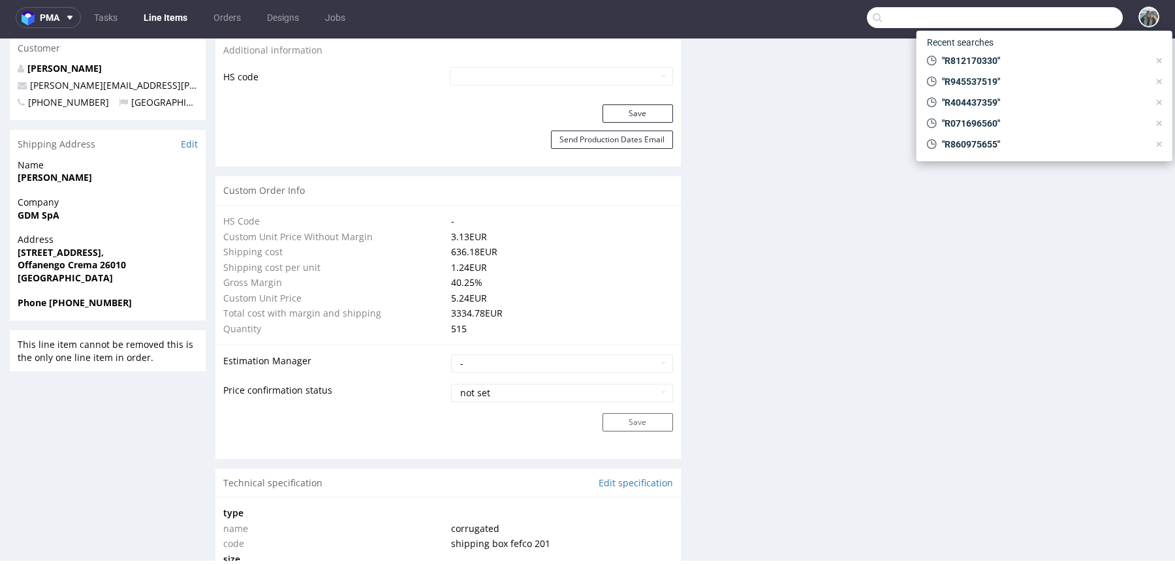
paste input "R327916426"
type input "R327916426"
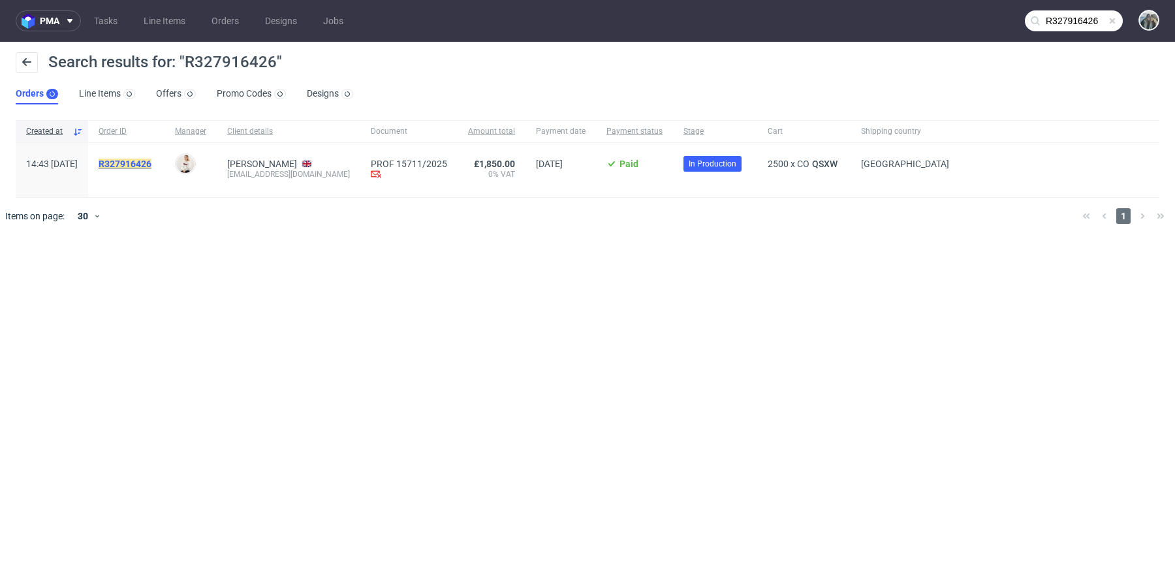
click at [151, 162] on mark "R327916426" at bounding box center [125, 164] width 53 height 10
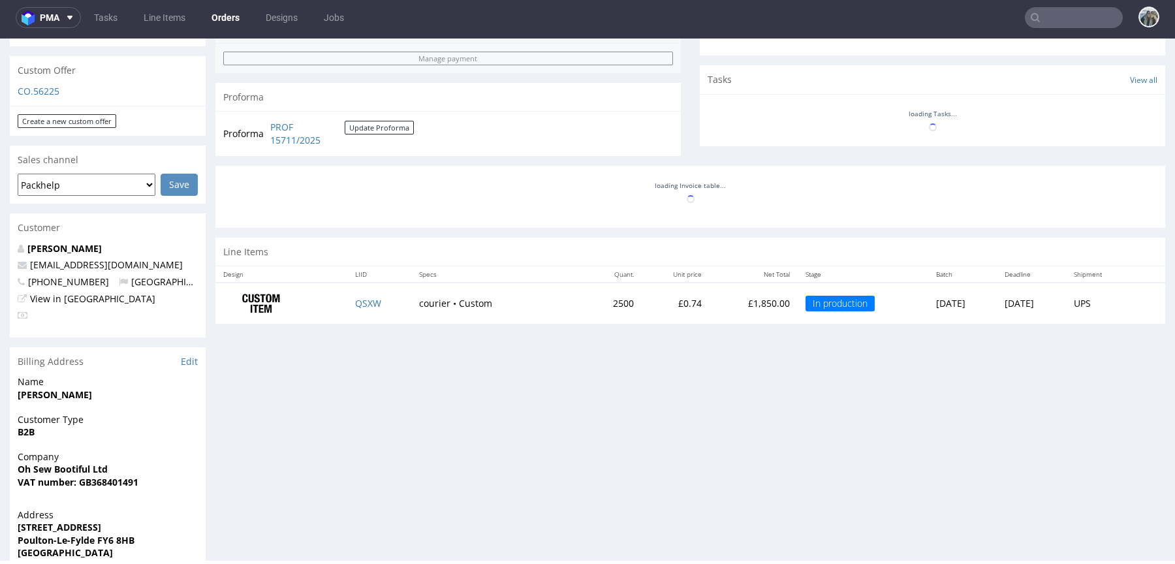
scroll to position [715, 0]
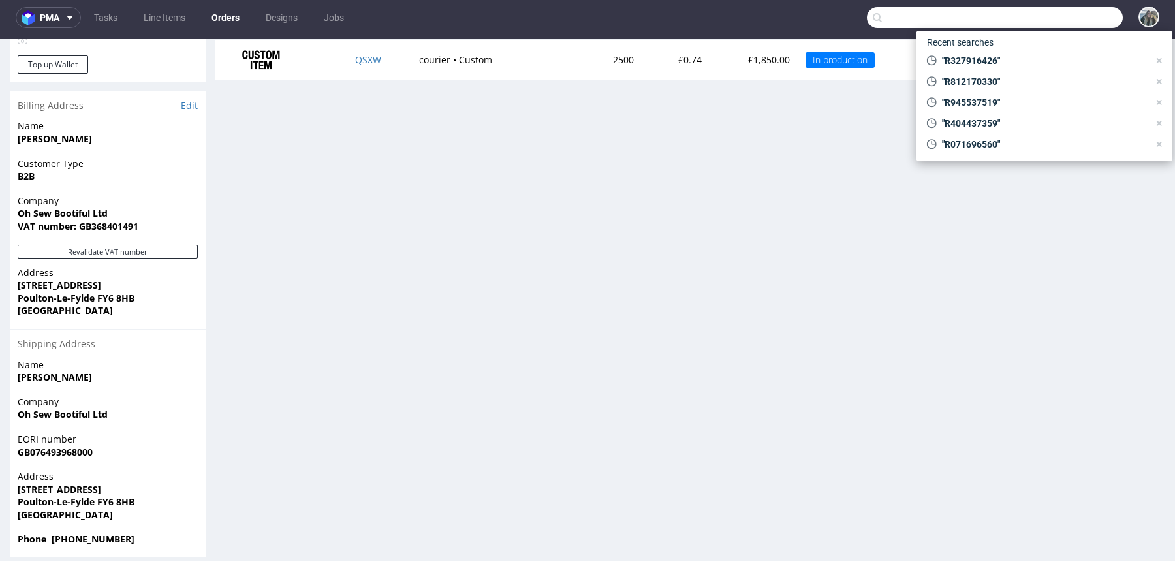
click at [1059, 21] on input "text" at bounding box center [995, 17] width 256 height 21
paste input "R490736445"
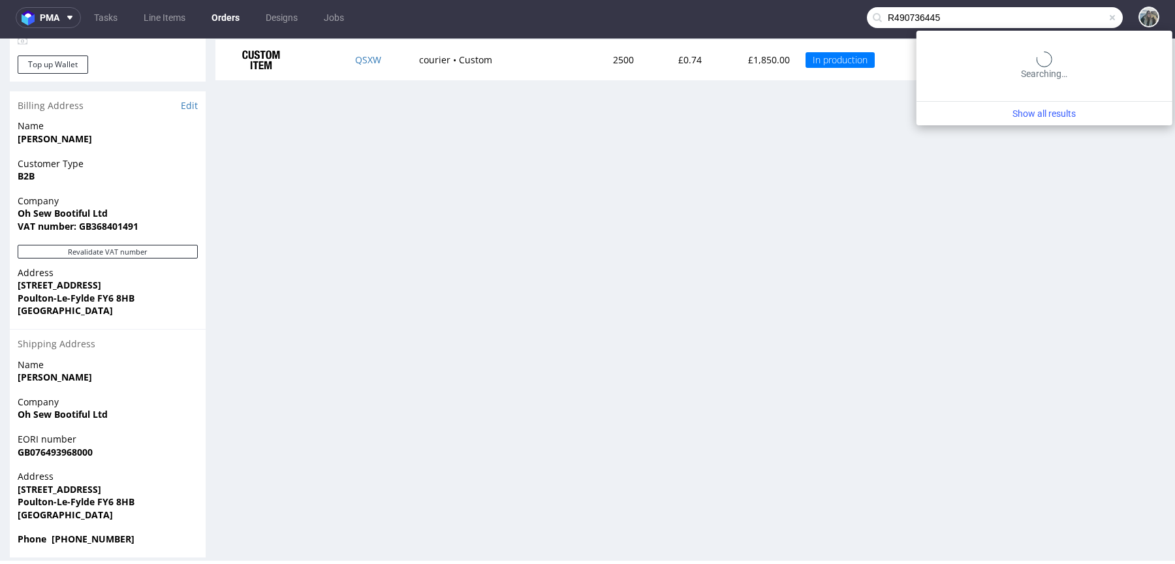
type input "R490736445"
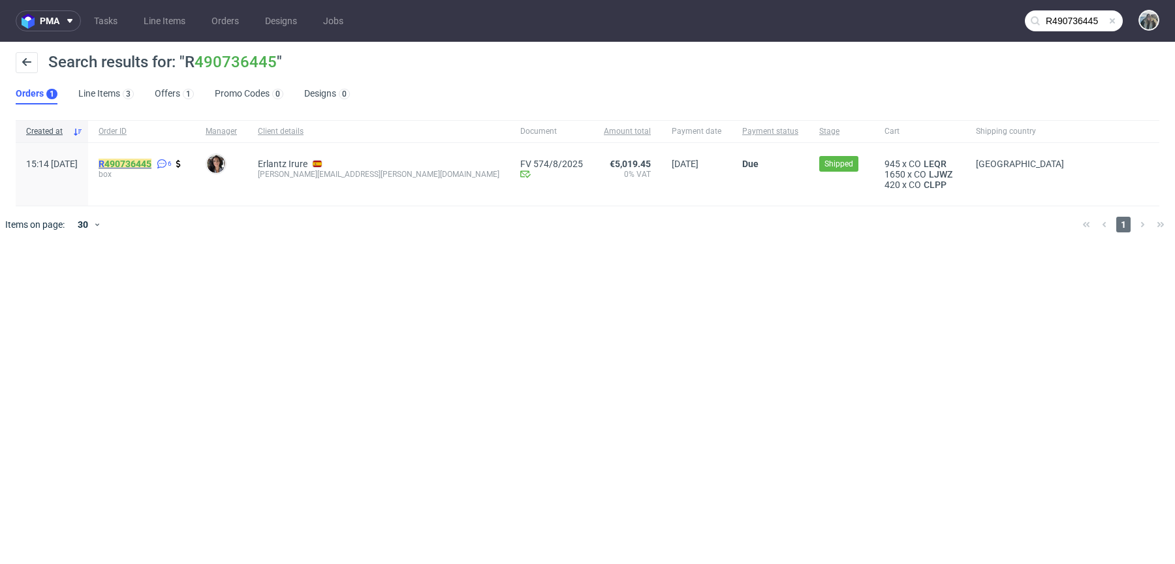
click at [140, 165] on mark "R 490736445" at bounding box center [125, 164] width 53 height 10
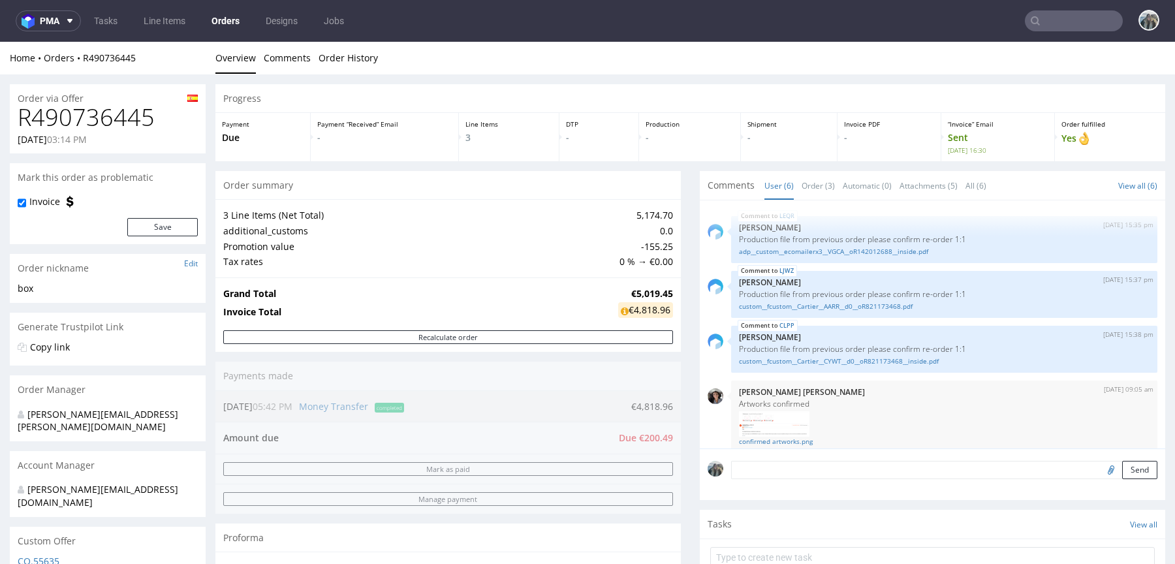
scroll to position [161, 0]
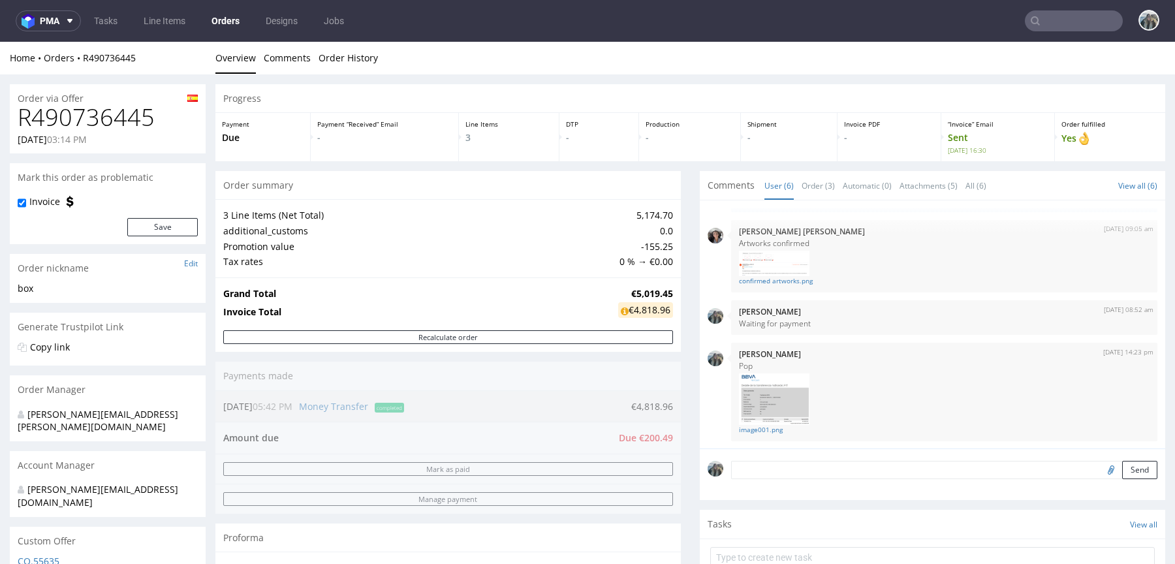
click at [1057, 31] on input "text" at bounding box center [1074, 20] width 98 height 21
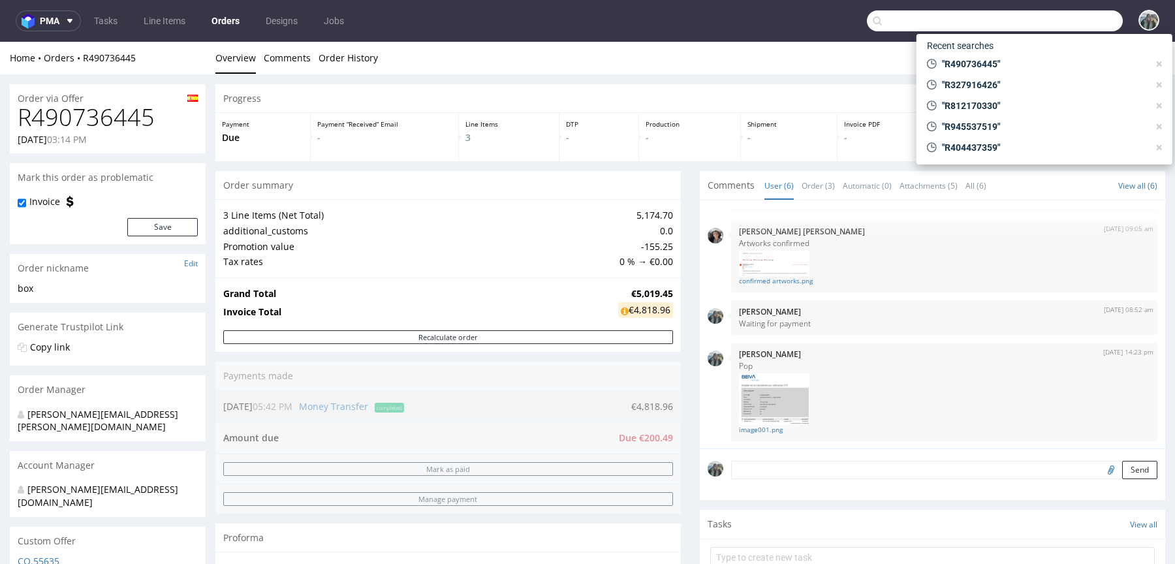
paste input "R079150289"
type input "R079150289"
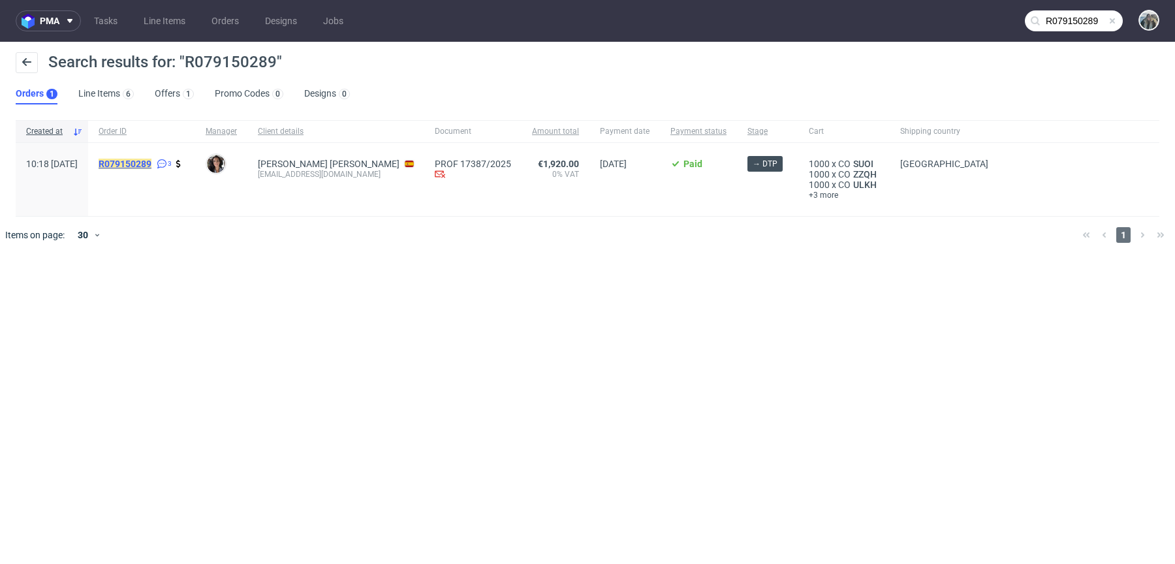
click at [151, 162] on mark "R079150289" at bounding box center [125, 164] width 53 height 10
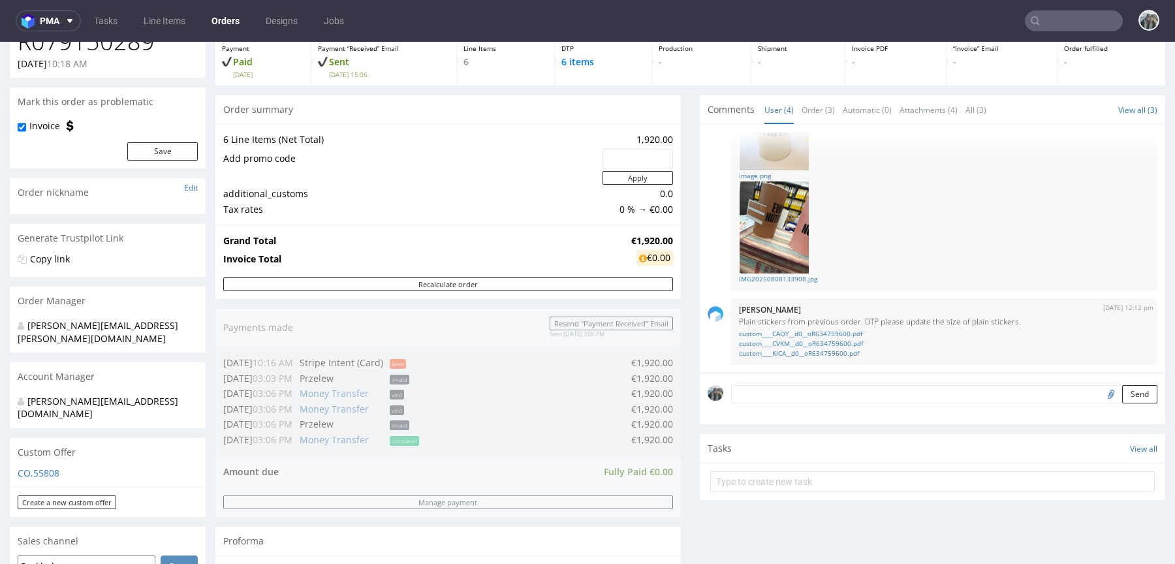
scroll to position [521, 0]
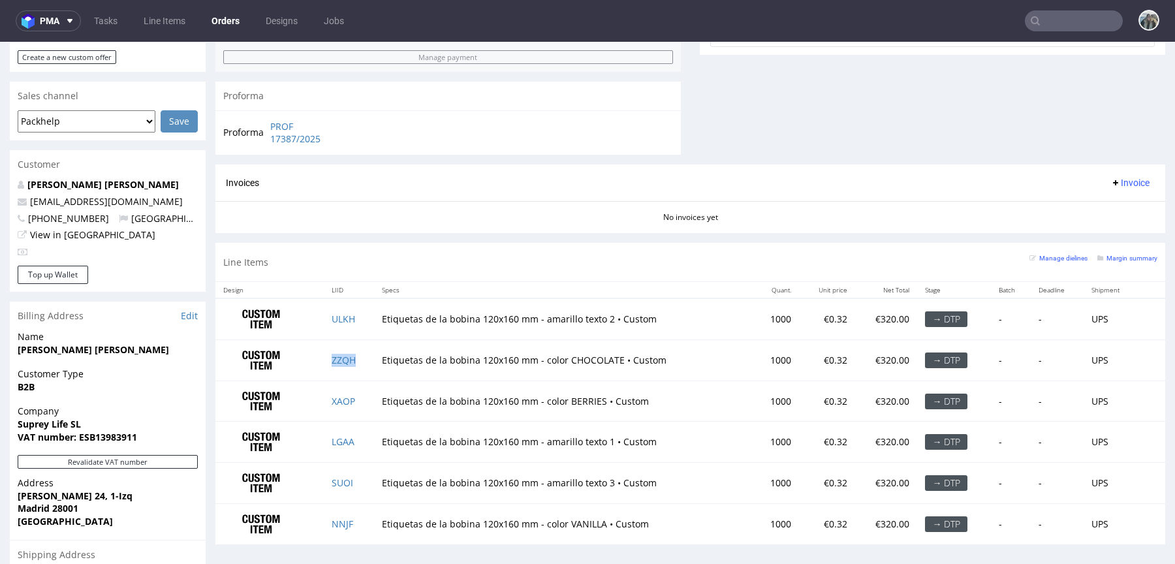
click at [362, 365] on td "ZZQH" at bounding box center [349, 359] width 50 height 41
click at [1076, 31] on input "text" at bounding box center [1074, 20] width 98 height 21
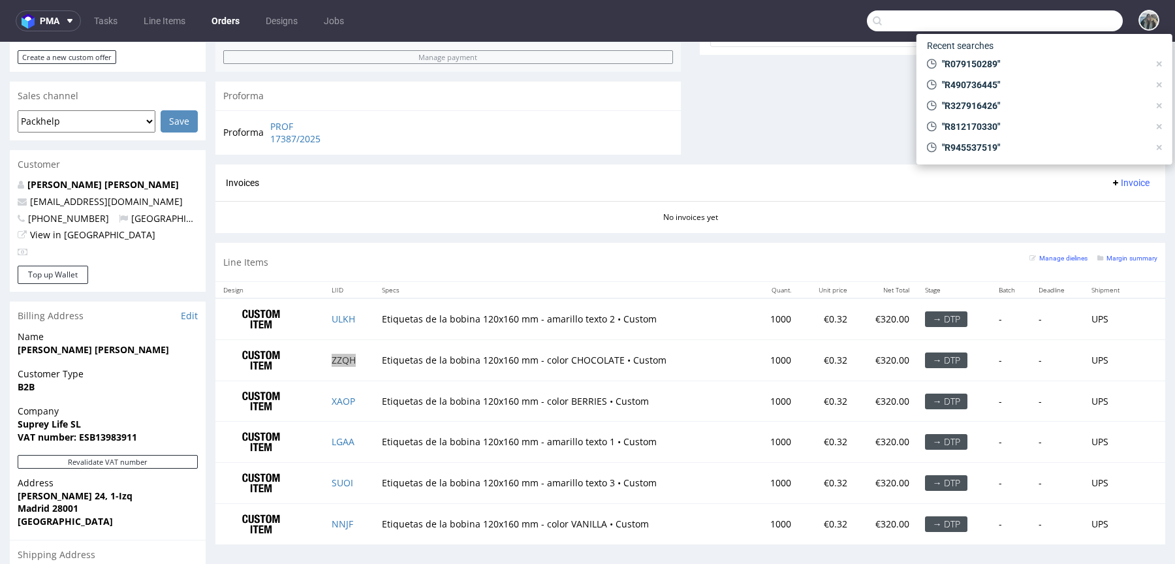
paste input "R751789182"
type input "R751789182"
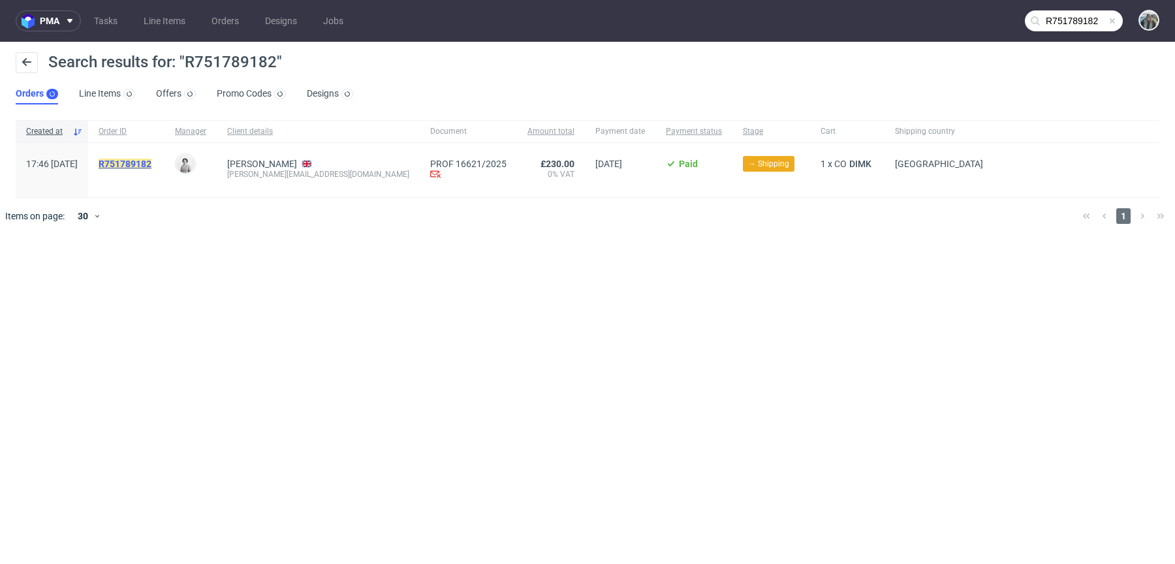
click at [151, 164] on mark "R751789182" at bounding box center [125, 164] width 53 height 10
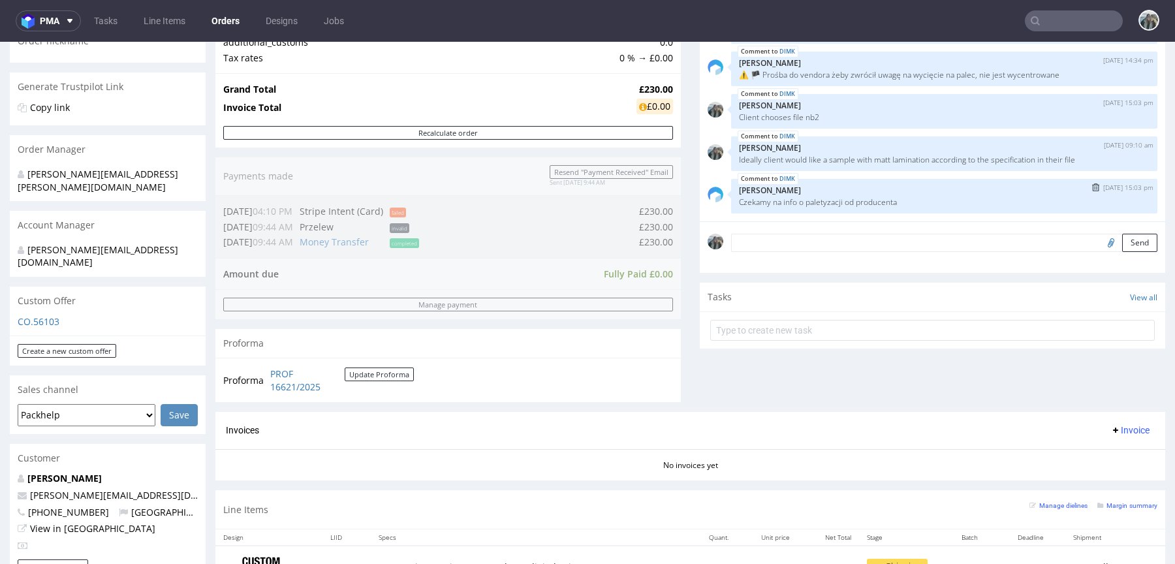
scroll to position [412, 0]
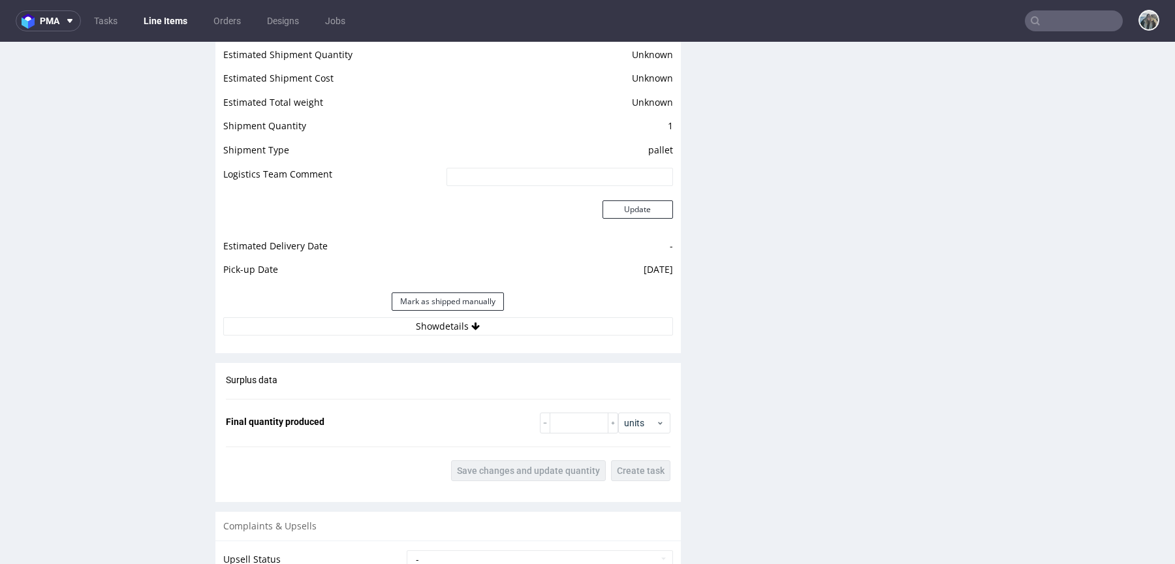
scroll to position [1701, 0]
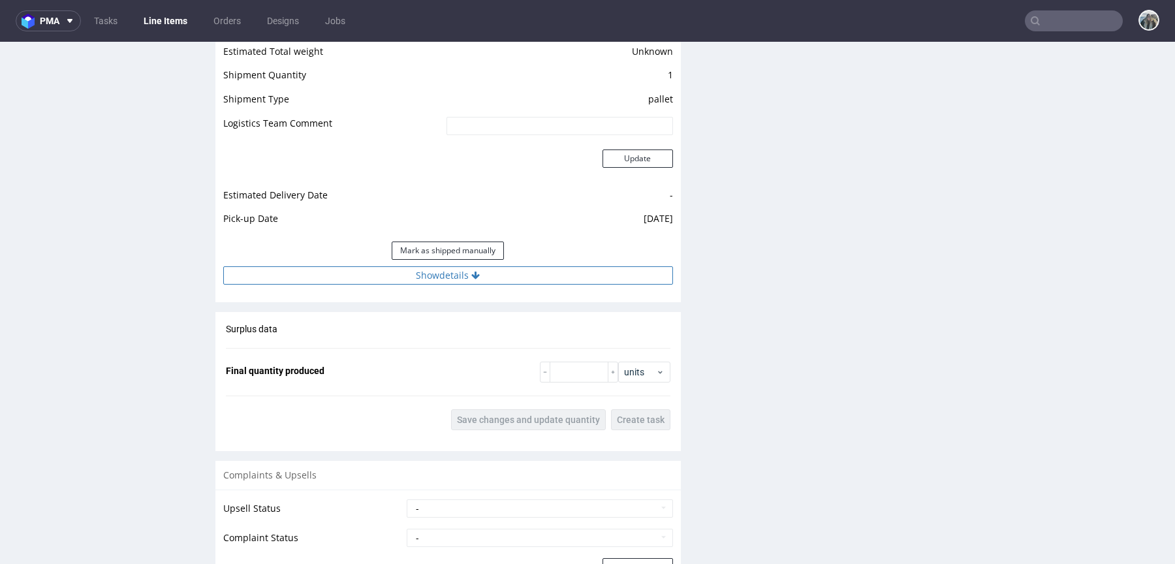
click at [438, 273] on button "Show details" at bounding box center [448, 275] width 450 height 18
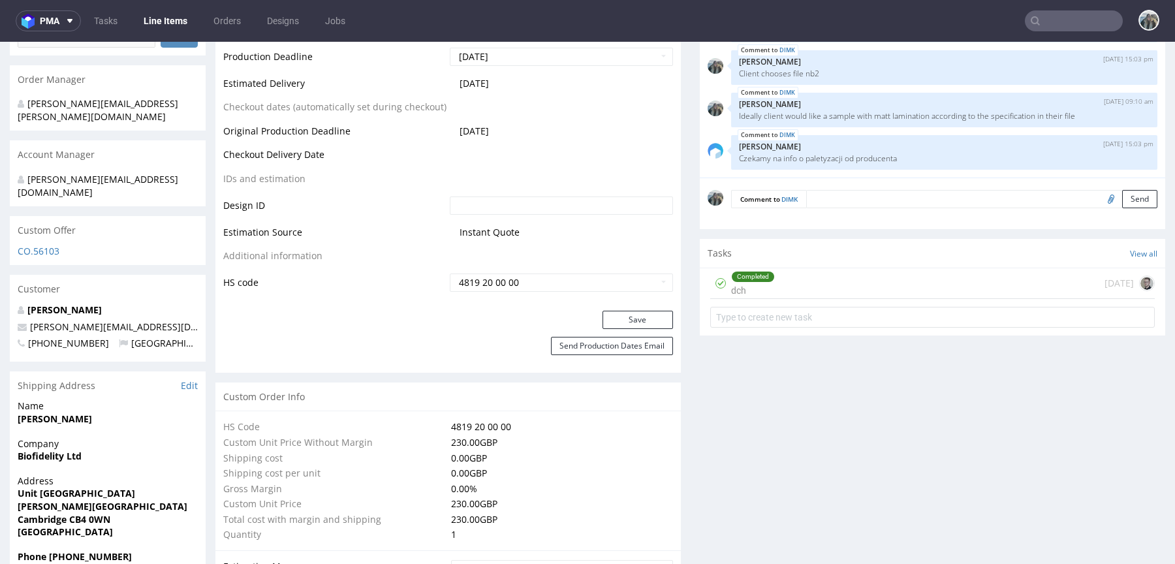
scroll to position [616, 0]
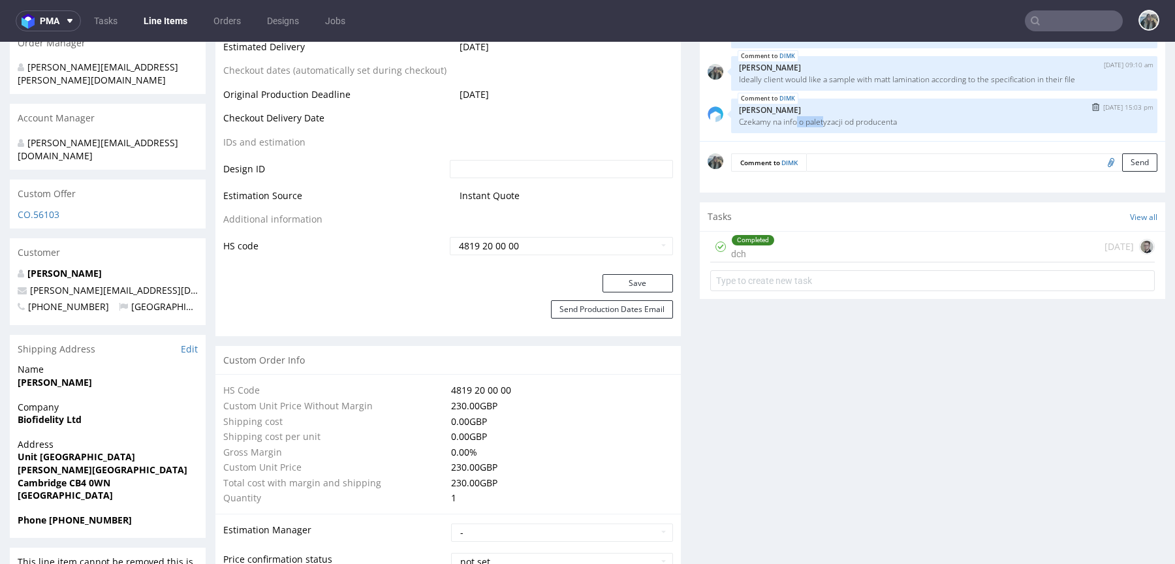
drag, startPoint x: 821, startPoint y: 123, endPoint x: 768, endPoint y: 123, distance: 52.9
click at [781, 123] on p "Czekamy na info o paletyzacji od producenta" at bounding box center [944, 122] width 411 height 10
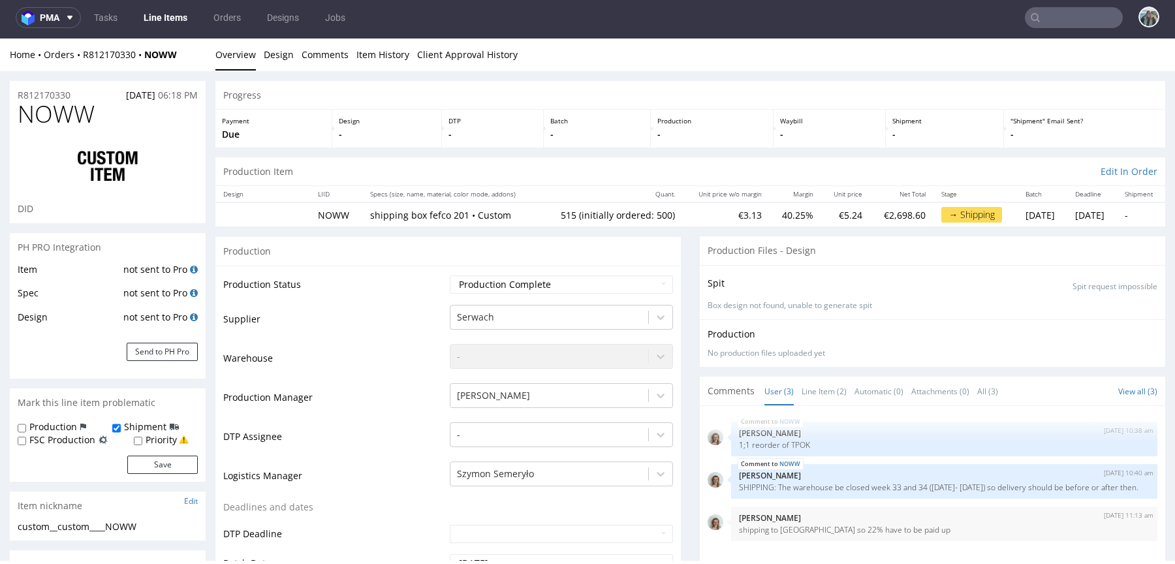
scroll to position [63, 0]
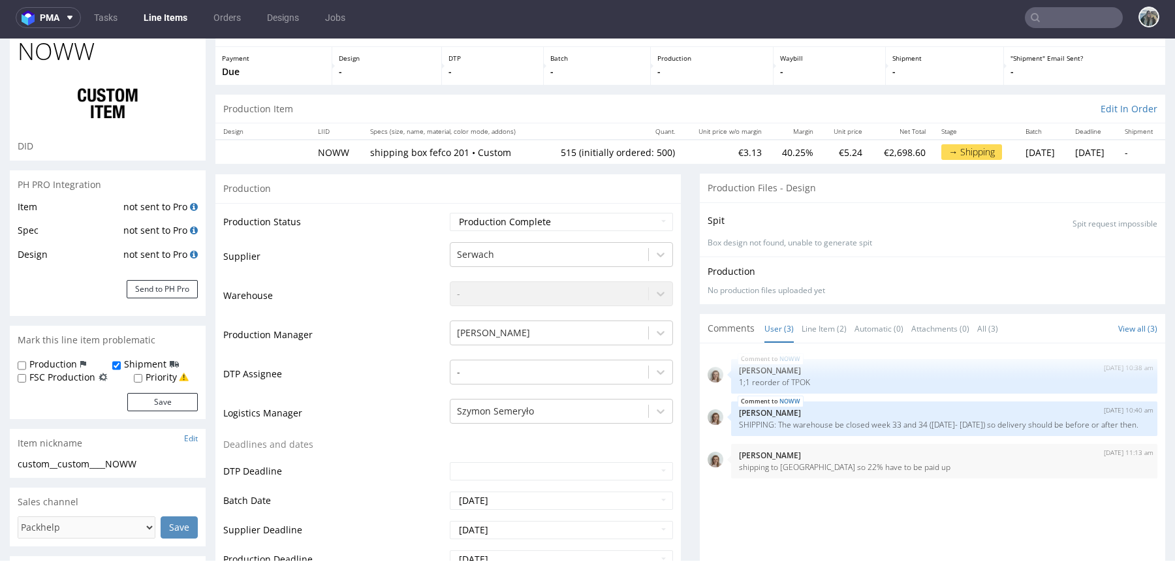
type input "515"
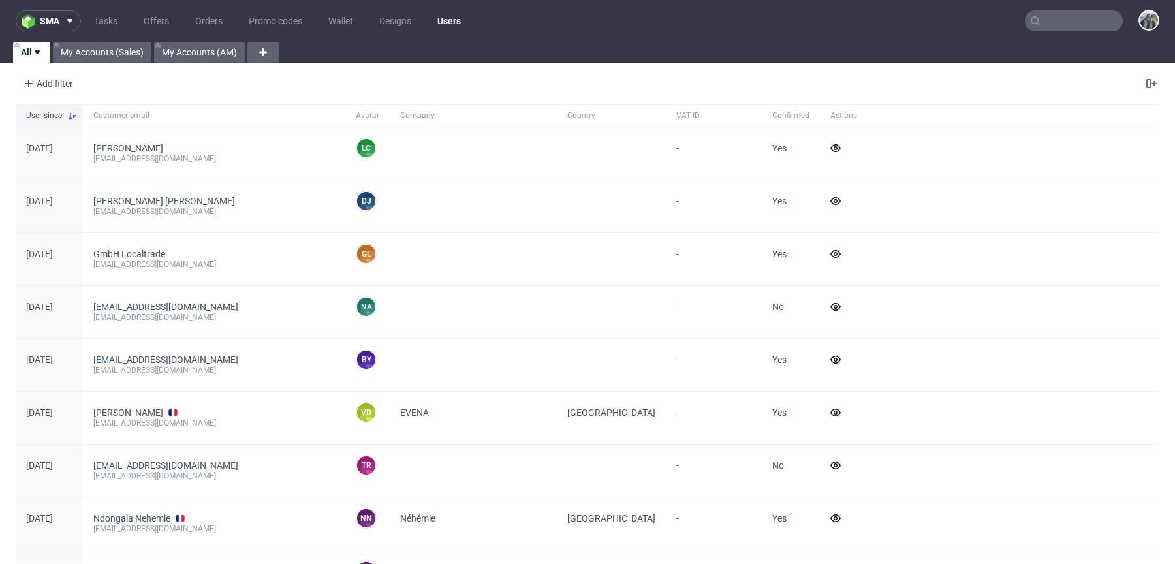
click at [1056, 24] on input "text" at bounding box center [1074, 20] width 98 height 21
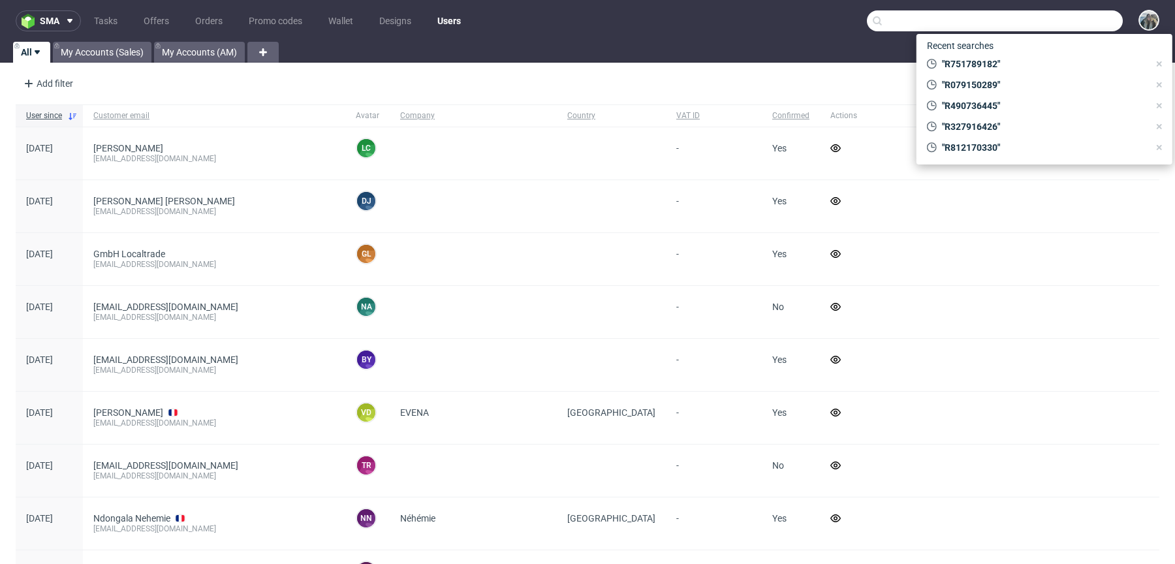
paste input "R472075883"
type input "R472075883"
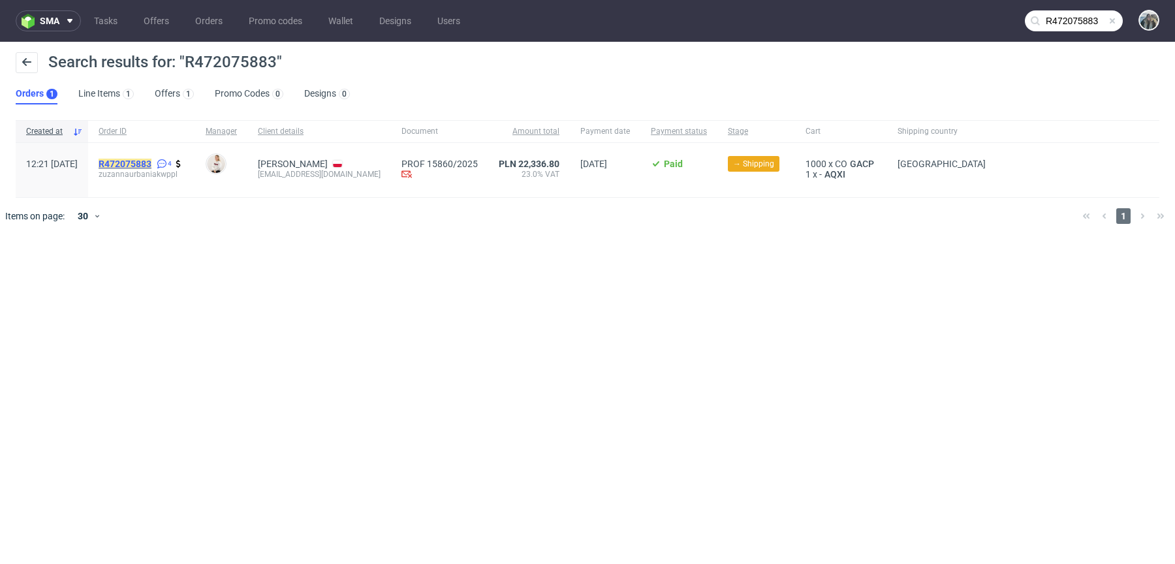
click at [144, 163] on mark "R472075883" at bounding box center [125, 164] width 53 height 10
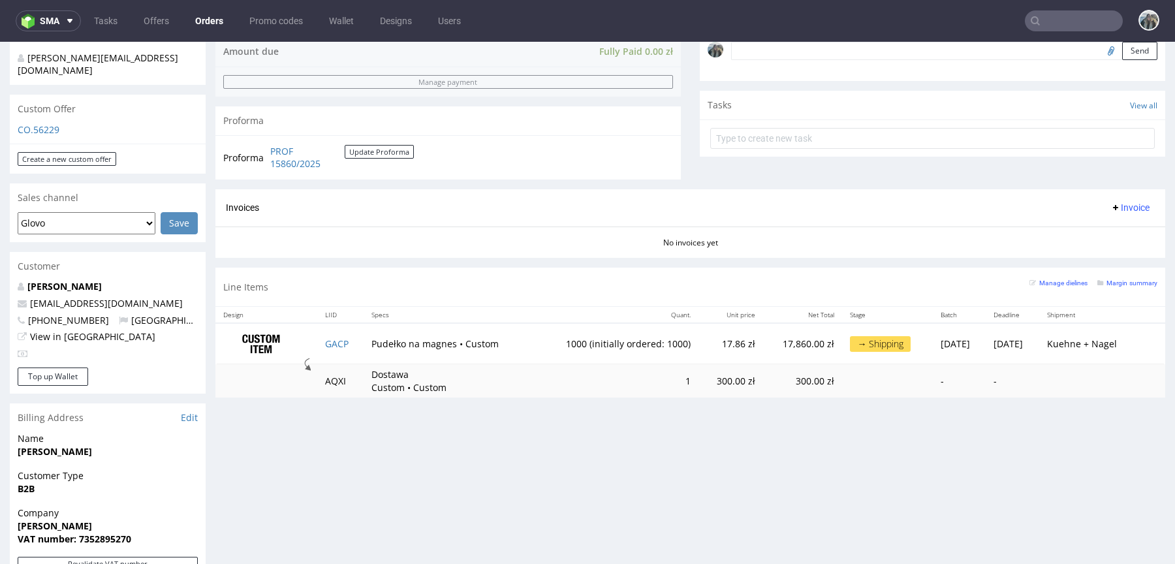
scroll to position [426, 0]
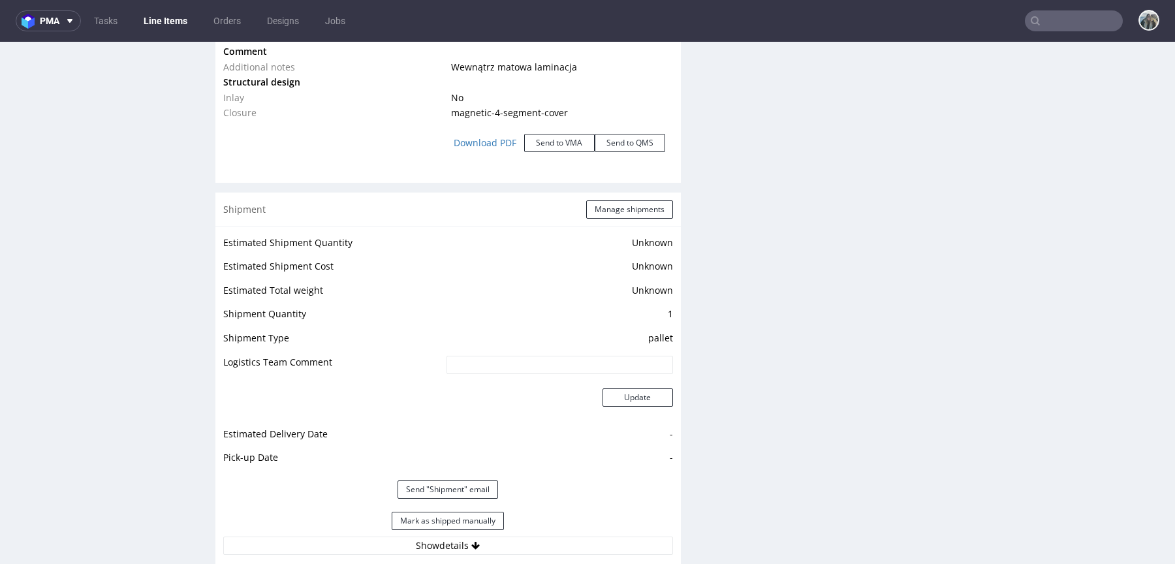
scroll to position [2040, 0]
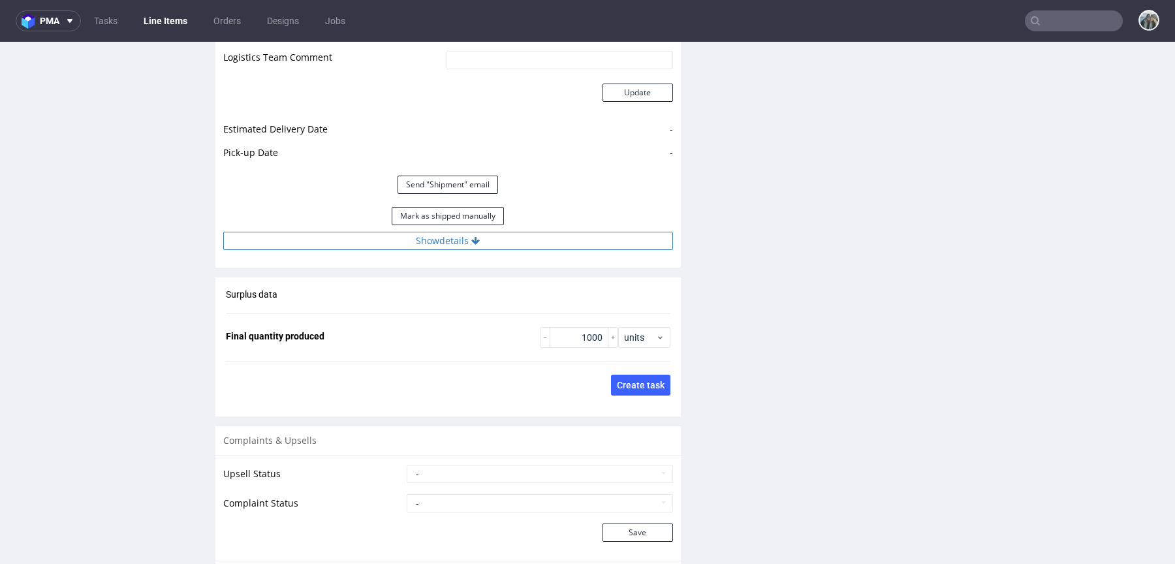
click at [480, 241] on button "Show details" at bounding box center [448, 241] width 450 height 18
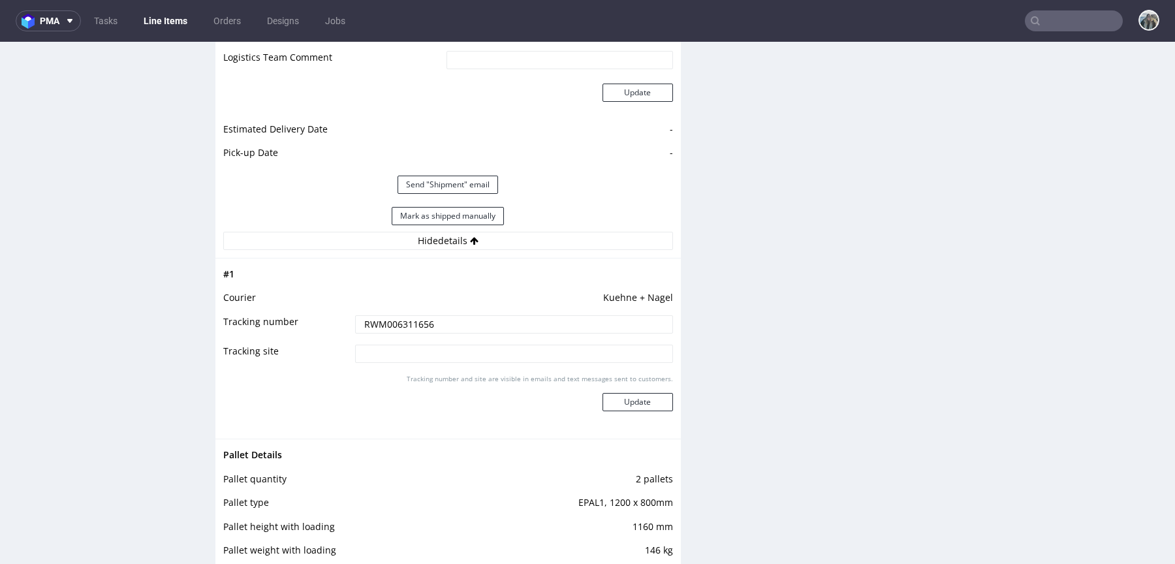
click at [460, 326] on input "RWM006311656" at bounding box center [514, 324] width 318 height 18
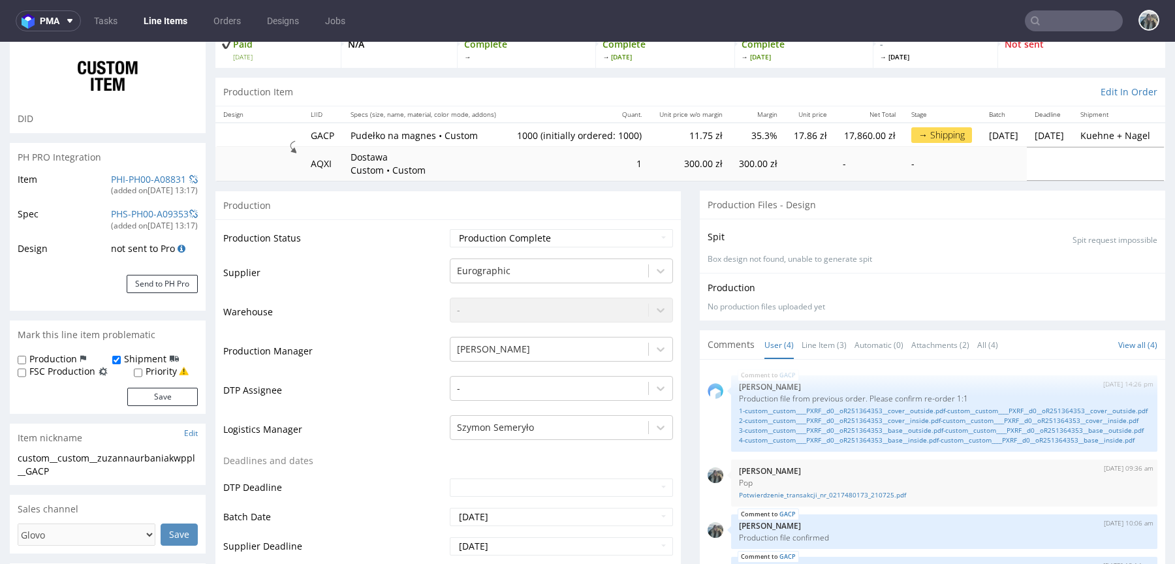
scroll to position [0, 0]
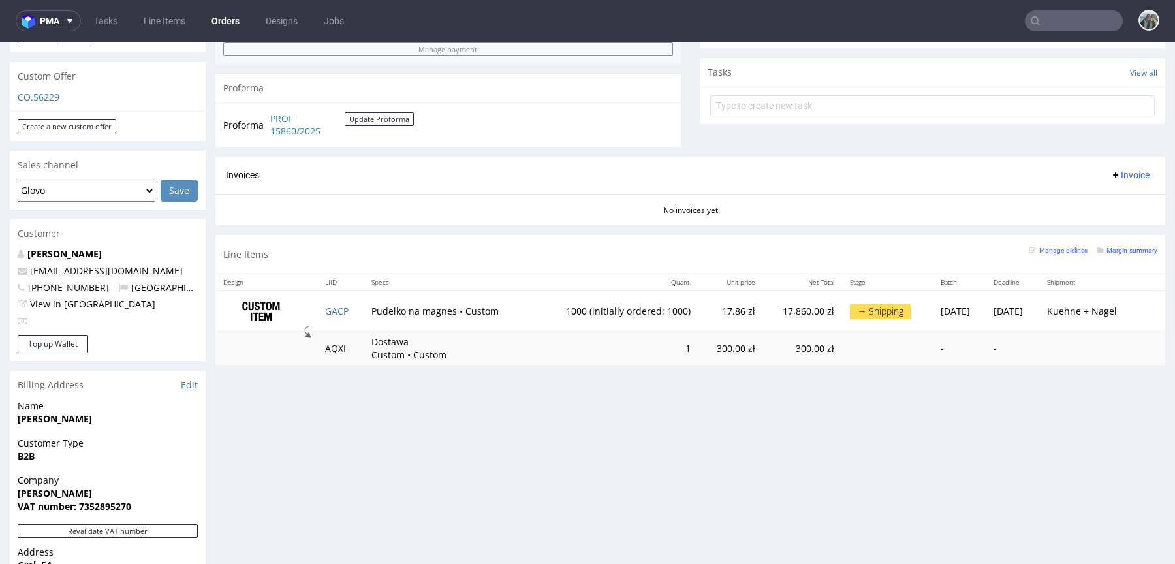
scroll to position [447, 0]
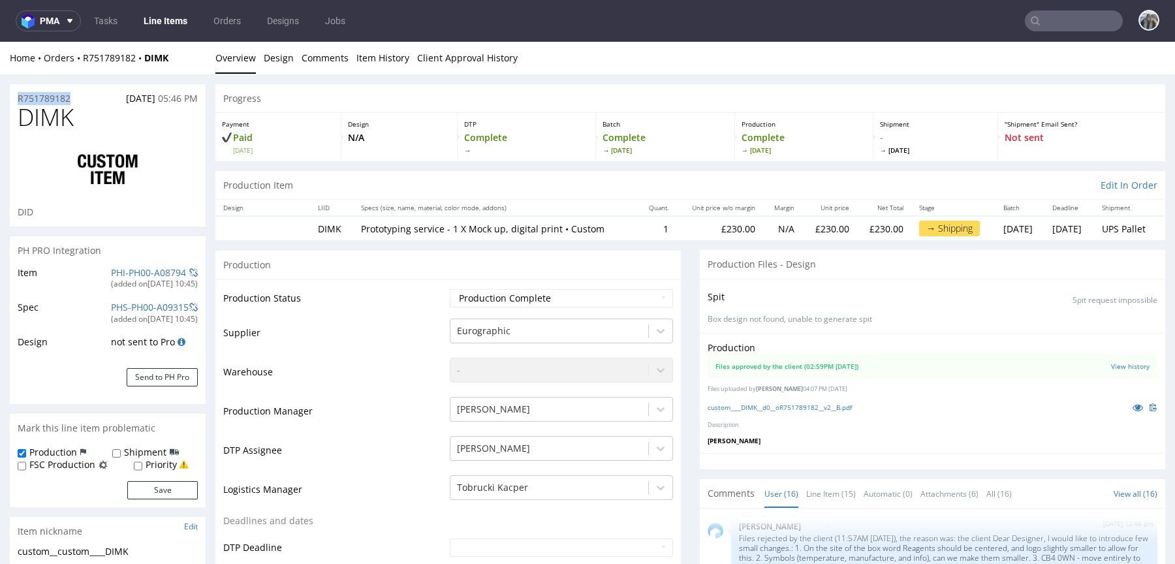
drag, startPoint x: 67, startPoint y: 96, endPoint x: 0, endPoint y: 96, distance: 67.2
copy p "R751789182"
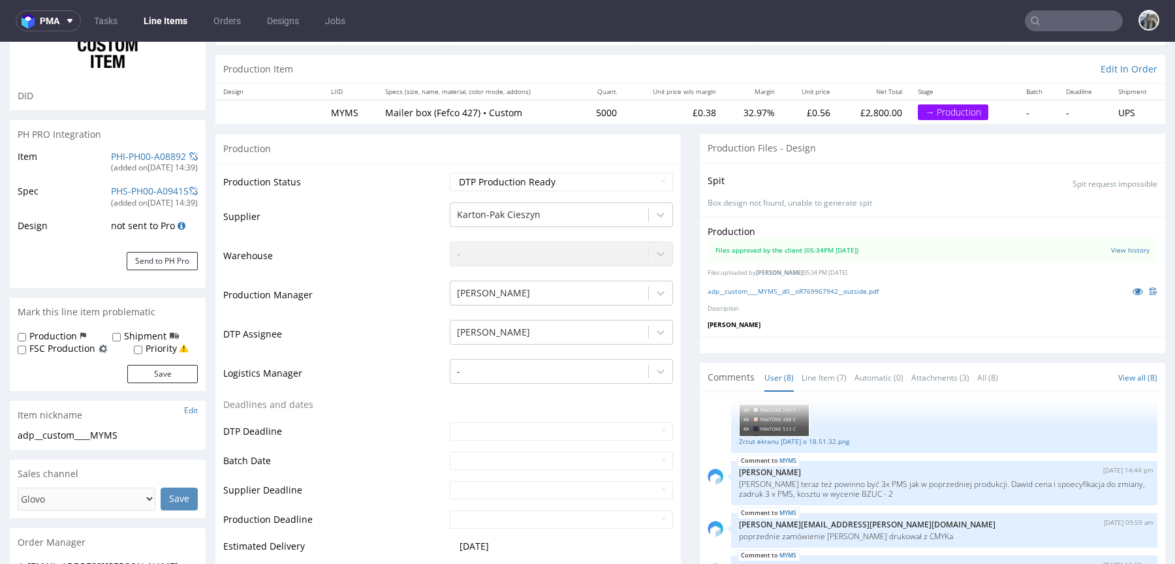
scroll to position [343, 0]
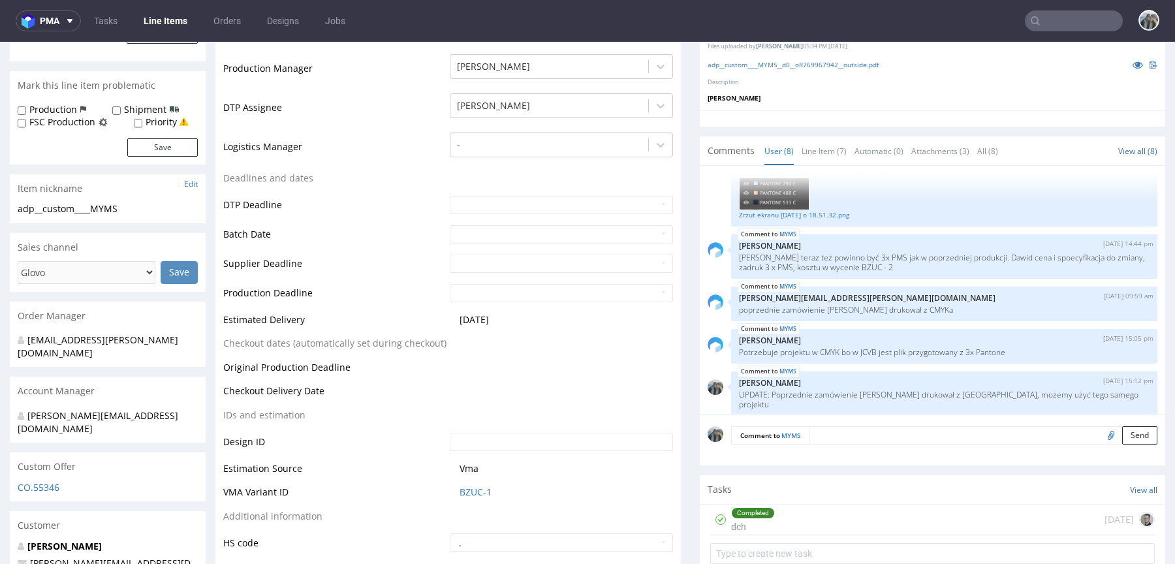
click at [65, 540] on div "[PERSON_NAME] [PERSON_NAME][EMAIL_ADDRESS][DOMAIN_NAME] [PHONE_NUMBER] [GEOGRAP…" at bounding box center [108, 569] width 196 height 58
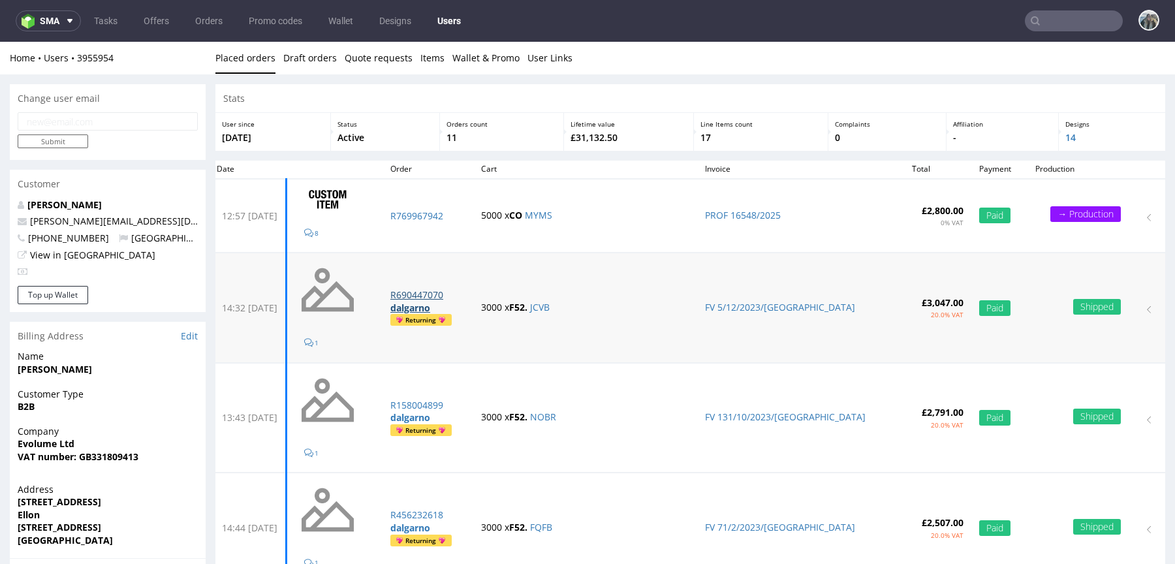
click at [463, 288] on p "R690447070" at bounding box center [427, 294] width 75 height 13
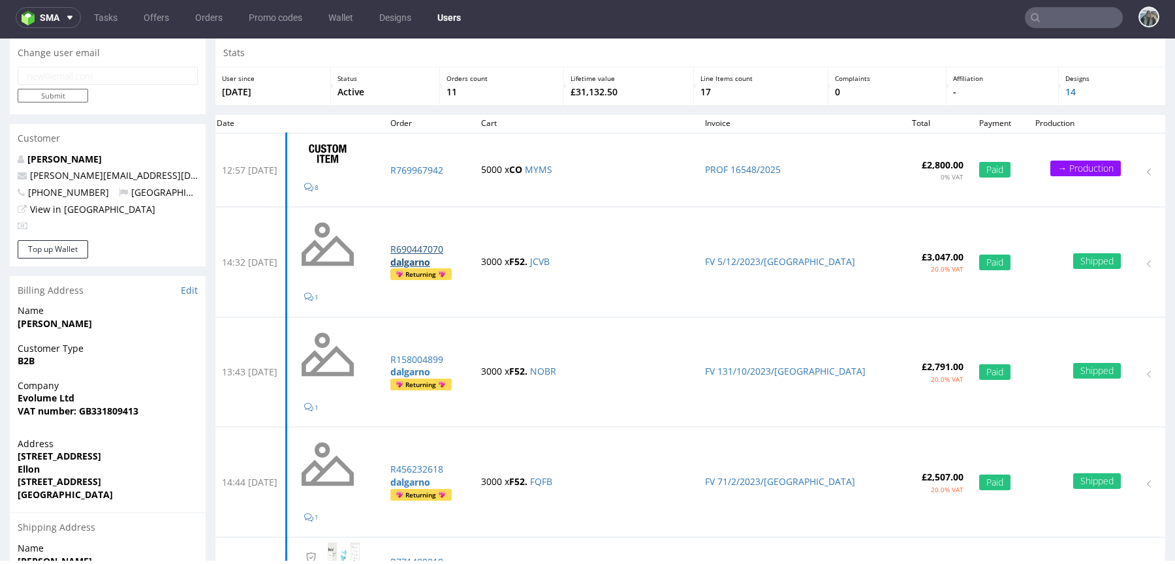
scroll to position [16, 0]
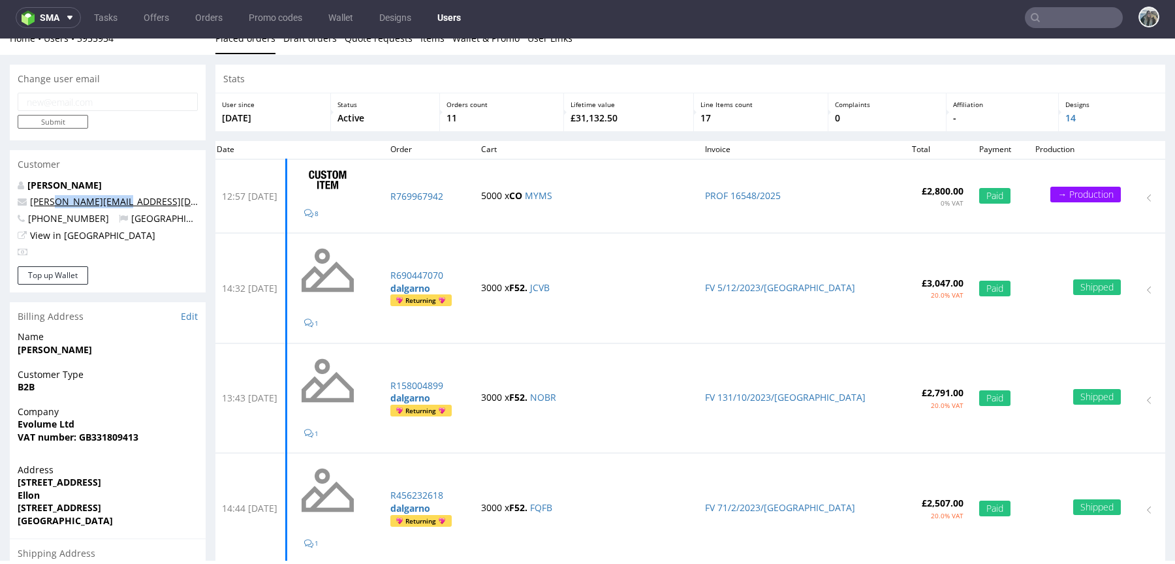
drag, startPoint x: 132, startPoint y: 206, endPoint x: 53, endPoint y: 204, distance: 79.0
click at [53, 204] on p "[PERSON_NAME][EMAIL_ADDRESS][DOMAIN_NAME]" at bounding box center [108, 201] width 180 height 13
copy link "@[DOMAIN_NAME]"
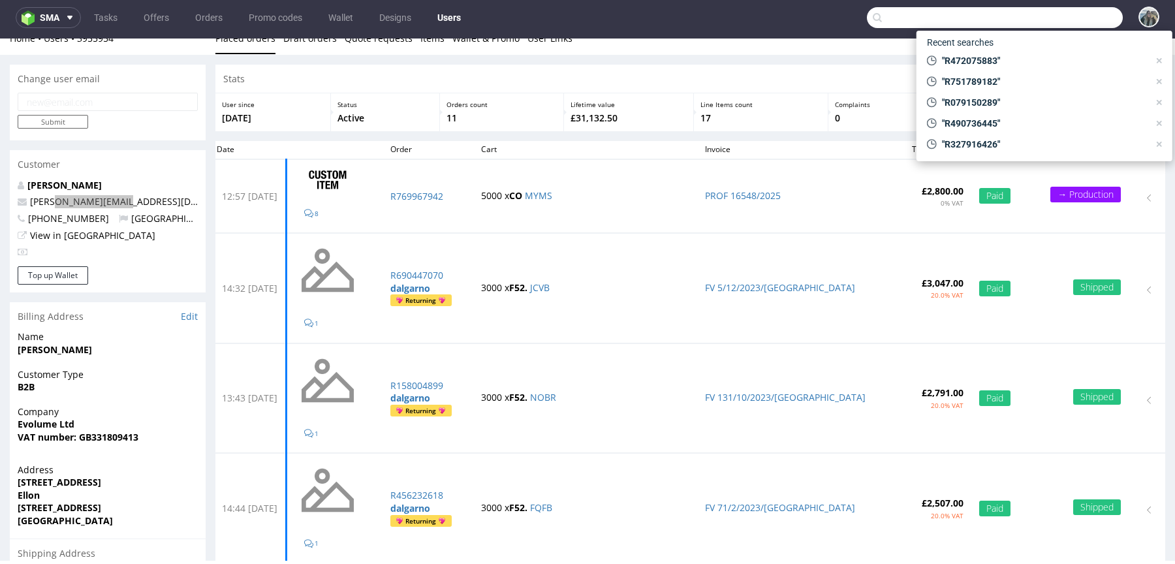
click at [1042, 22] on input "text" at bounding box center [995, 17] width 256 height 21
paste input "@[DOMAIN_NAME]"
type input "@[DOMAIN_NAME]"
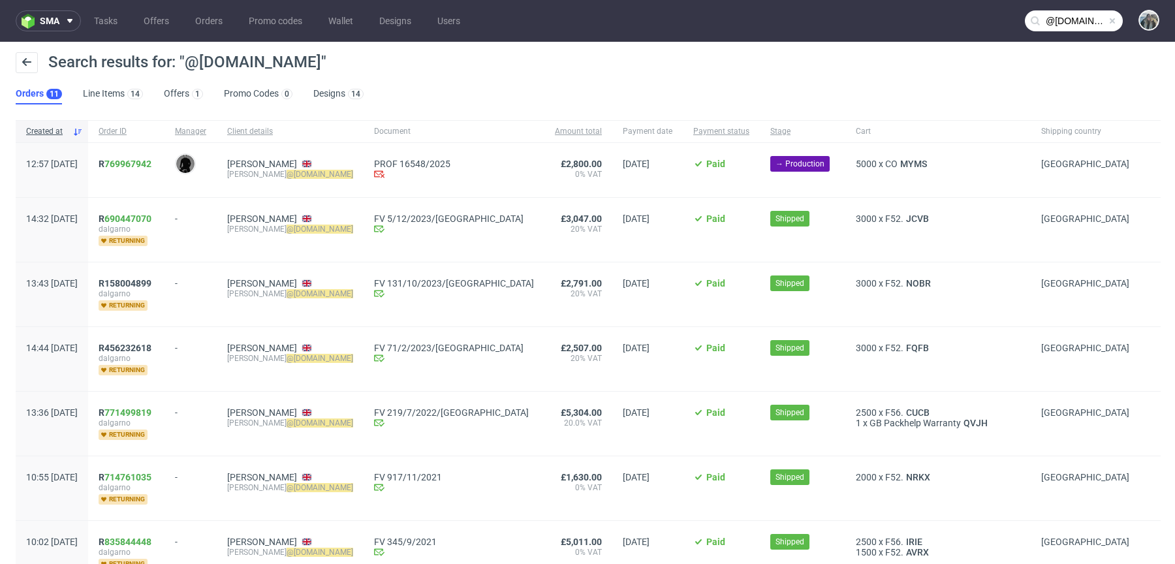
drag, startPoint x: 276, startPoint y: 185, endPoint x: 264, endPoint y: 179, distance: 13.7
click at [264, 179] on div "[PERSON_NAME] [PERSON_NAME] @[DOMAIN_NAME]" at bounding box center [290, 170] width 147 height 54
drag, startPoint x: 264, startPoint y: 179, endPoint x: 266, endPoint y: 173, distance: 6.8
click at [266, 173] on div "[PERSON_NAME] [PERSON_NAME] @[DOMAIN_NAME]" at bounding box center [290, 170] width 147 height 54
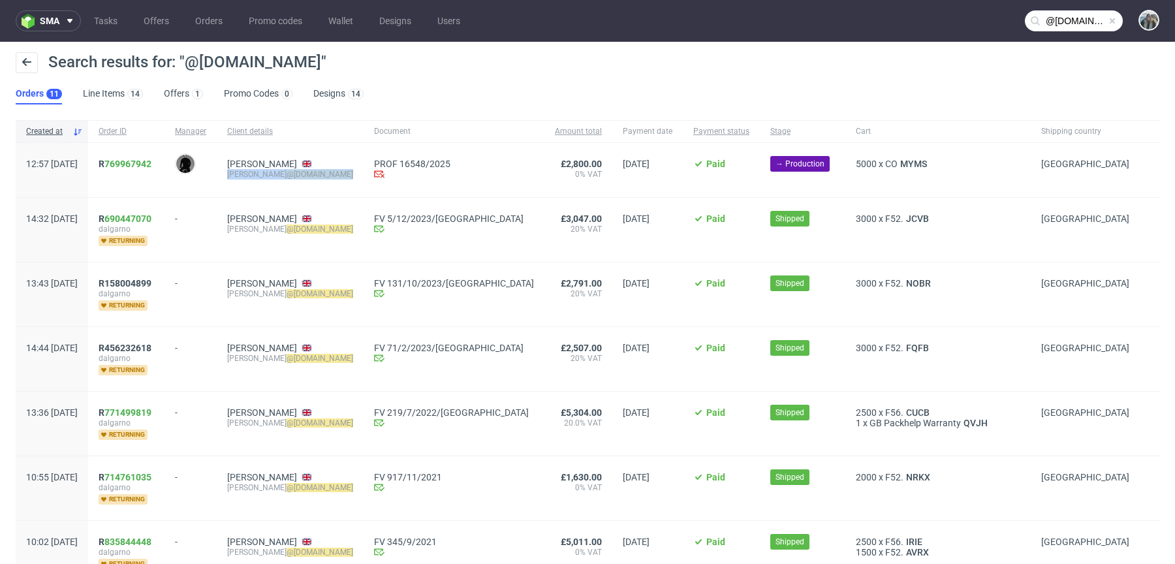
copy div "[PERSON_NAME] @[DOMAIN_NAME]"
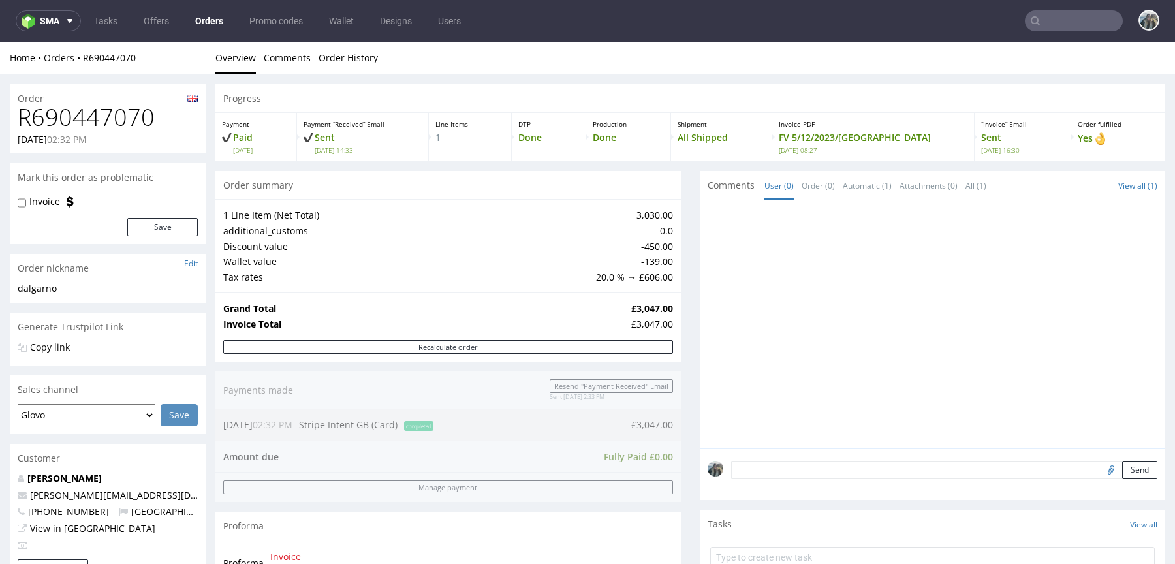
scroll to position [1, 0]
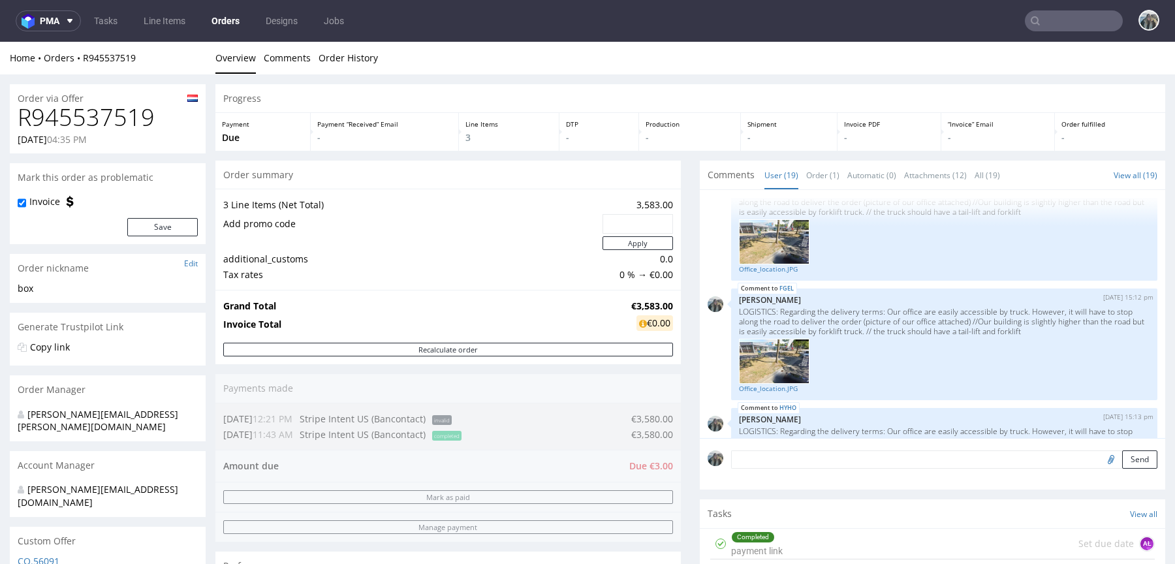
click at [119, 129] on h1 "R945537519" at bounding box center [108, 117] width 180 height 26
copy h1 "R945537519"
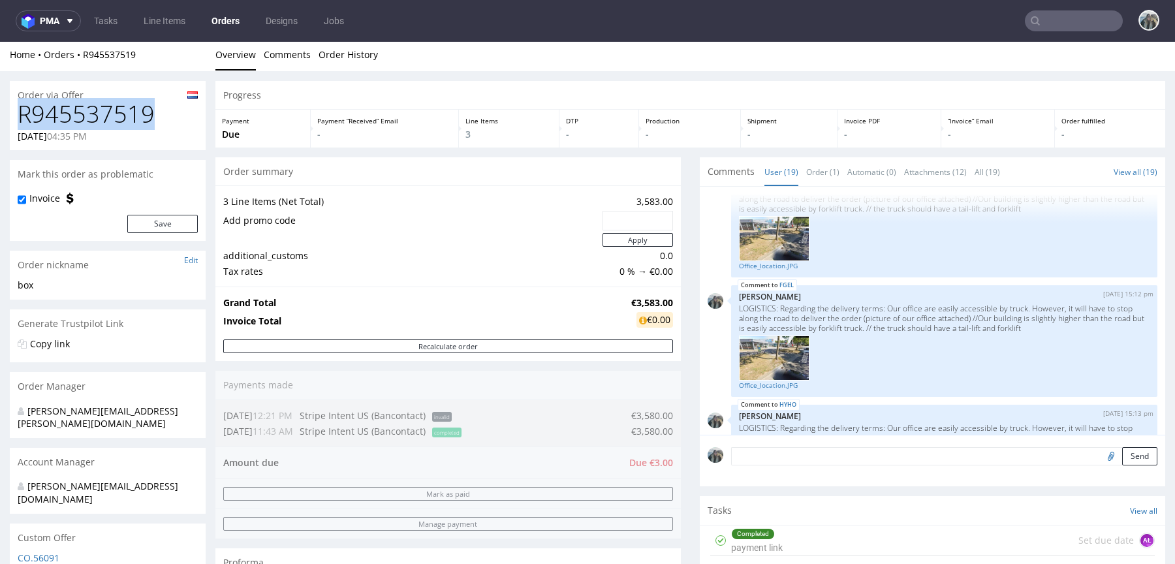
scroll to position [552, 0]
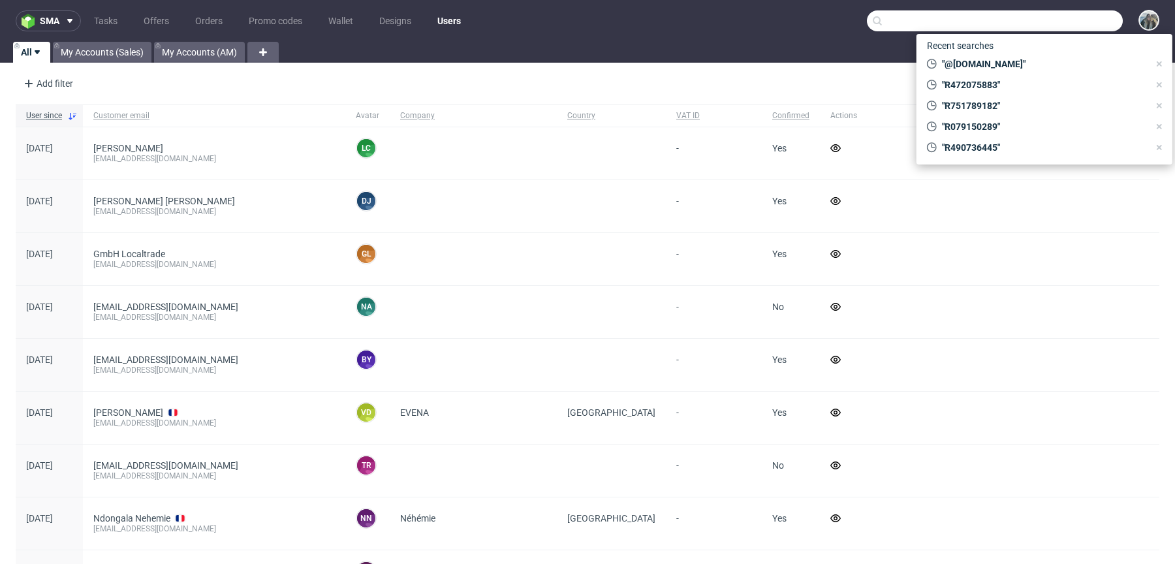
click at [1081, 14] on input "text" at bounding box center [995, 20] width 256 height 21
paste input "Demkiv"
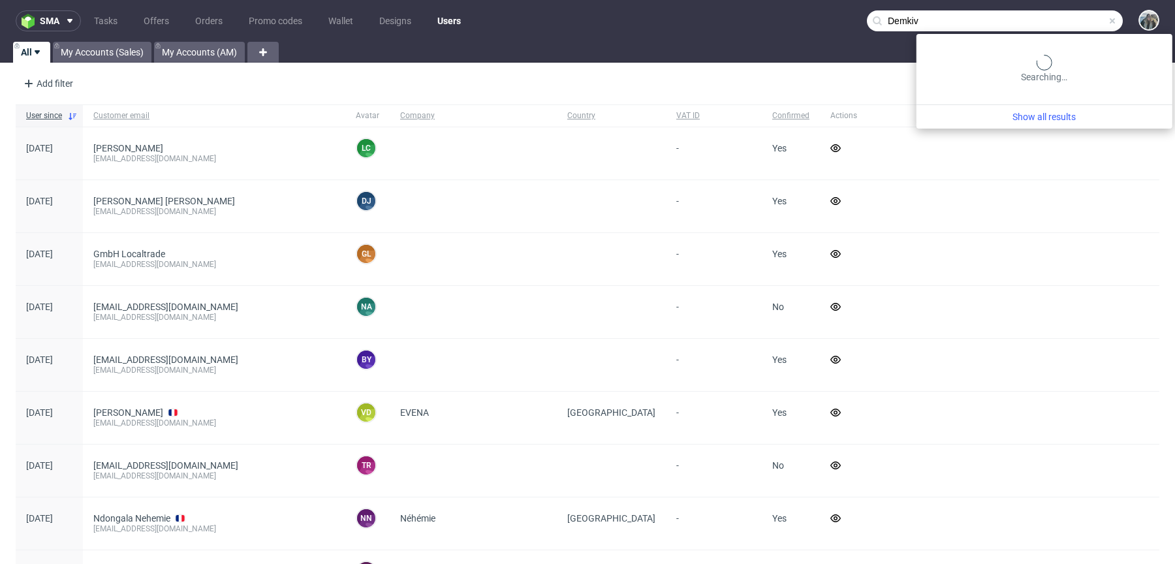
type input "Demkiv"
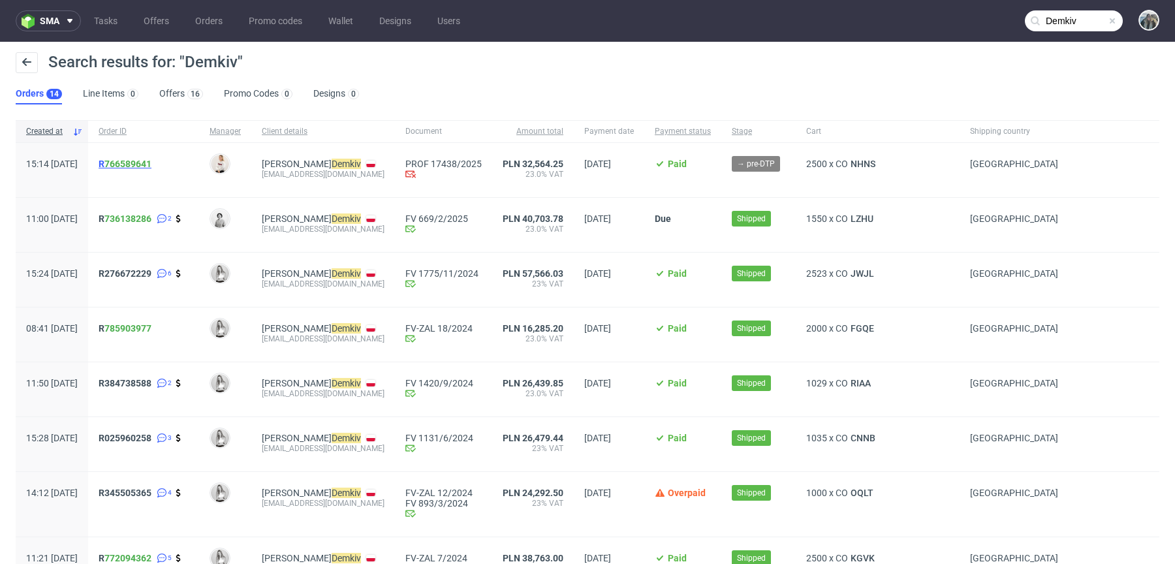
click at [151, 161] on link "766589641" at bounding box center [127, 164] width 47 height 10
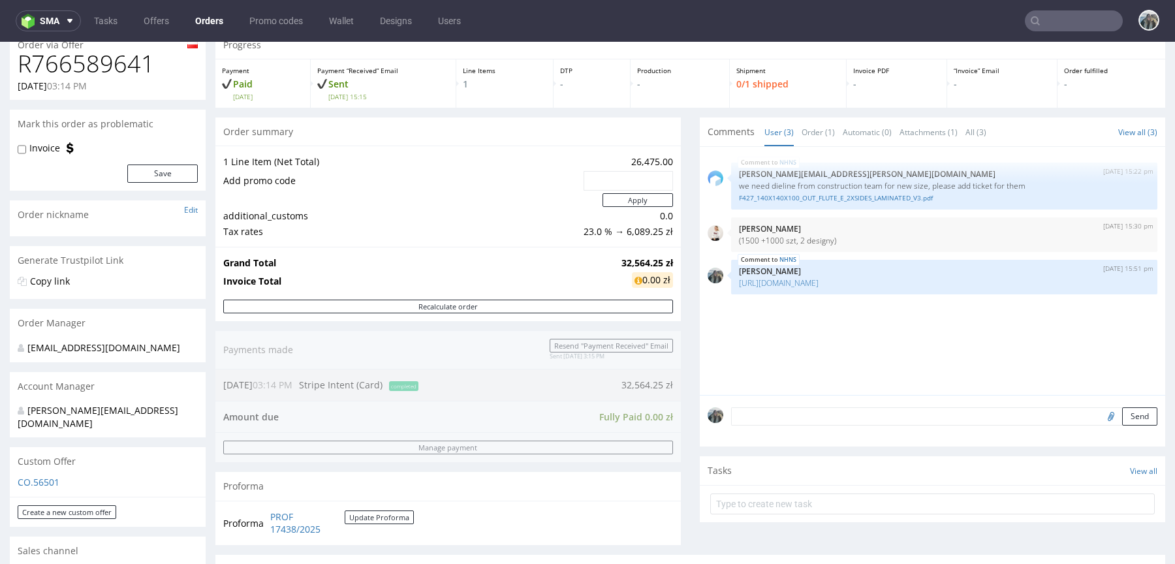
scroll to position [93, 0]
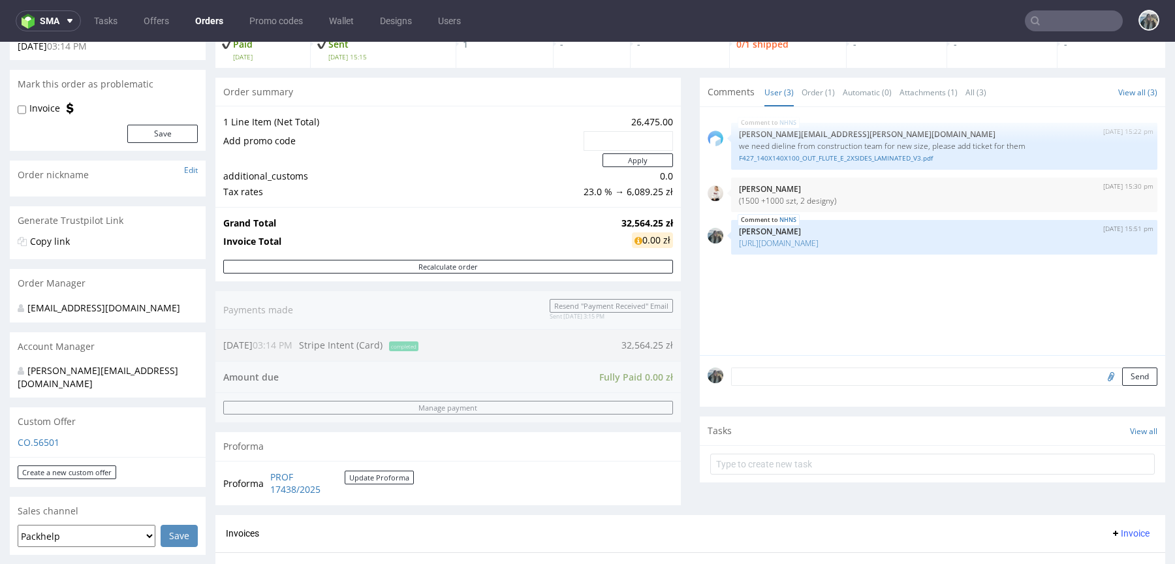
click at [802, 373] on textarea at bounding box center [944, 376] width 426 height 18
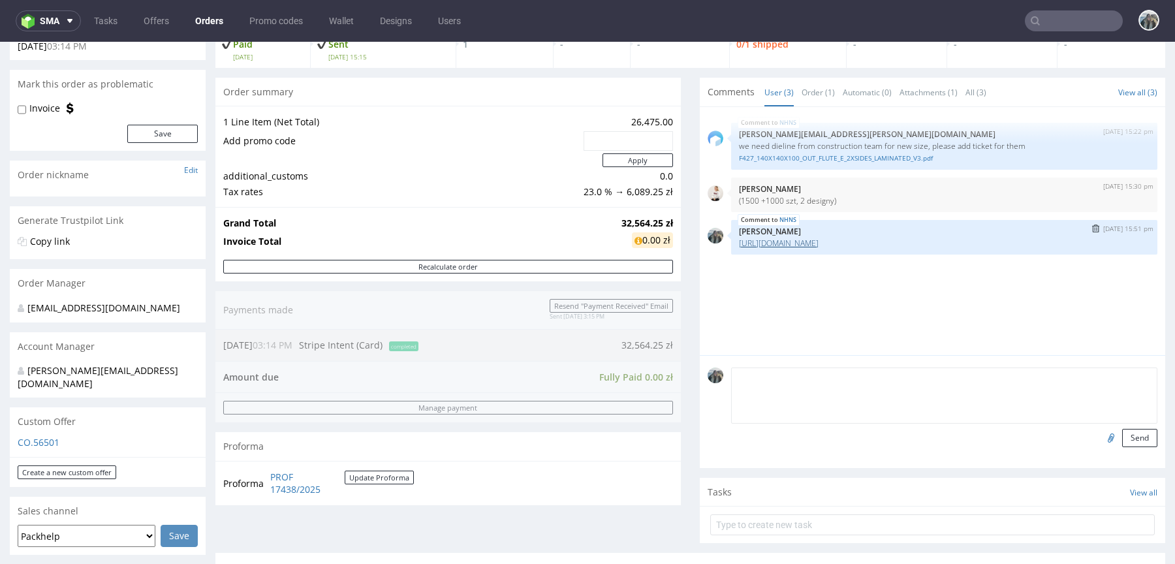
click at [802, 242] on link "[URL][DOMAIN_NAME]" at bounding box center [779, 243] width 80 height 11
click at [857, 161] on link "F427_140X140X100_OUT_FLUTE_E_2XSIDES_LAMINATED_V3.pdf" at bounding box center [944, 158] width 411 height 10
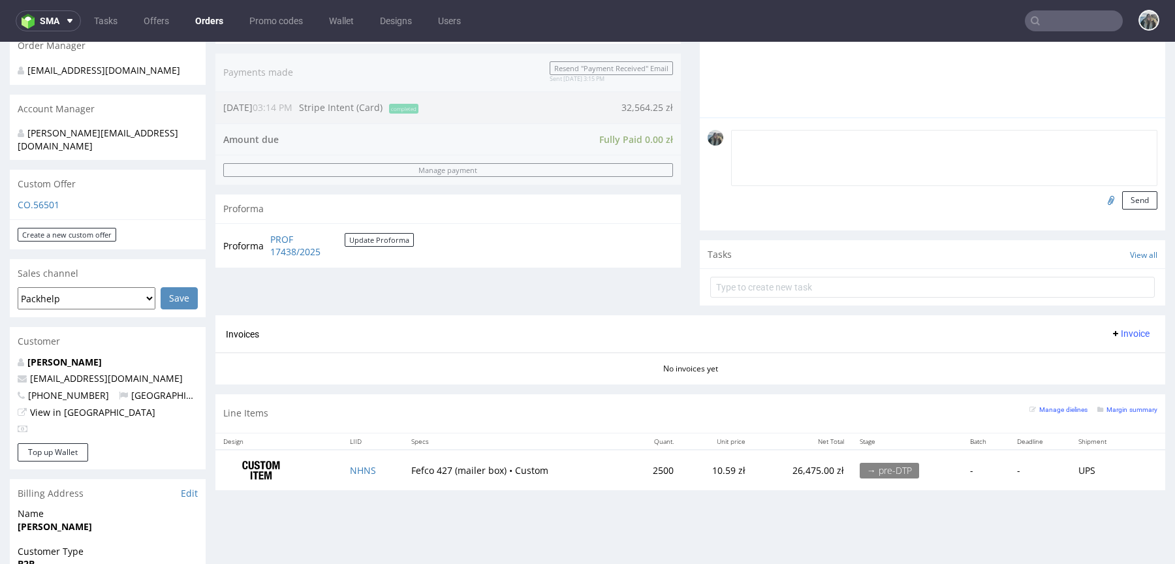
scroll to position [678, 0]
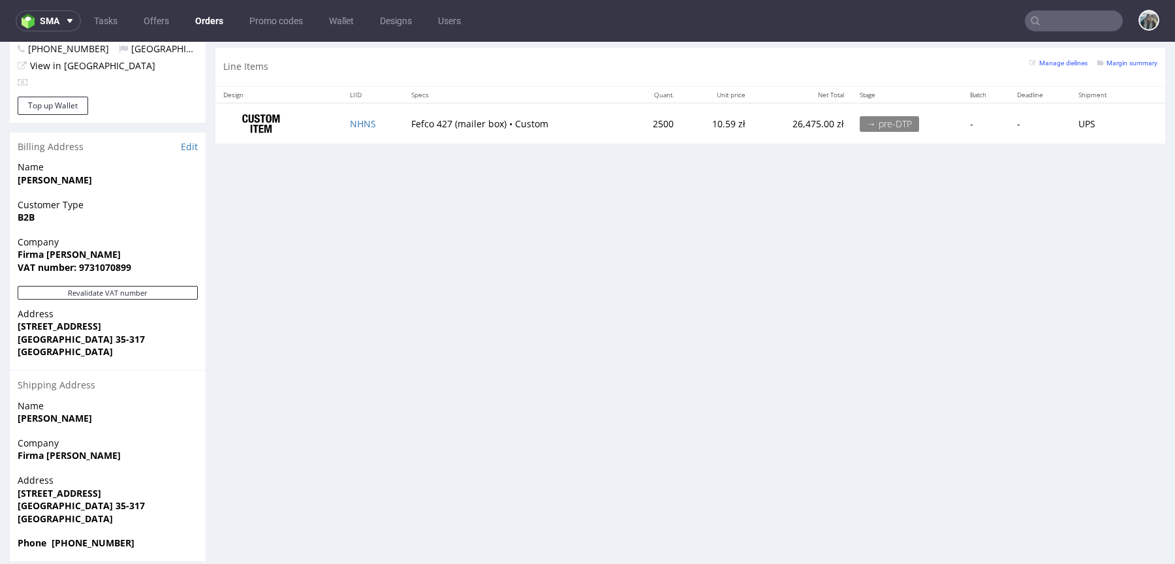
click at [357, 114] on td "NHNS" at bounding box center [372, 123] width 61 height 41
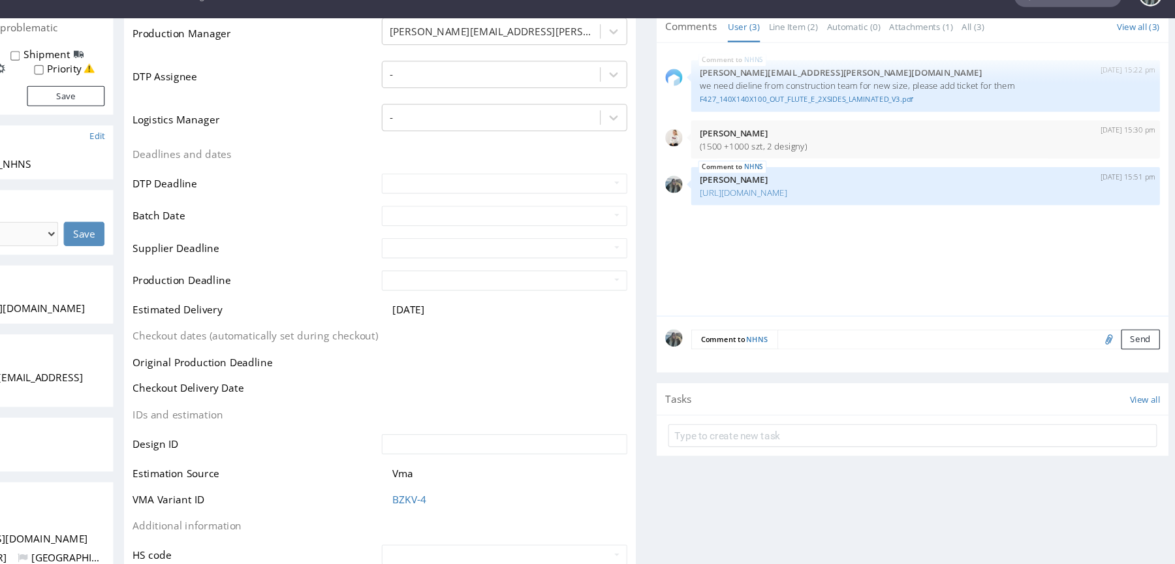
scroll to position [251, 0]
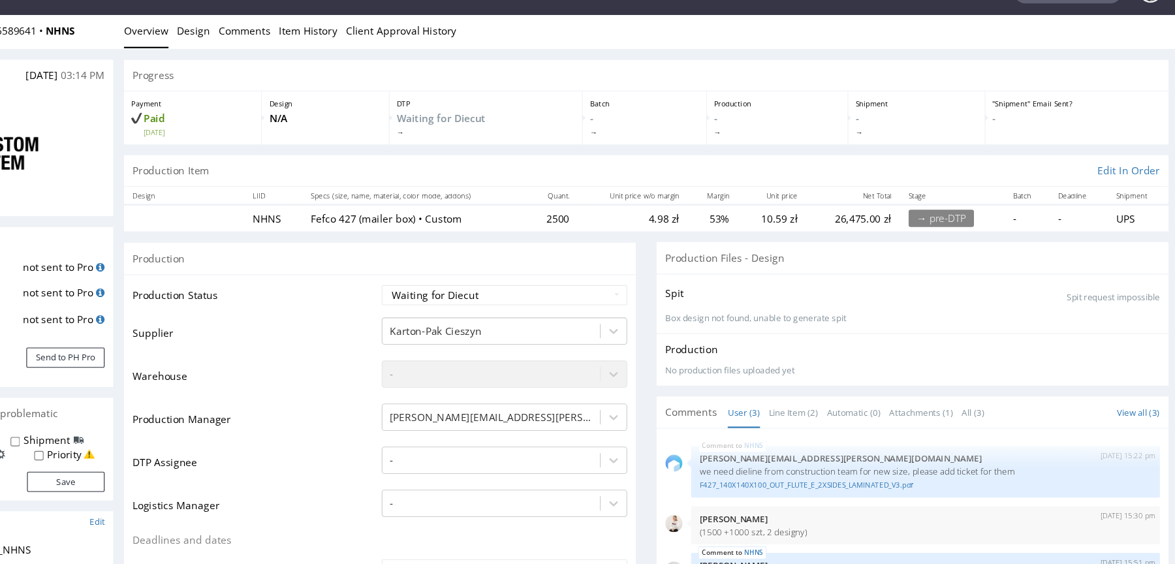
scroll to position [3, 0]
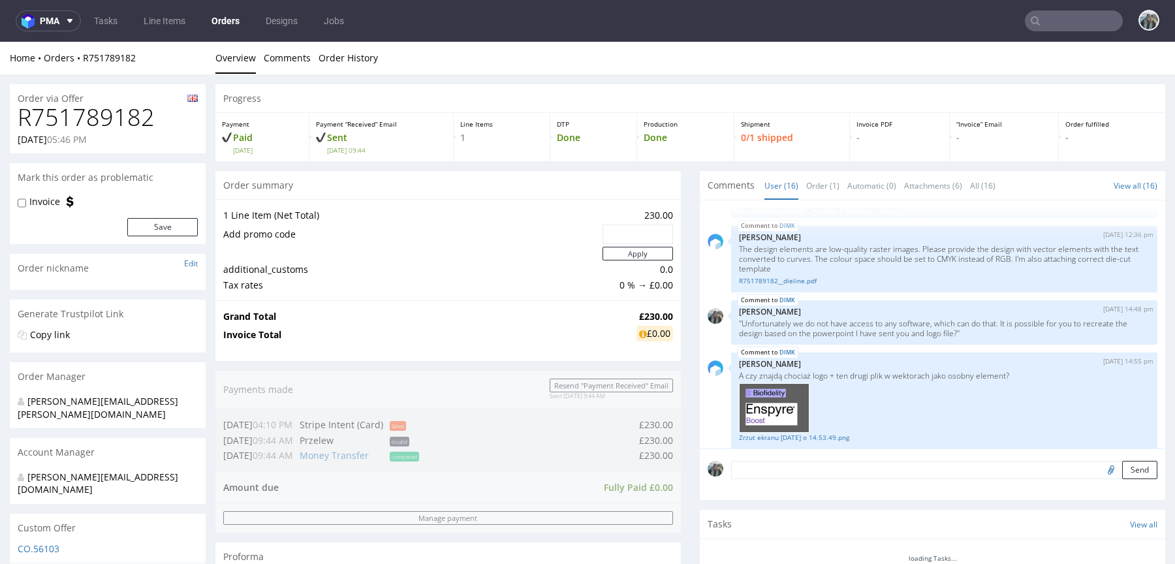
scroll to position [965, 0]
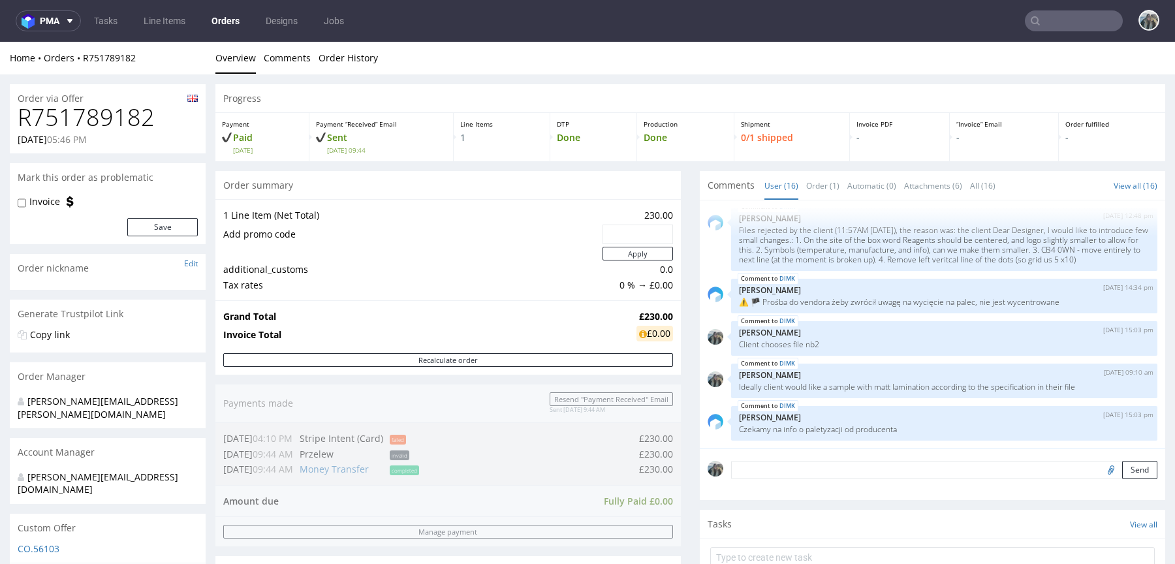
click at [858, 473] on textarea at bounding box center [944, 470] width 426 height 18
paste textarea "EORI nb: GB3266755790000"
type textarea "EORI nb: GB3266755790000"
click at [1122, 527] on button "Send" at bounding box center [1139, 531] width 35 height 18
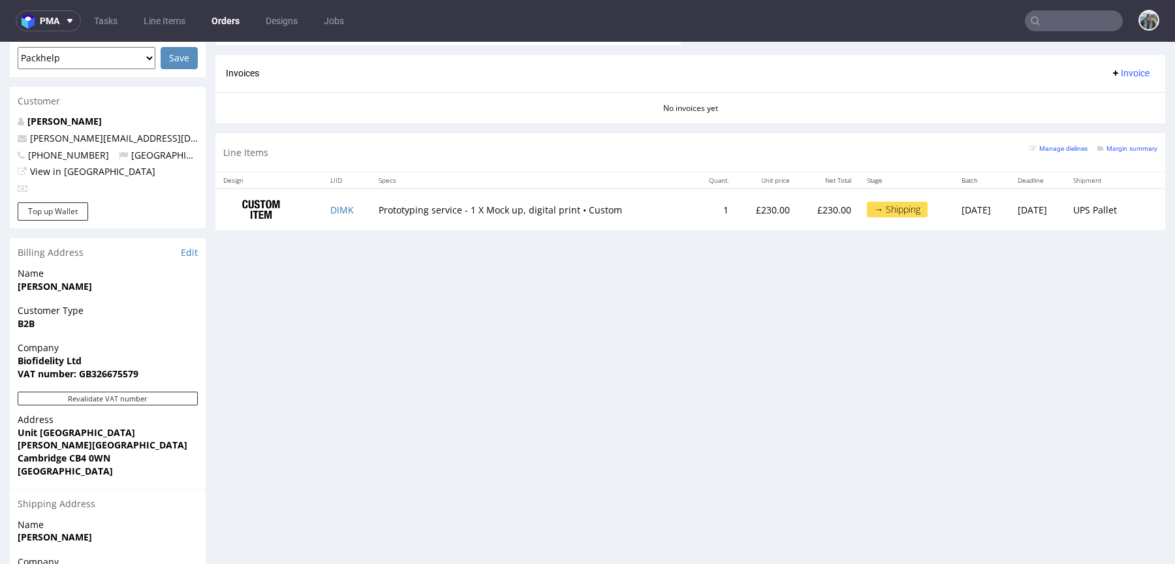
scroll to position [585, 0]
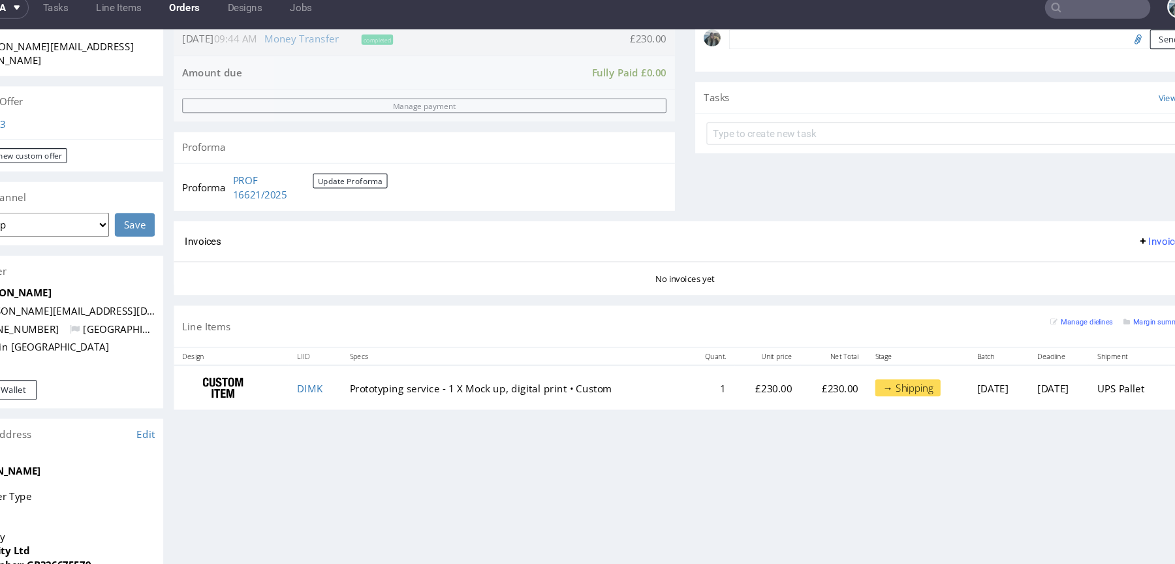
scroll to position [382, 0]
